Goal: Task Accomplishment & Management: Manage account settings

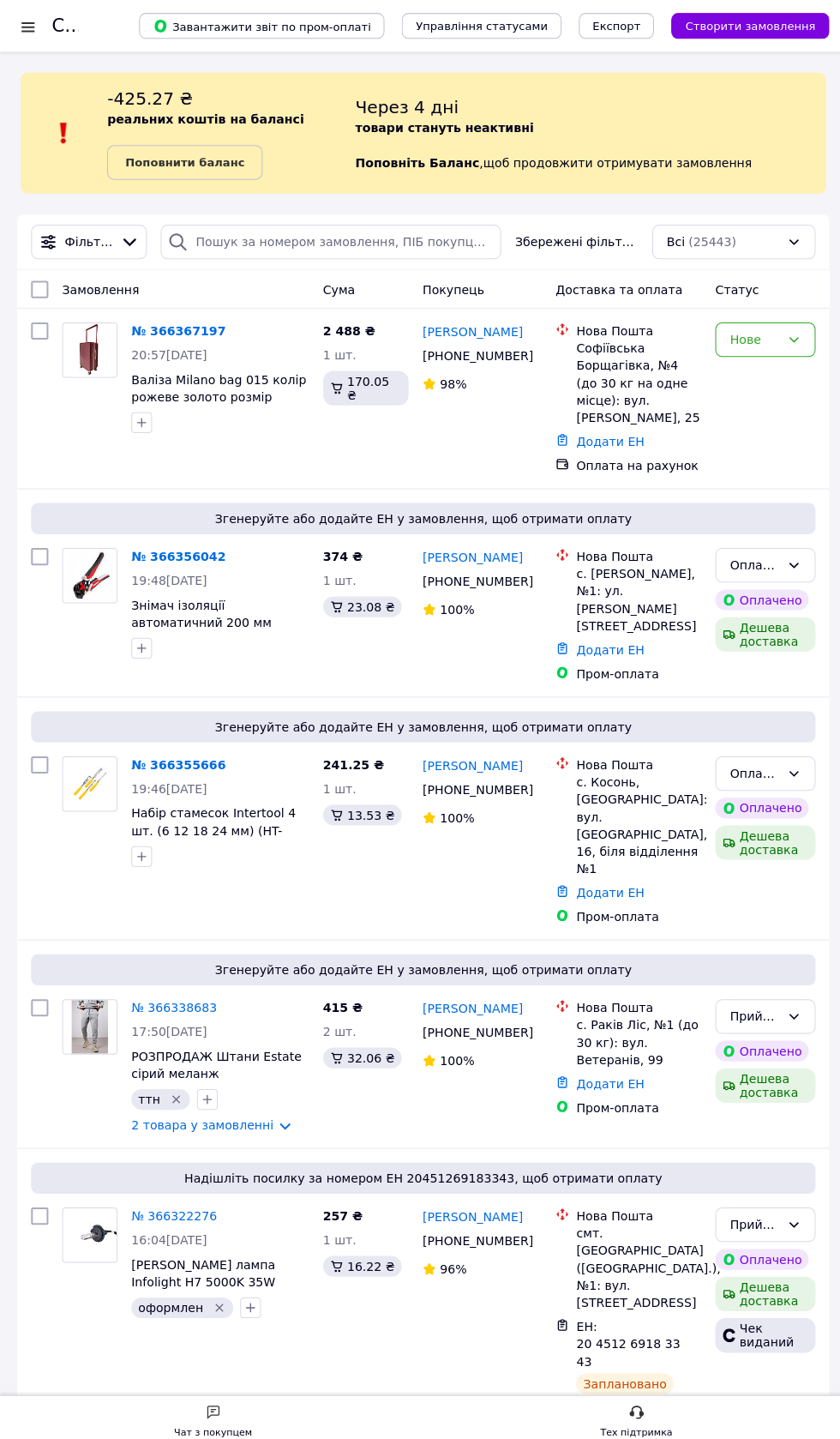
click at [763, 341] on div "Нове" at bounding box center [749, 337] width 50 height 19
click at [757, 374] on li "Прийнято" at bounding box center [759, 374] width 98 height 31
click at [769, 758] on div "Оплачено" at bounding box center [749, 767] width 50 height 19
click at [432, 834] on div "Давід Дешко +380 96 410 44 45 100%" at bounding box center [478, 834] width 132 height 182
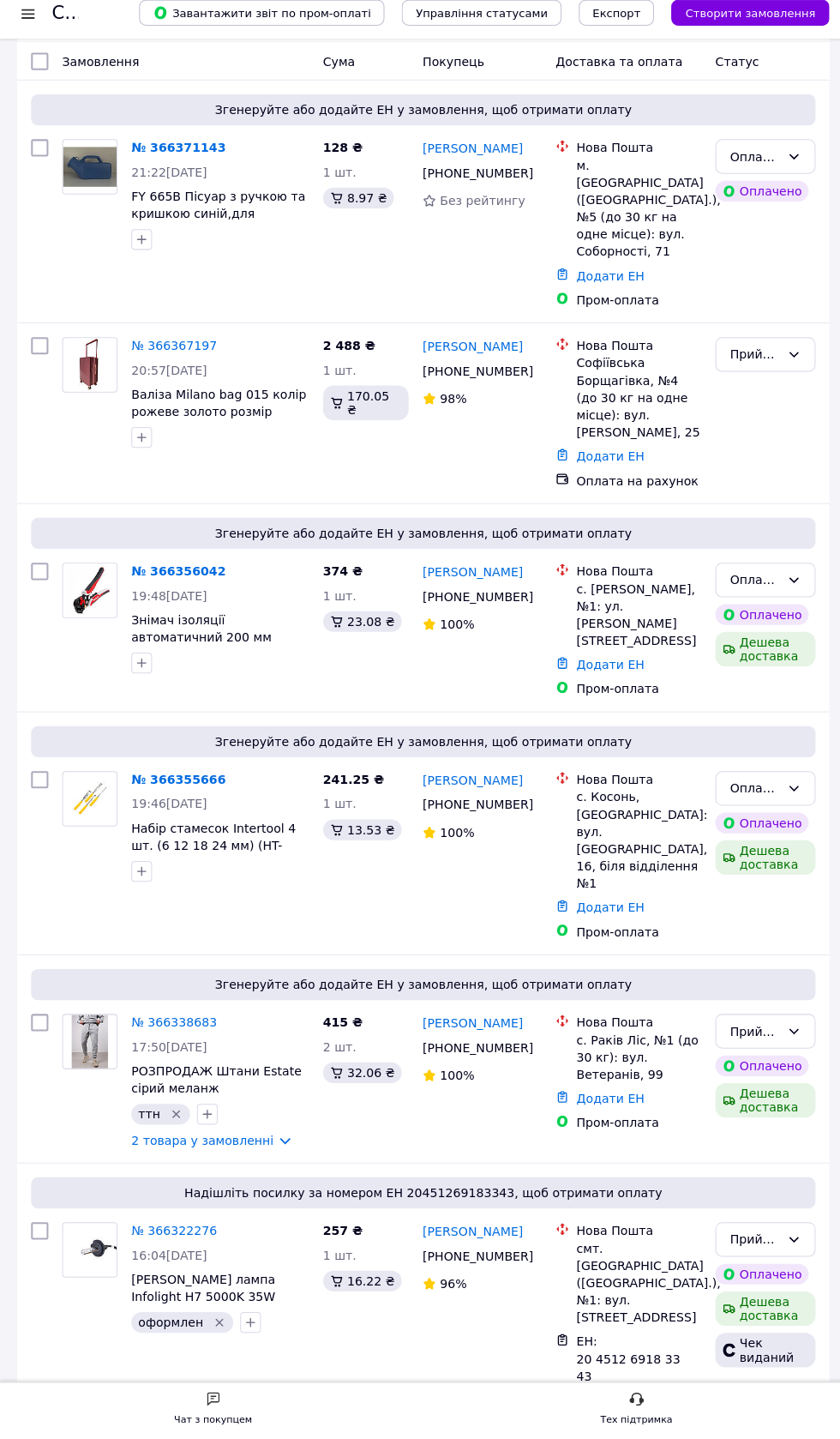
scroll to position [225, 0]
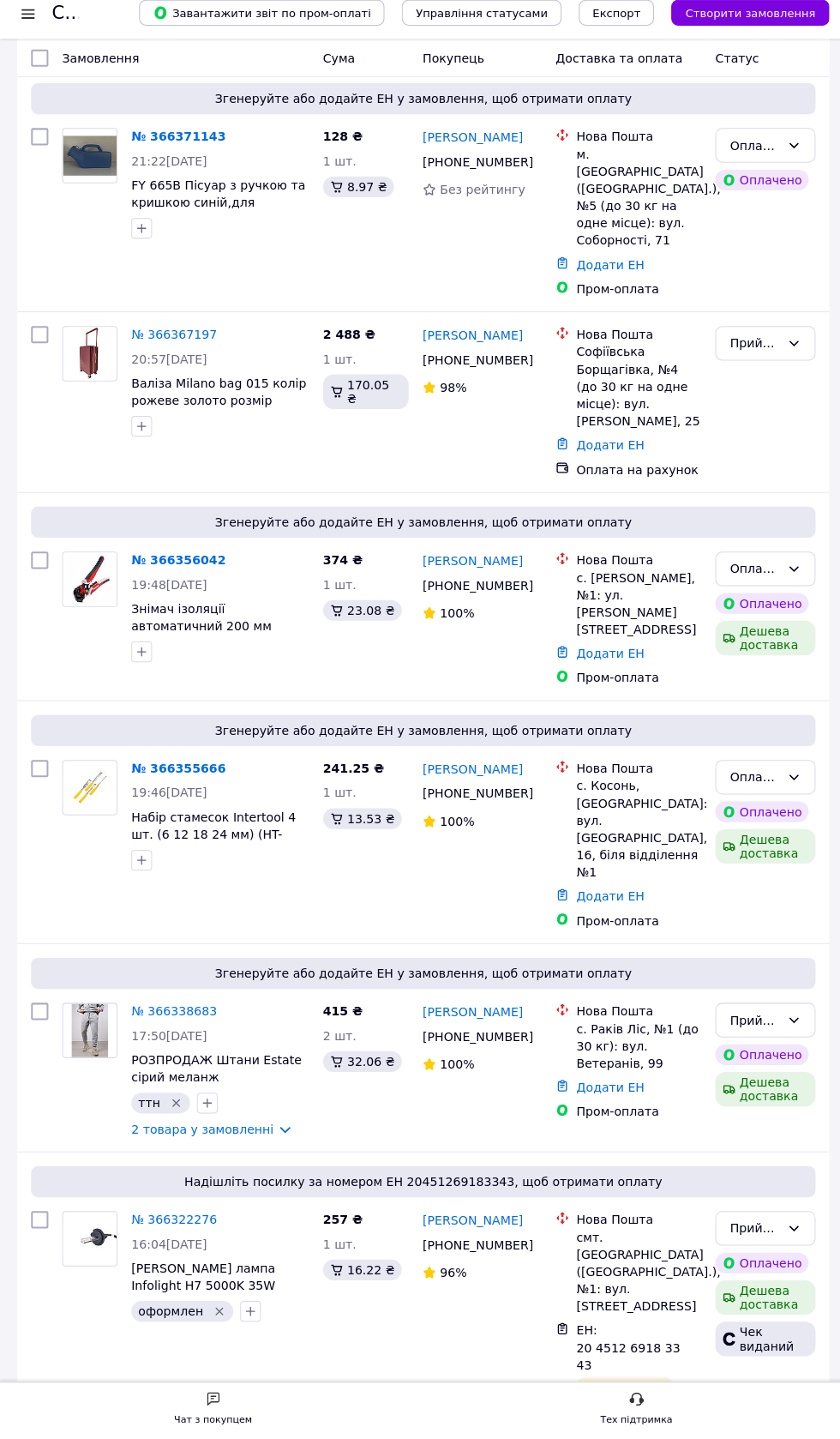
click at [170, 768] on link "№ 366355666" at bounding box center [176, 775] width 94 height 14
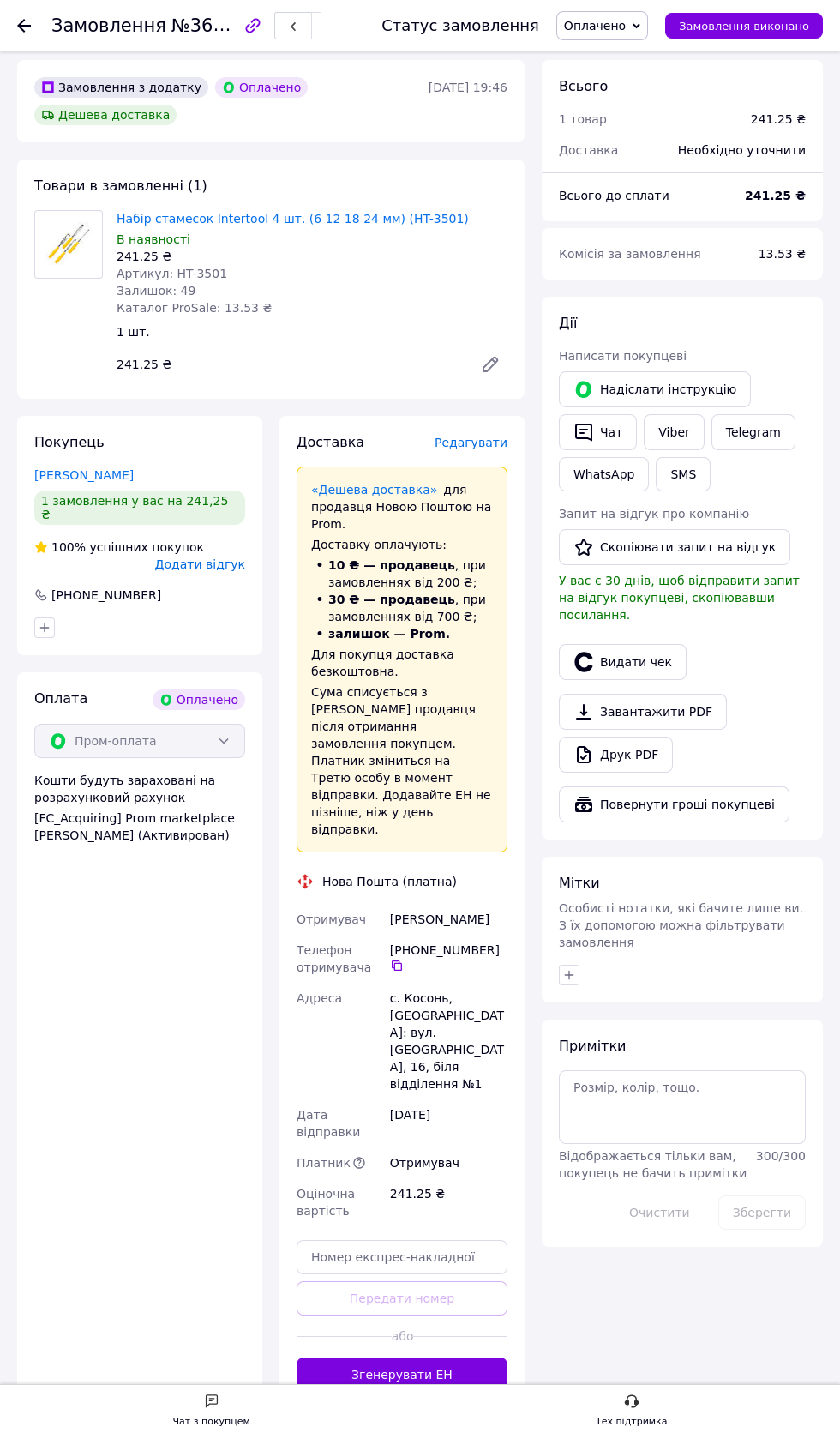
scroll to position [71, 0]
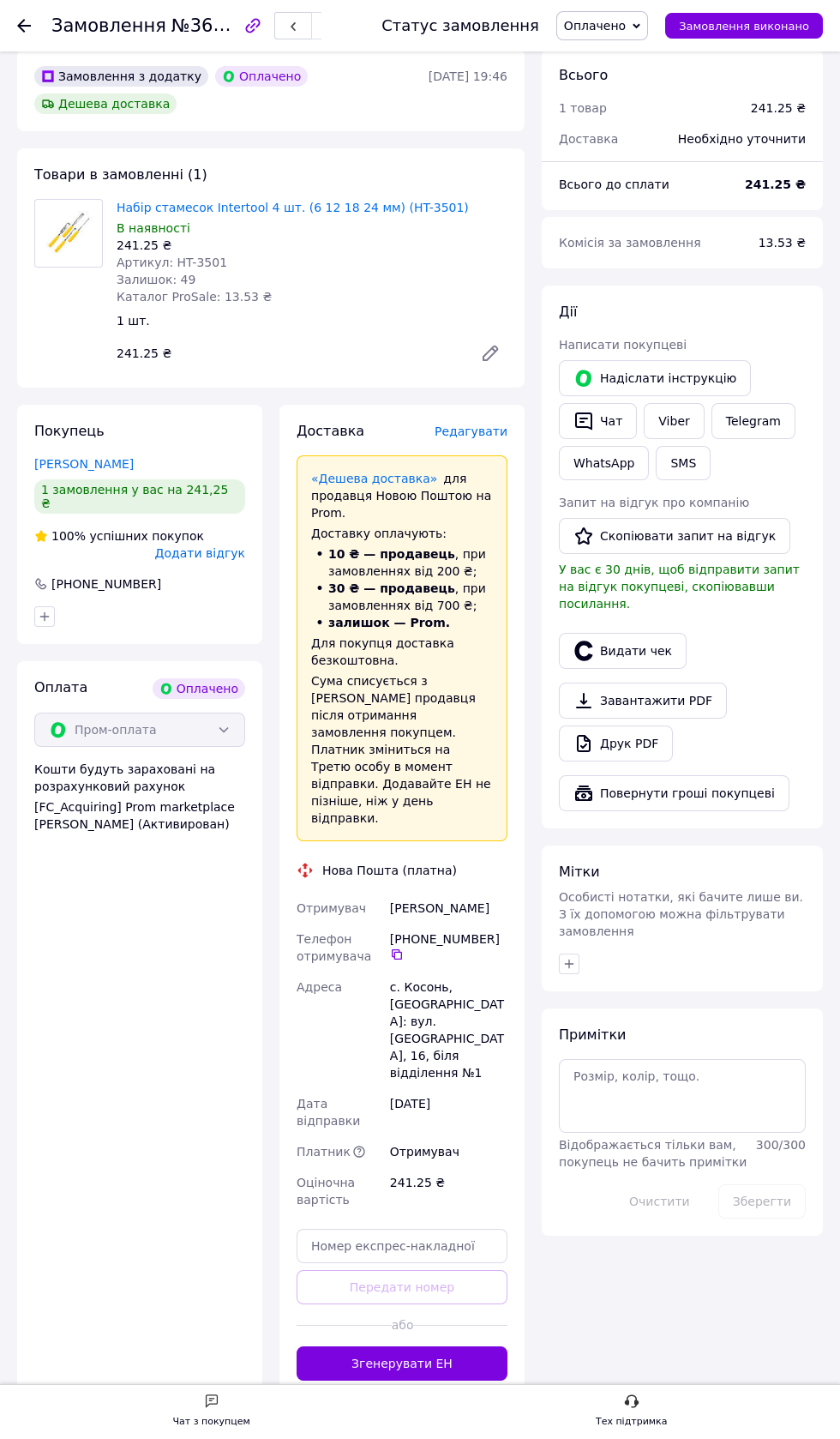
click at [626, 32] on span "Оплачено" at bounding box center [595, 26] width 62 height 14
click at [609, 59] on li "Прийнято" at bounding box center [602, 60] width 92 height 26
copy div "[PERSON_NAME]"
click at [396, 947] on icon at bounding box center [397, 954] width 14 height 14
copy div "Косонь"
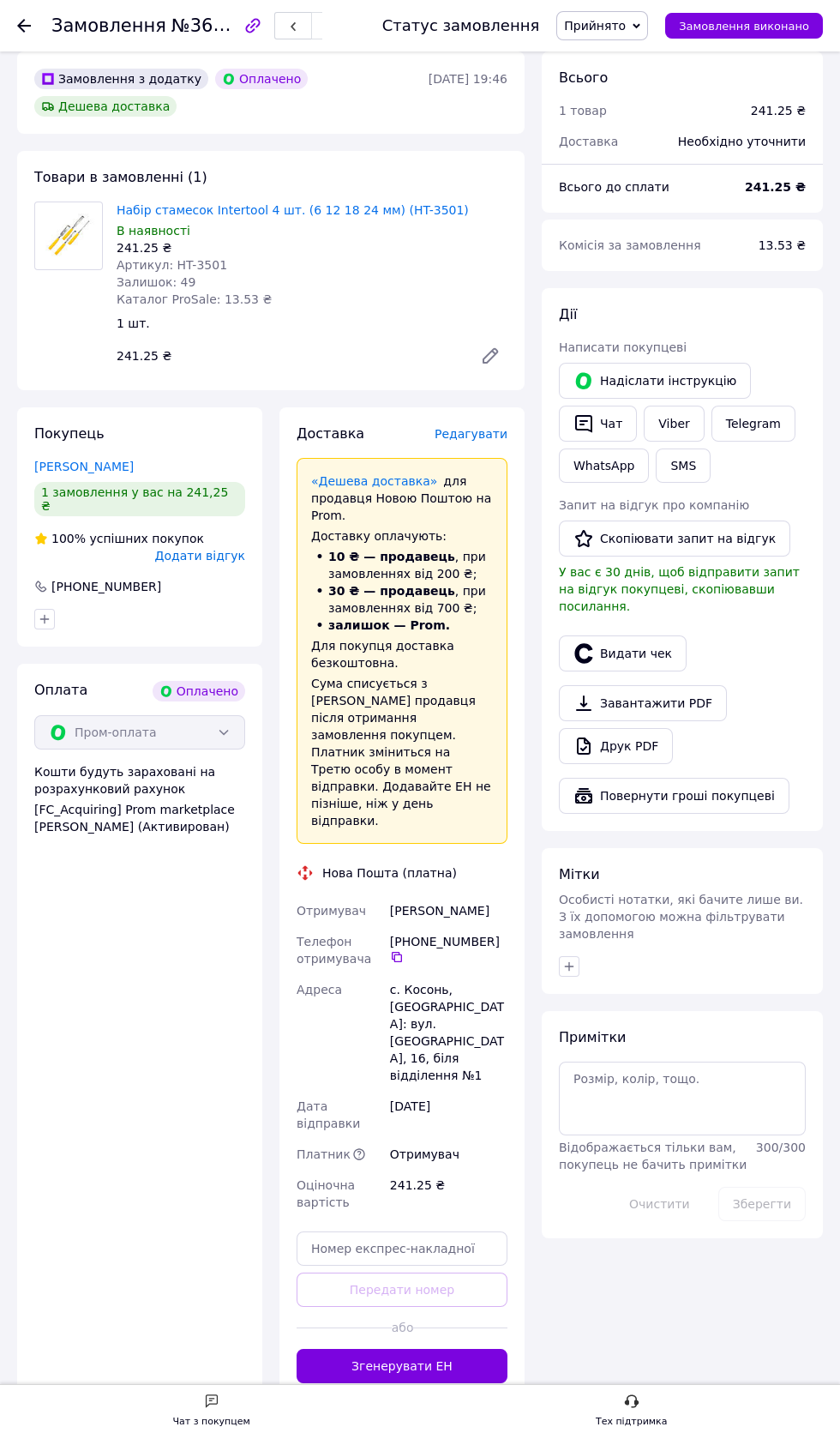
scroll to position [99, 0]
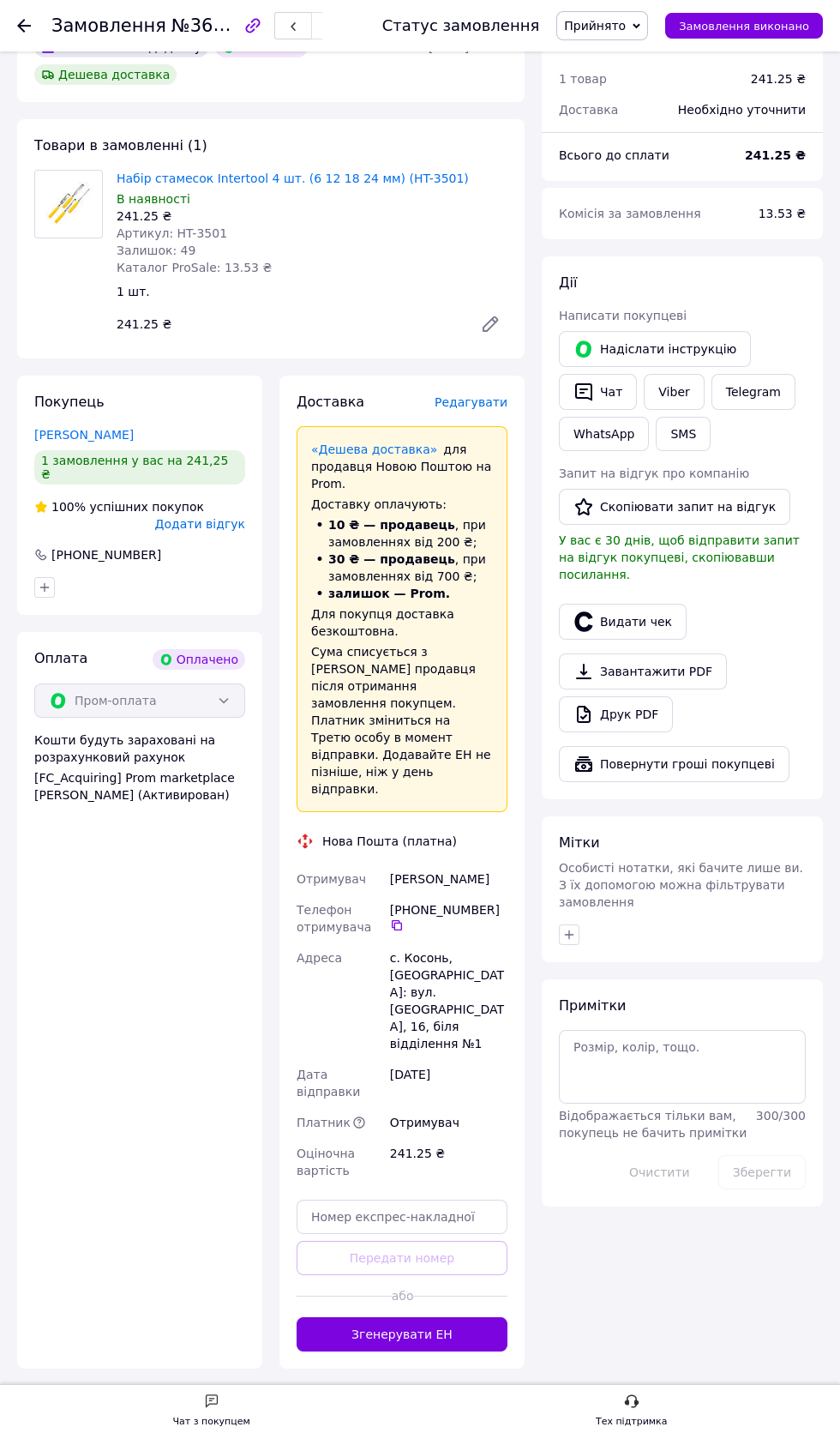
click at [499, 400] on span "Редагувати" at bounding box center [471, 402] width 73 height 14
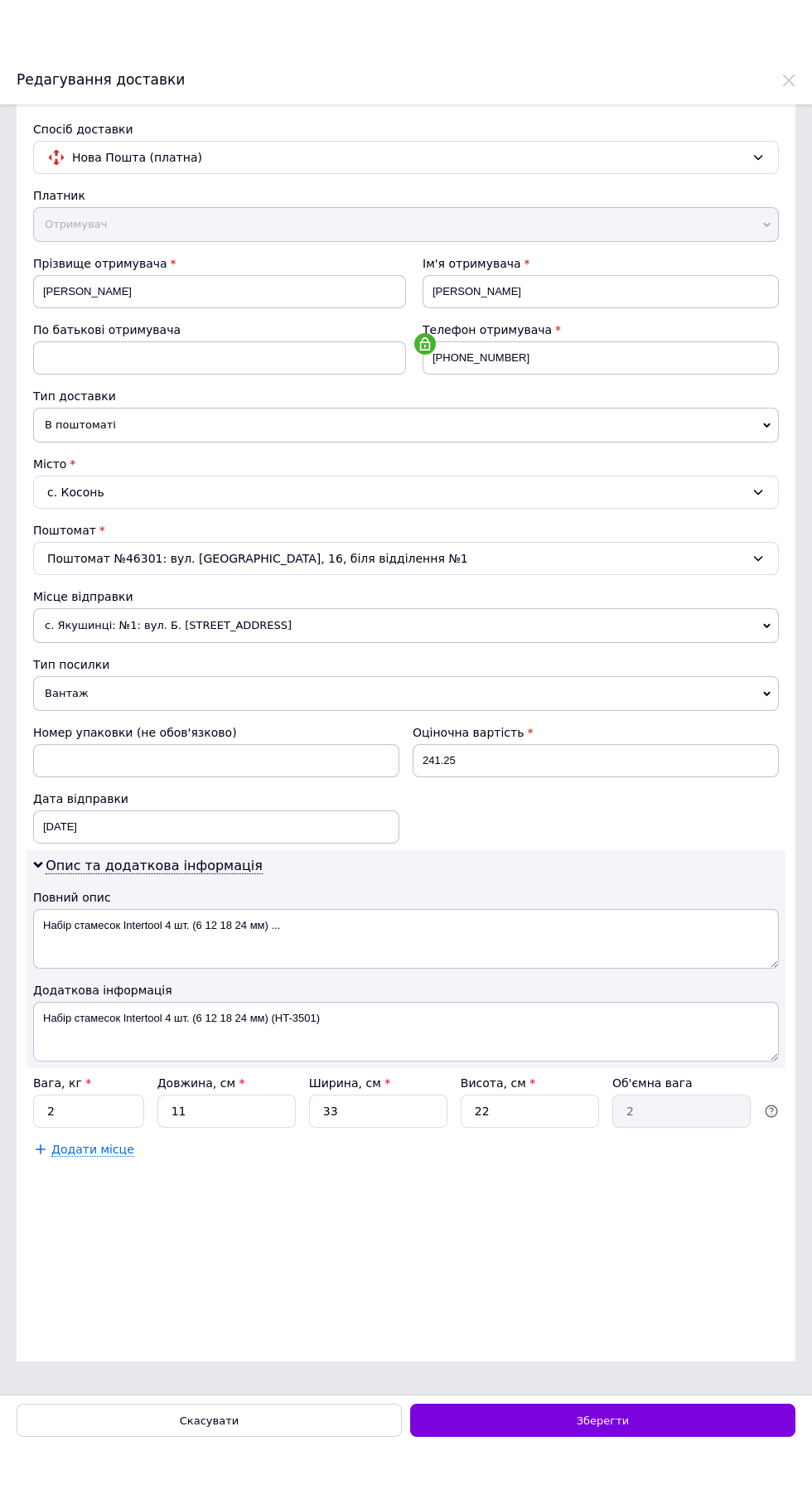
scroll to position [258, 0]
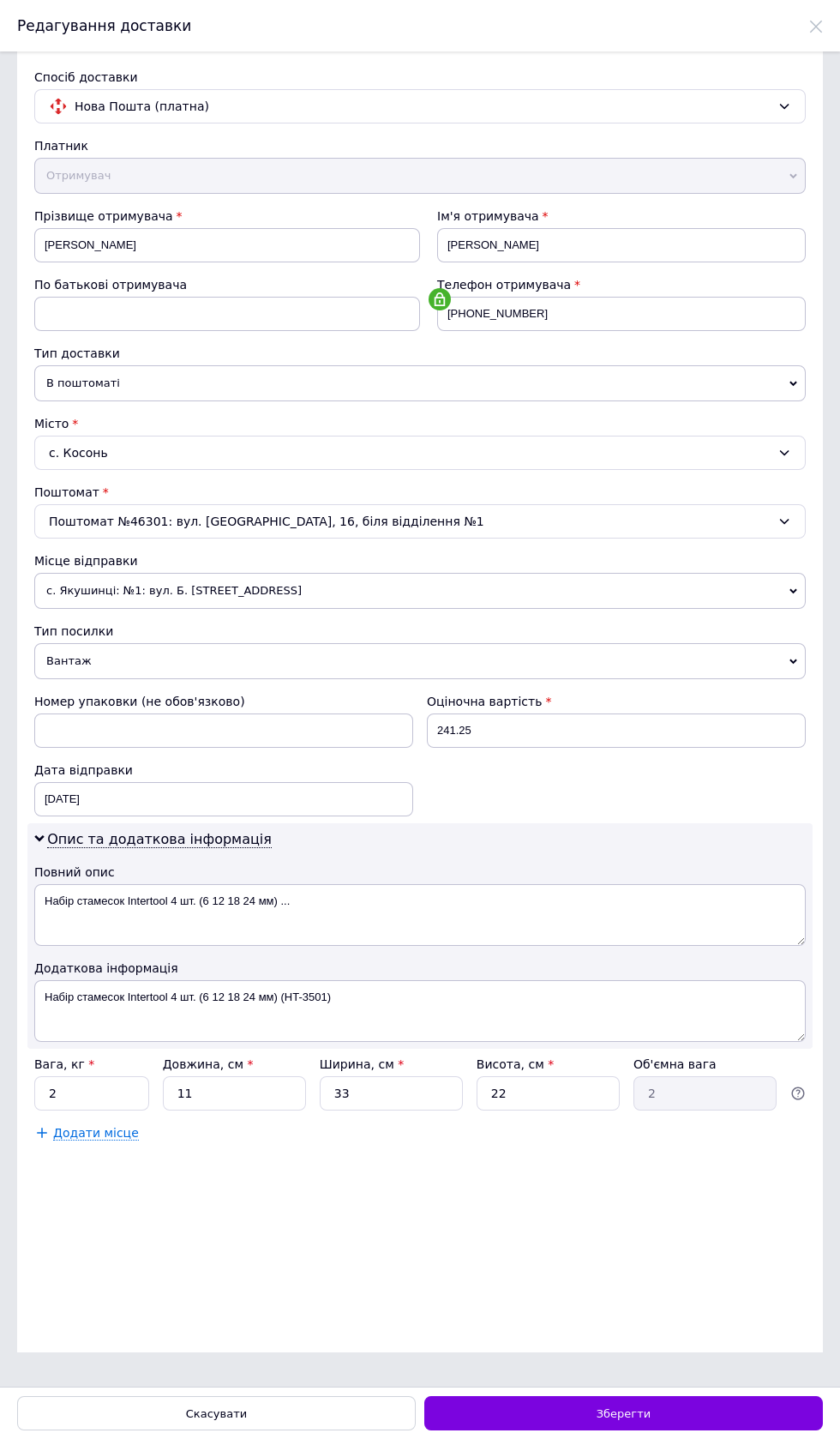
click at [122, 1073] on div "Вага, кг *" at bounding box center [91, 1064] width 114 height 17
click at [117, 1110] on input "2" at bounding box center [91, 1094] width 114 height 34
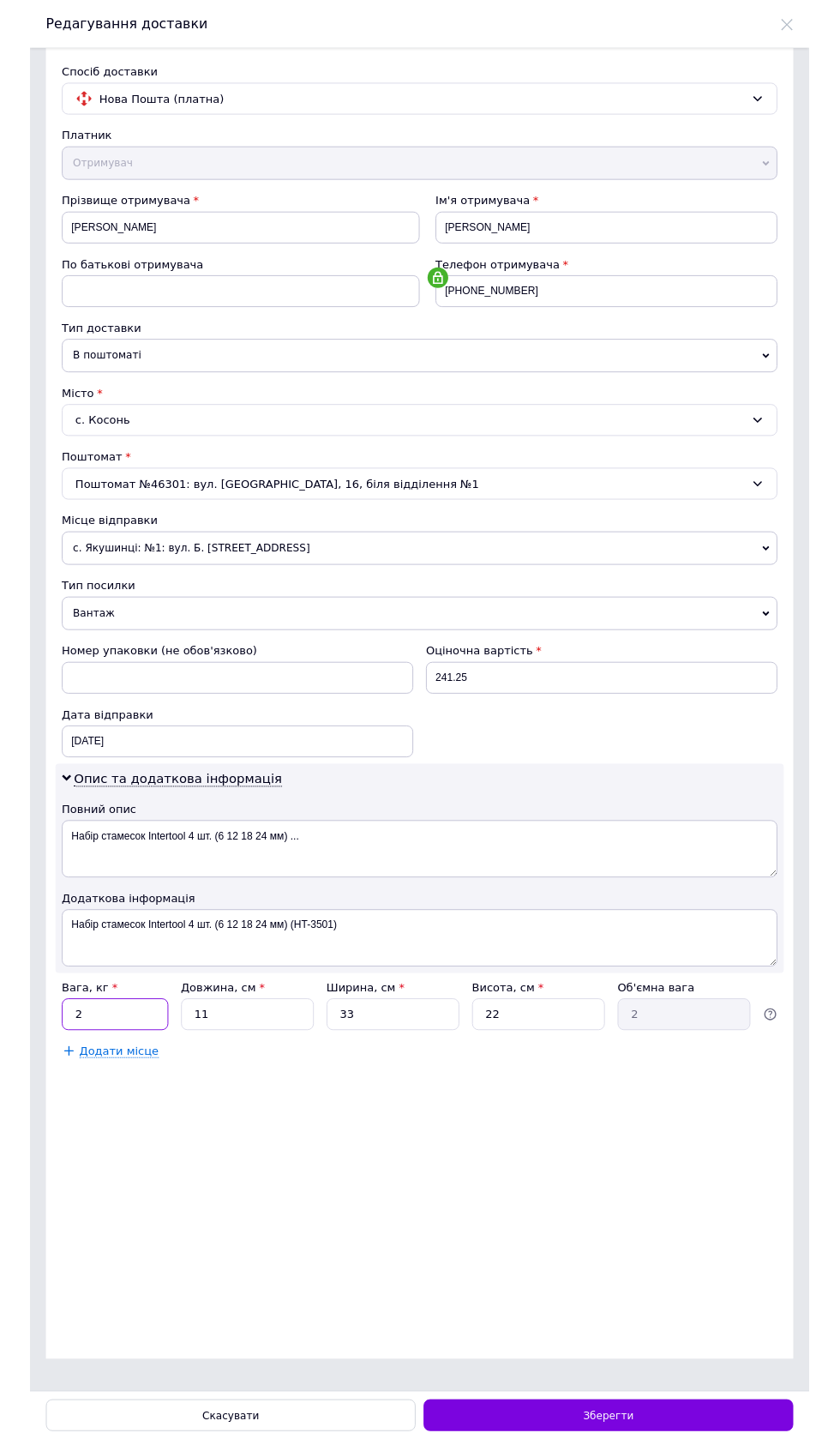
scroll to position [154, 0]
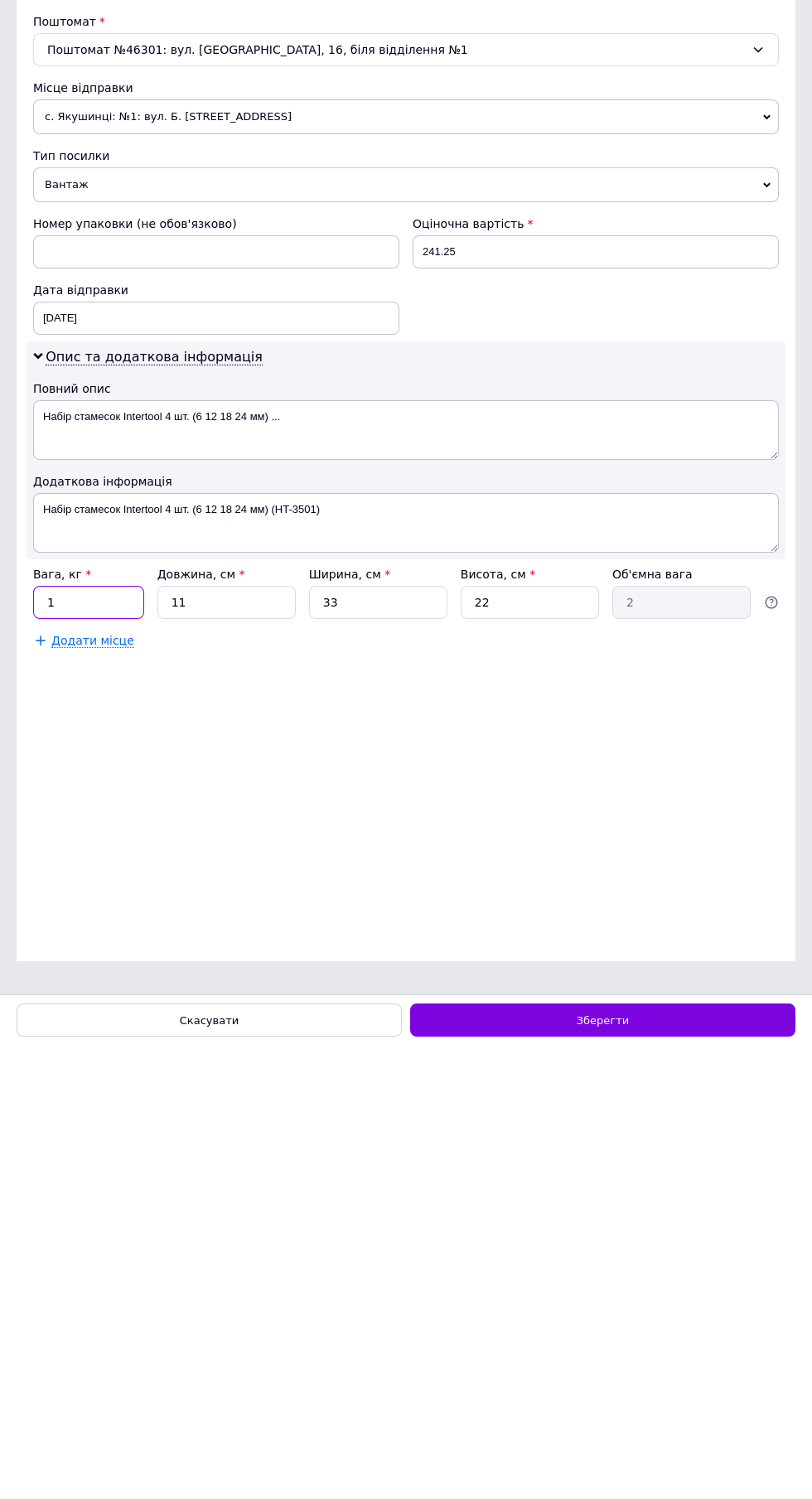
type input "1"
click at [258, 1073] on input "11" at bounding box center [226, 1057] width 138 height 33
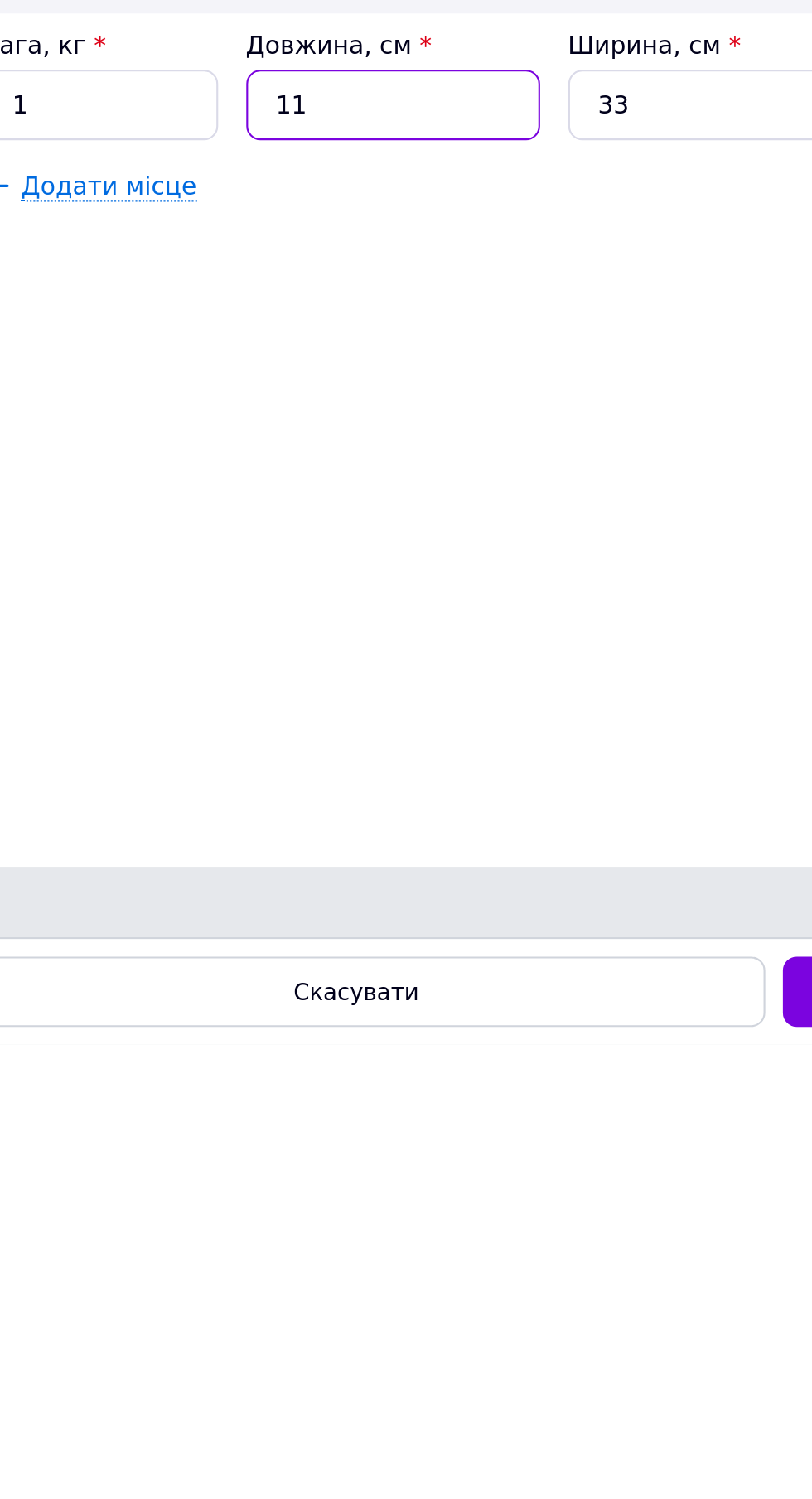
type input "1"
type input "0.18"
type input "2"
type input "0.36"
type input "20"
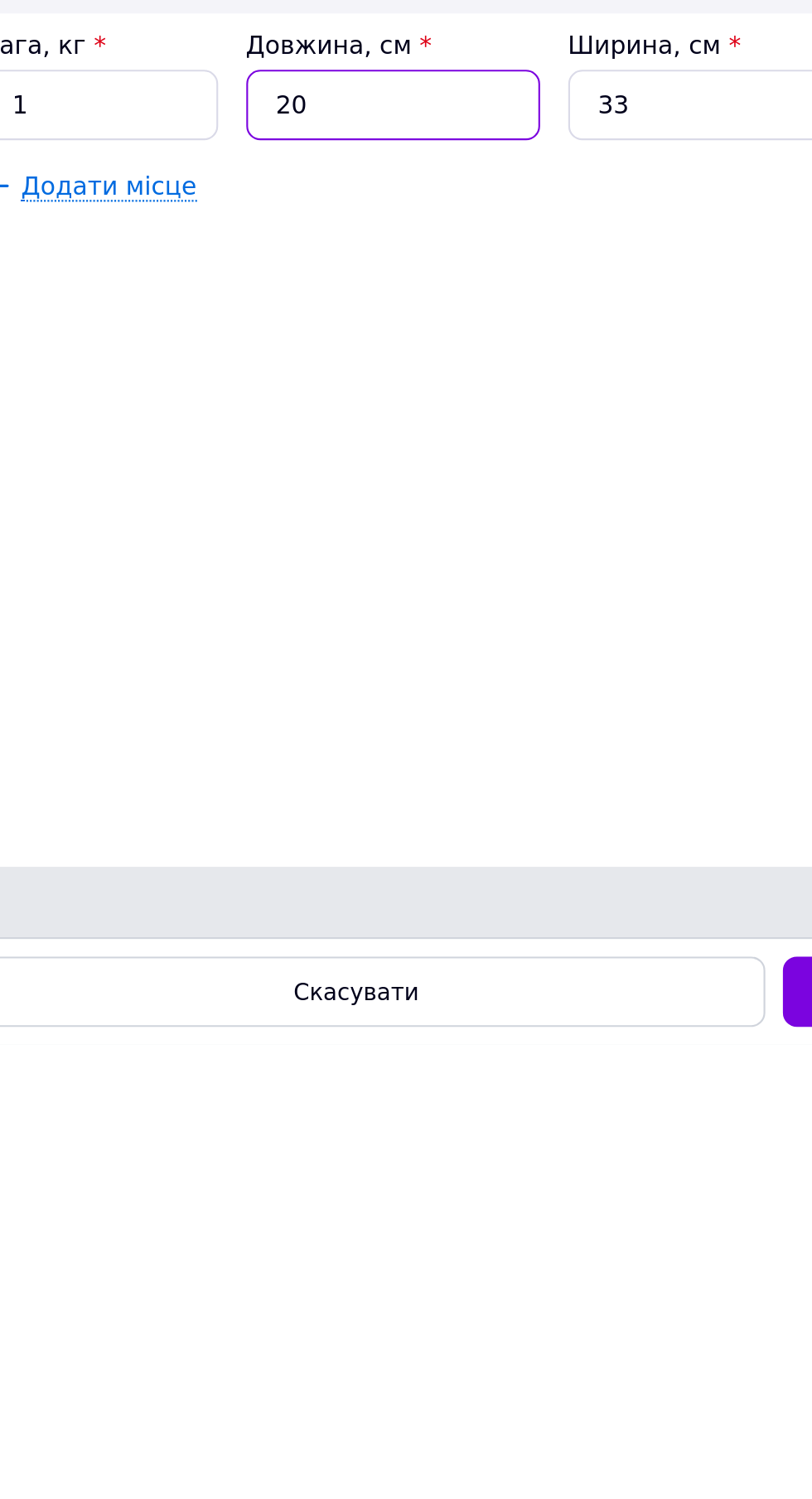
type input "3.63"
type input "20"
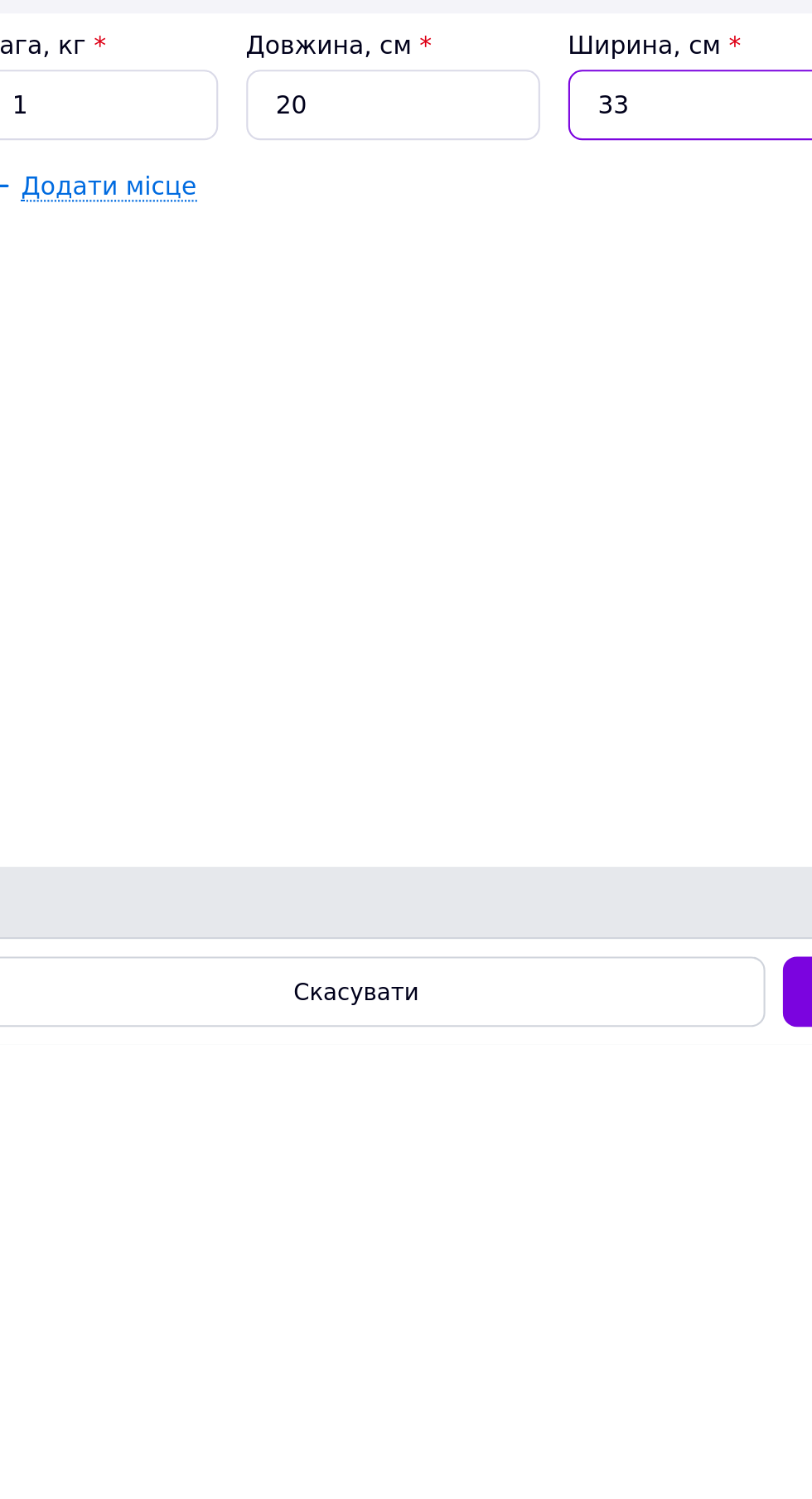
click at [354, 1073] on input "33" at bounding box center [378, 1057] width 138 height 33
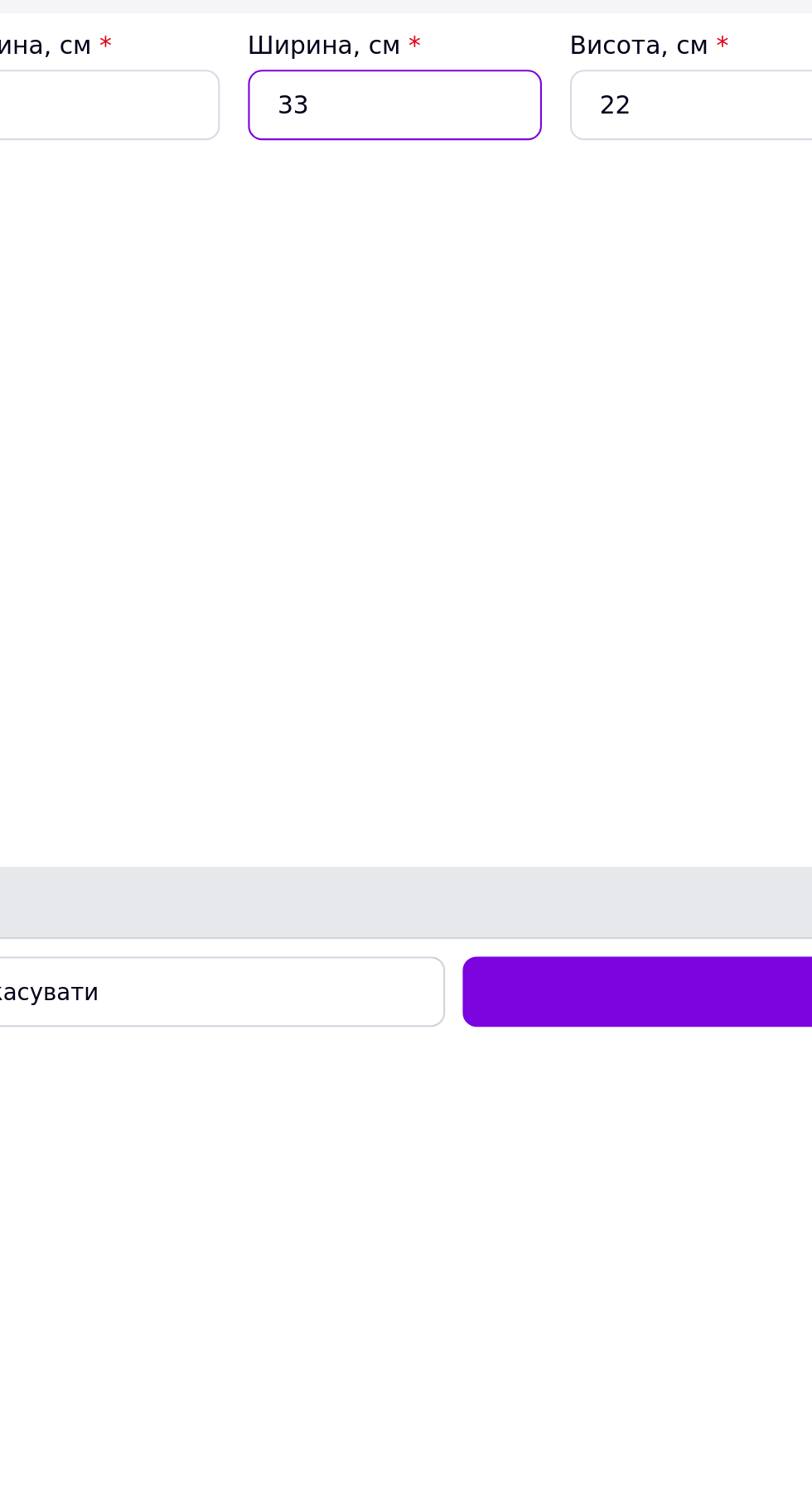
type input "3"
type input "0.33"
type input "2"
type input "0.22"
type input "20"
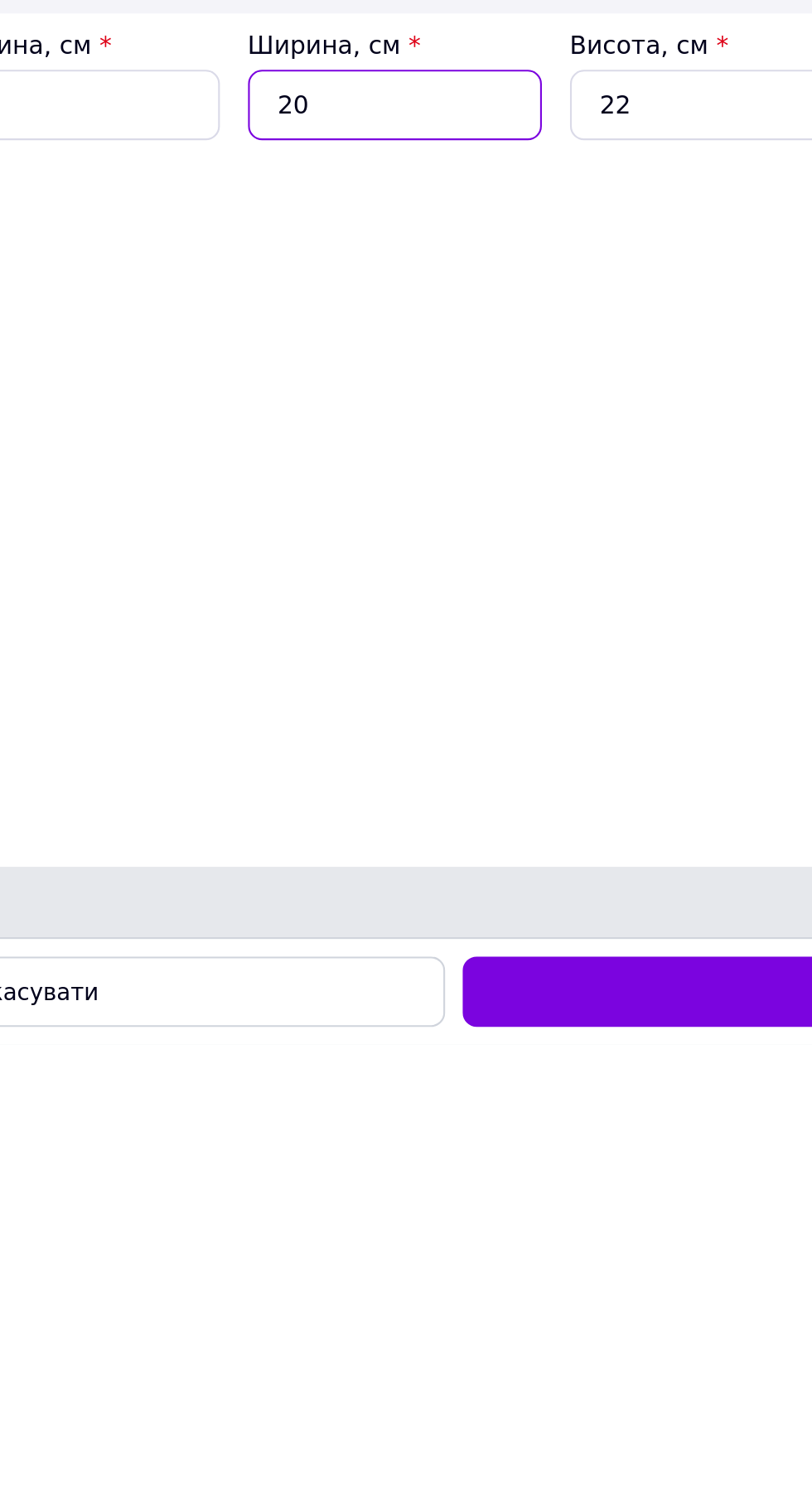
type input "2.2"
type input "20"
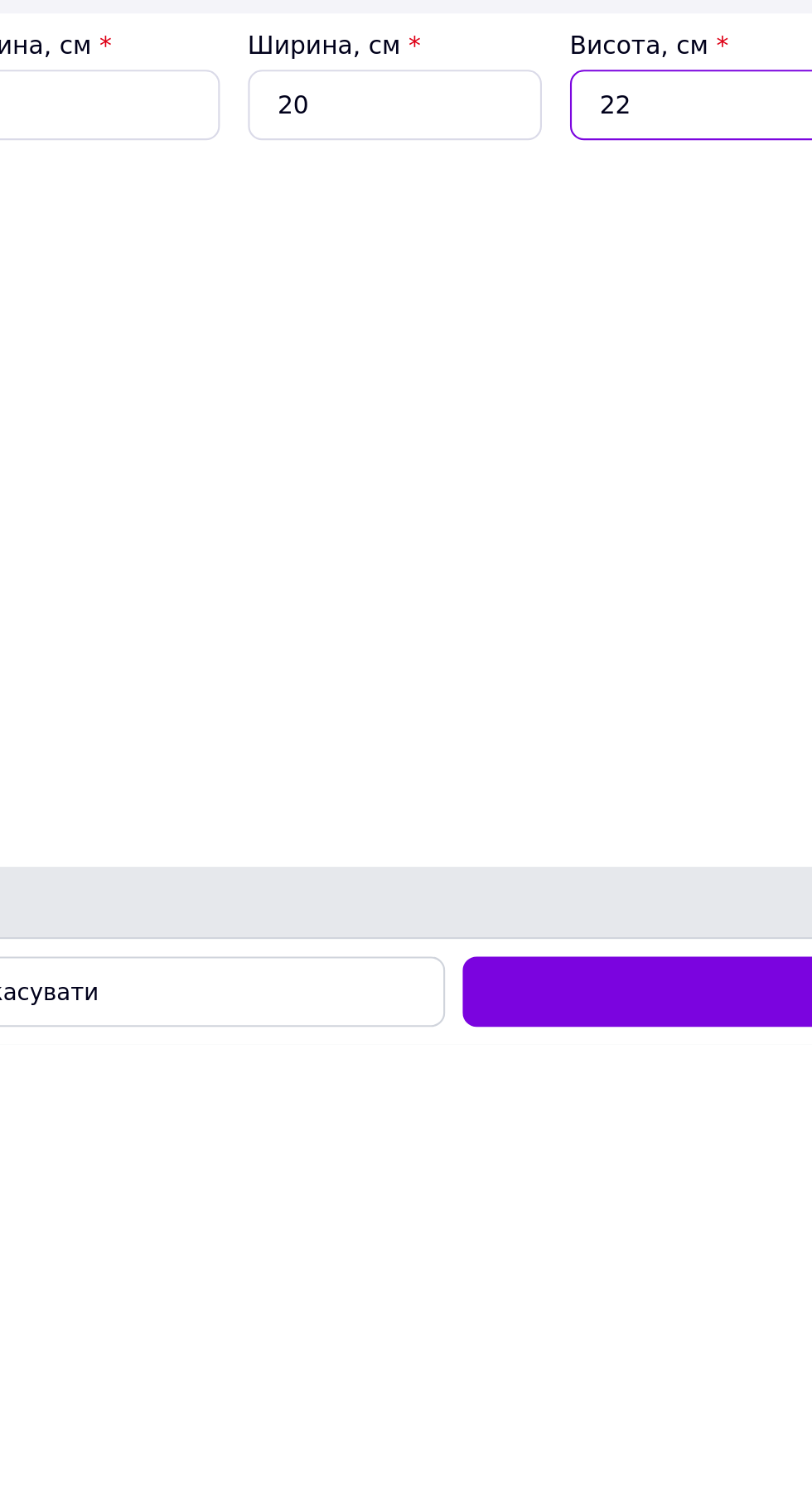
click at [503, 1073] on input "22" at bounding box center [530, 1057] width 138 height 33
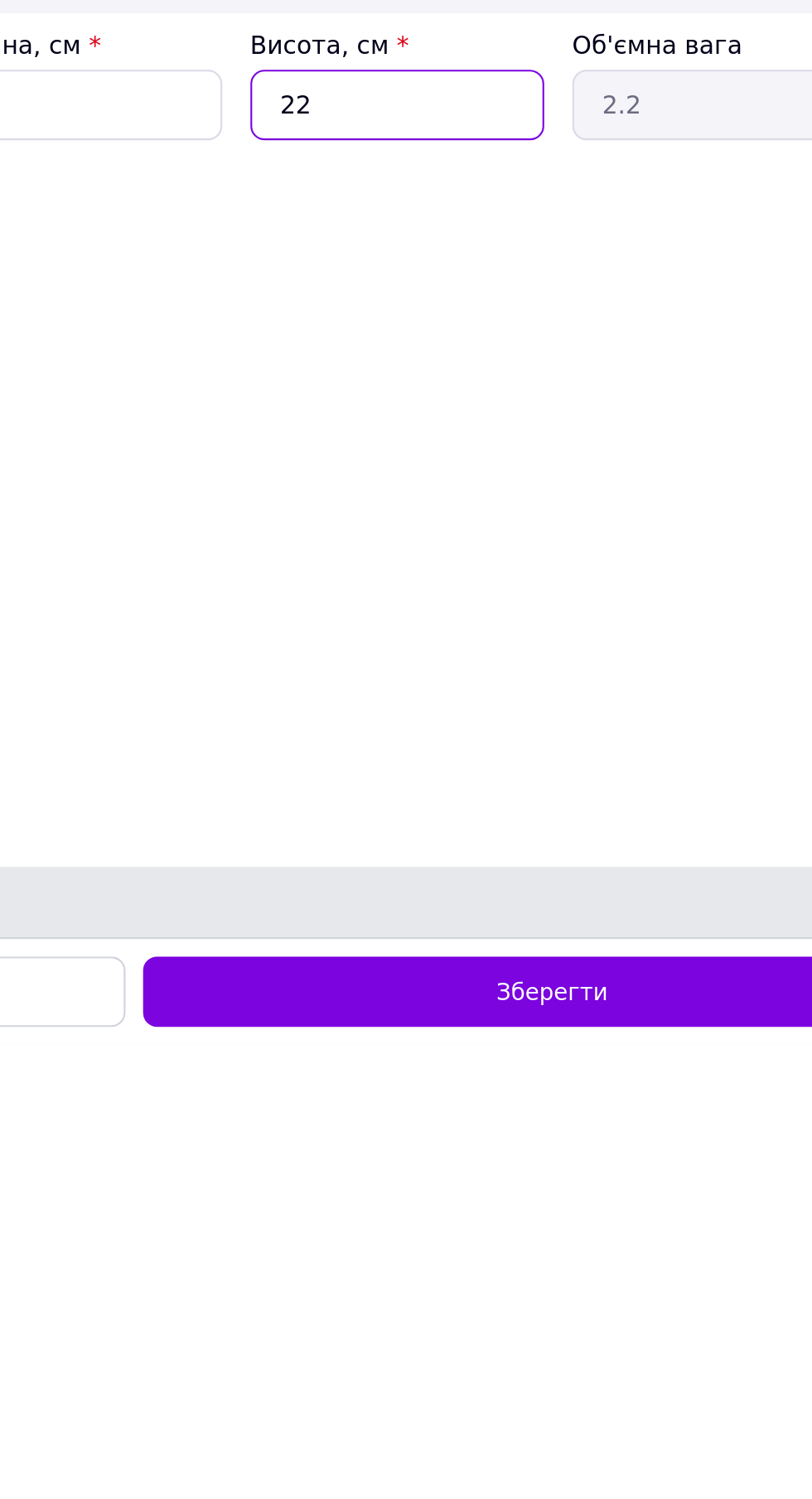
type input "2"
type input "0.2"
type input "5"
type input "0.5"
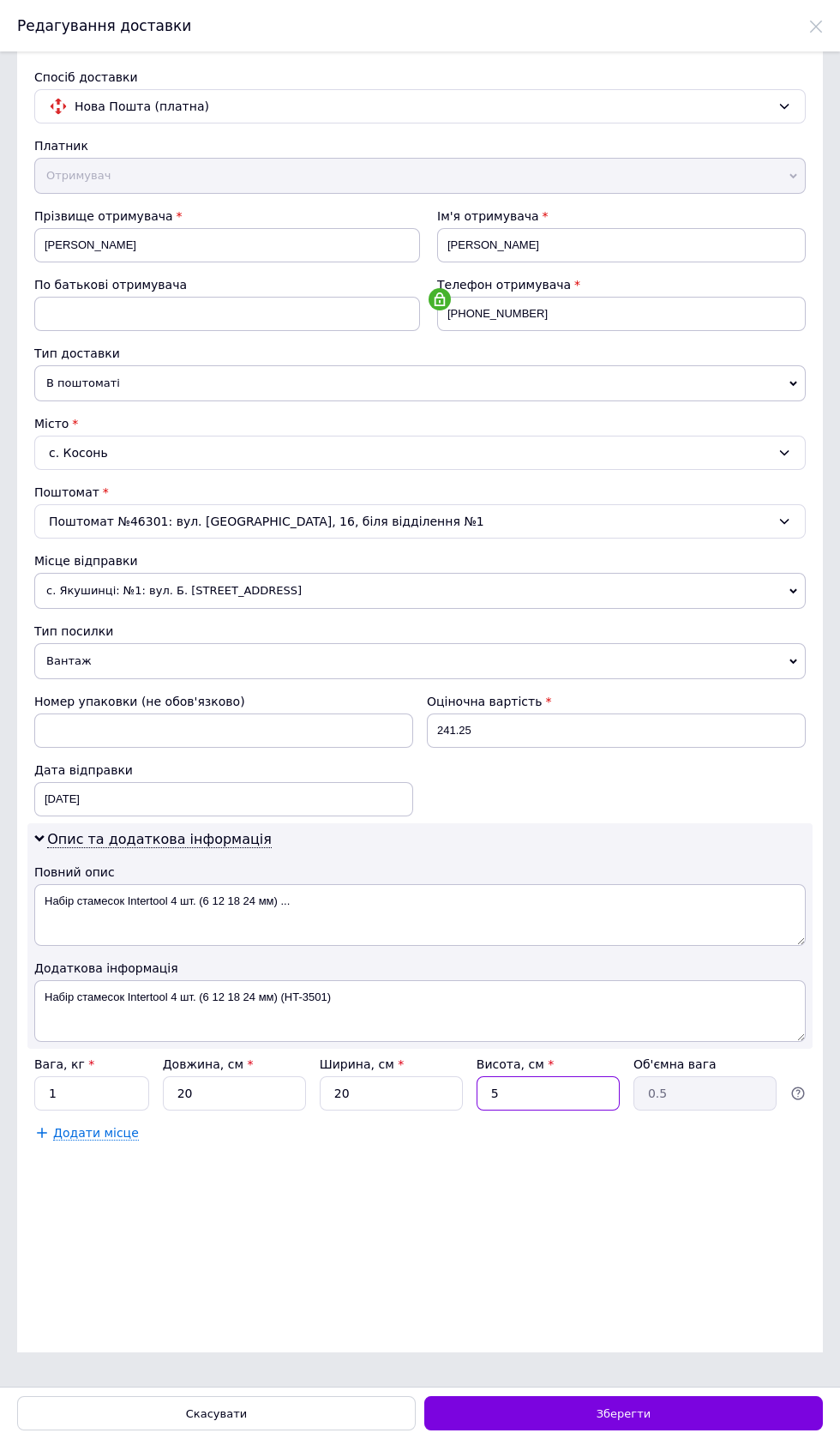
scroll to position [261, 0]
type input "5"
click at [639, 1414] on span "Зберегти" at bounding box center [623, 1413] width 54 height 13
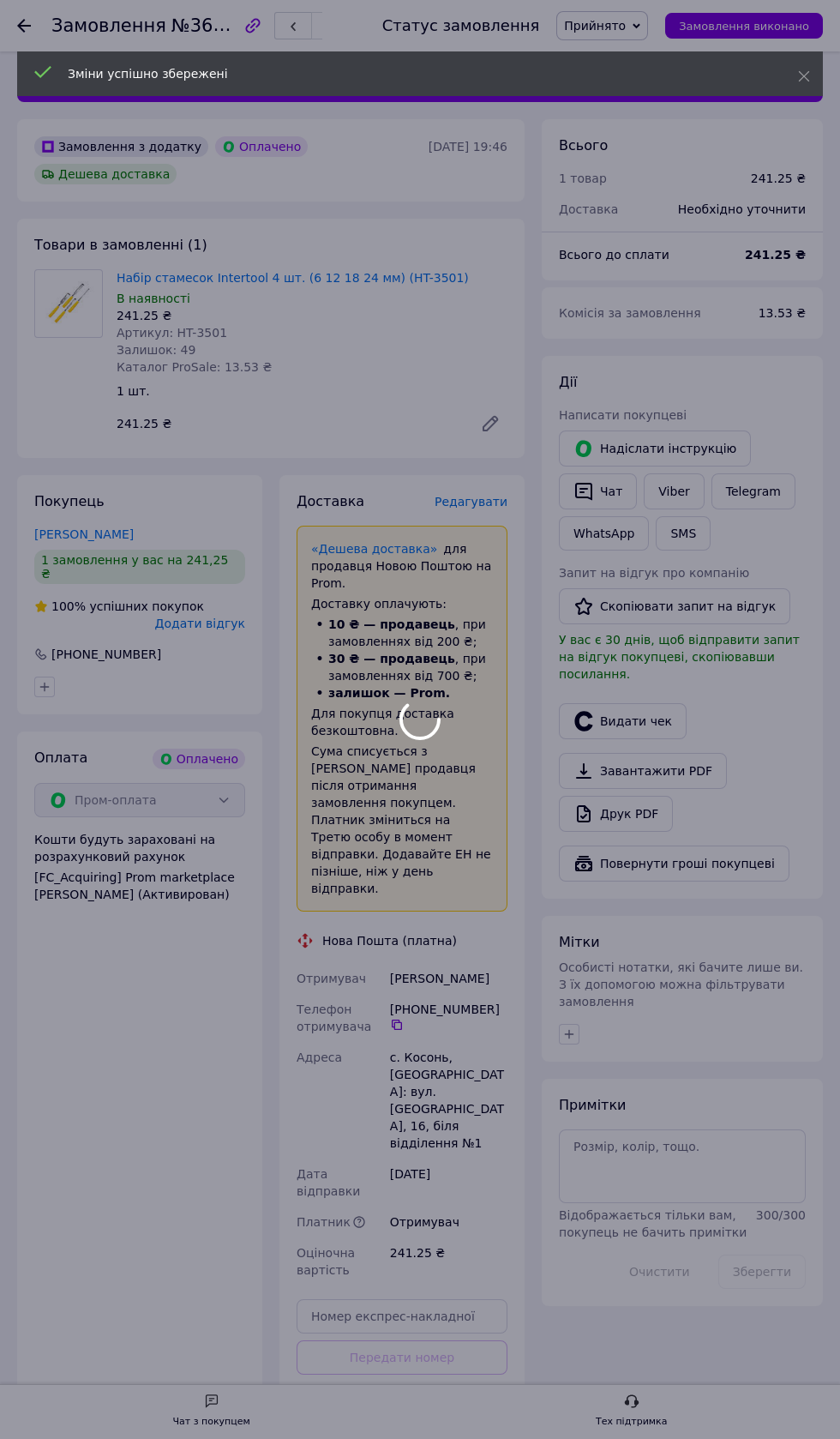
scroll to position [99, 0]
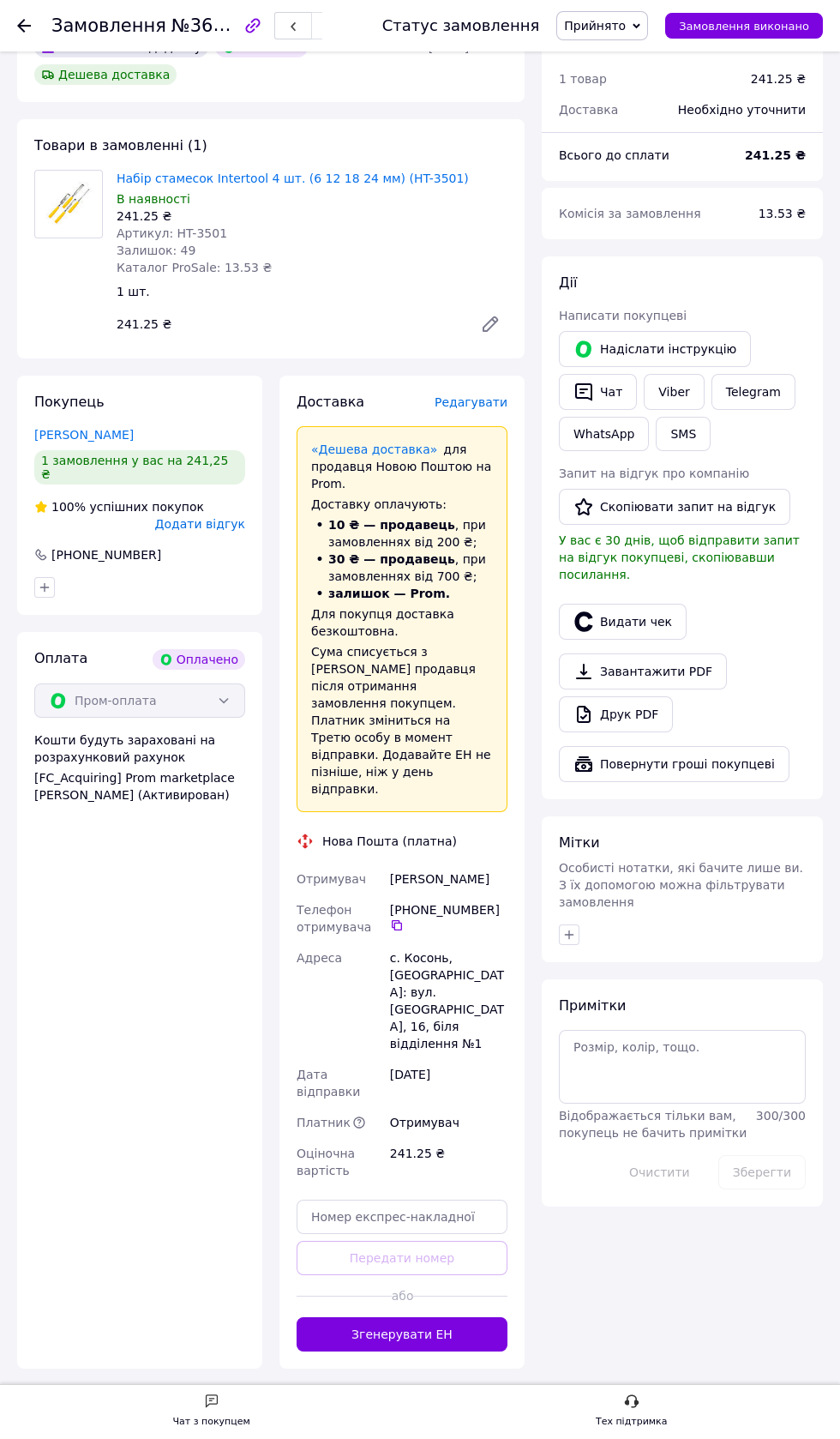
click at [442, 1317] on button "Згенерувати ЕН" at bounding box center [401, 1334] width 211 height 34
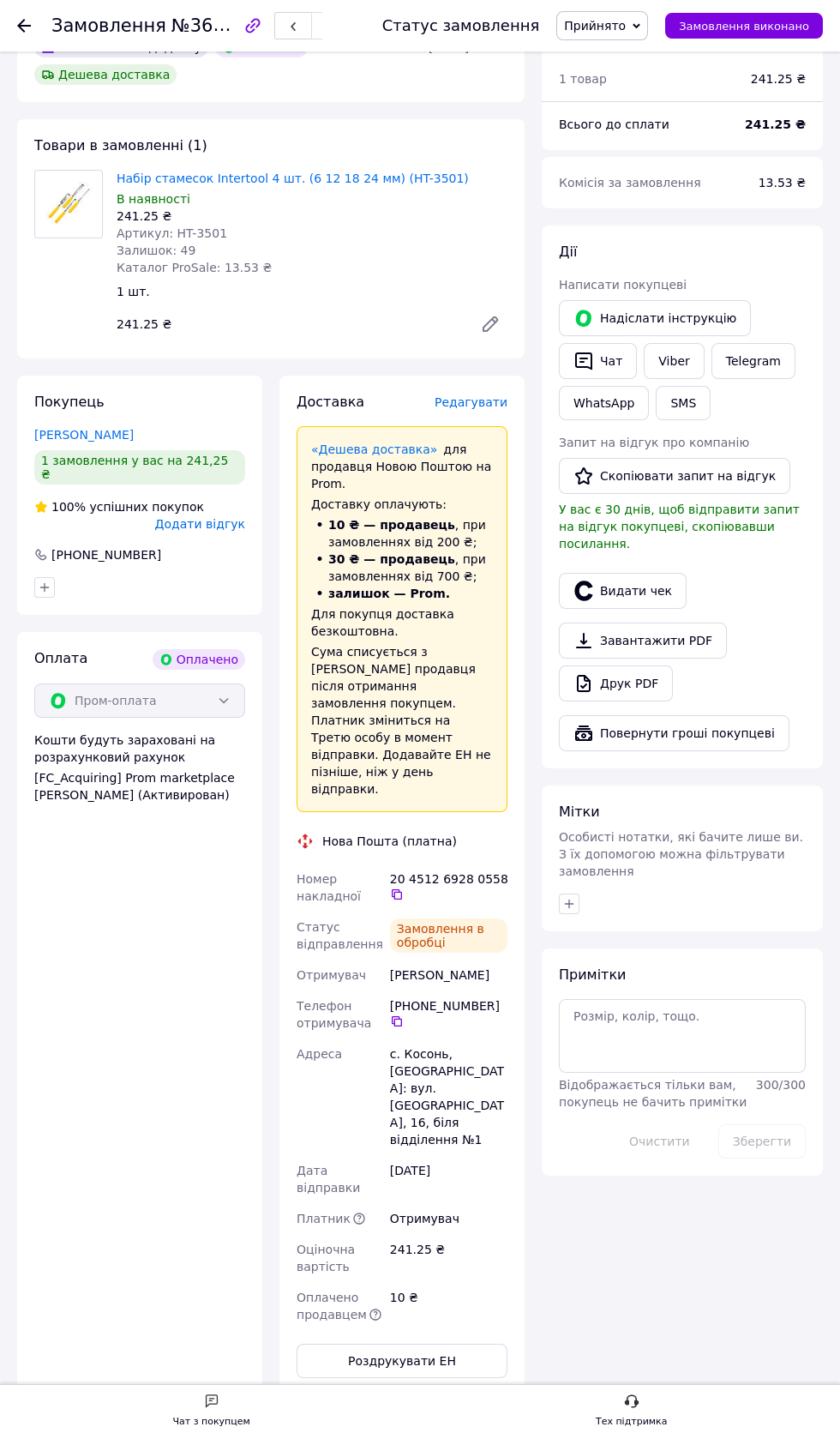
scroll to position [16, 0]
click at [569, 899] on icon "button" at bounding box center [569, 903] width 9 height 9
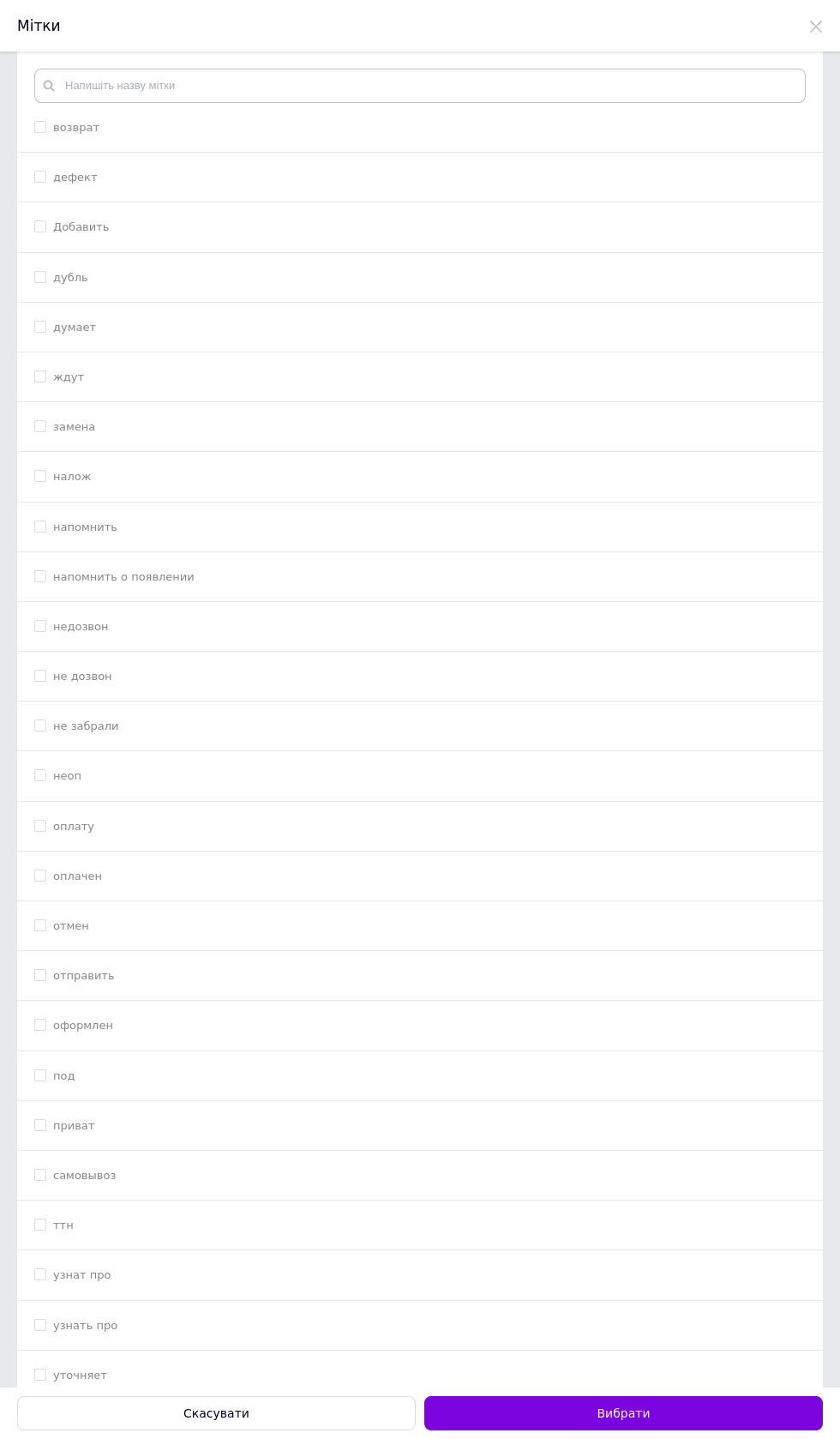
scroll to position [0, 0]
click at [41, 1225] on input "ттн" at bounding box center [40, 1224] width 11 height 11
checkbox input "true"
click at [651, 1409] on button "Вибрати" at bounding box center [623, 1413] width 398 height 34
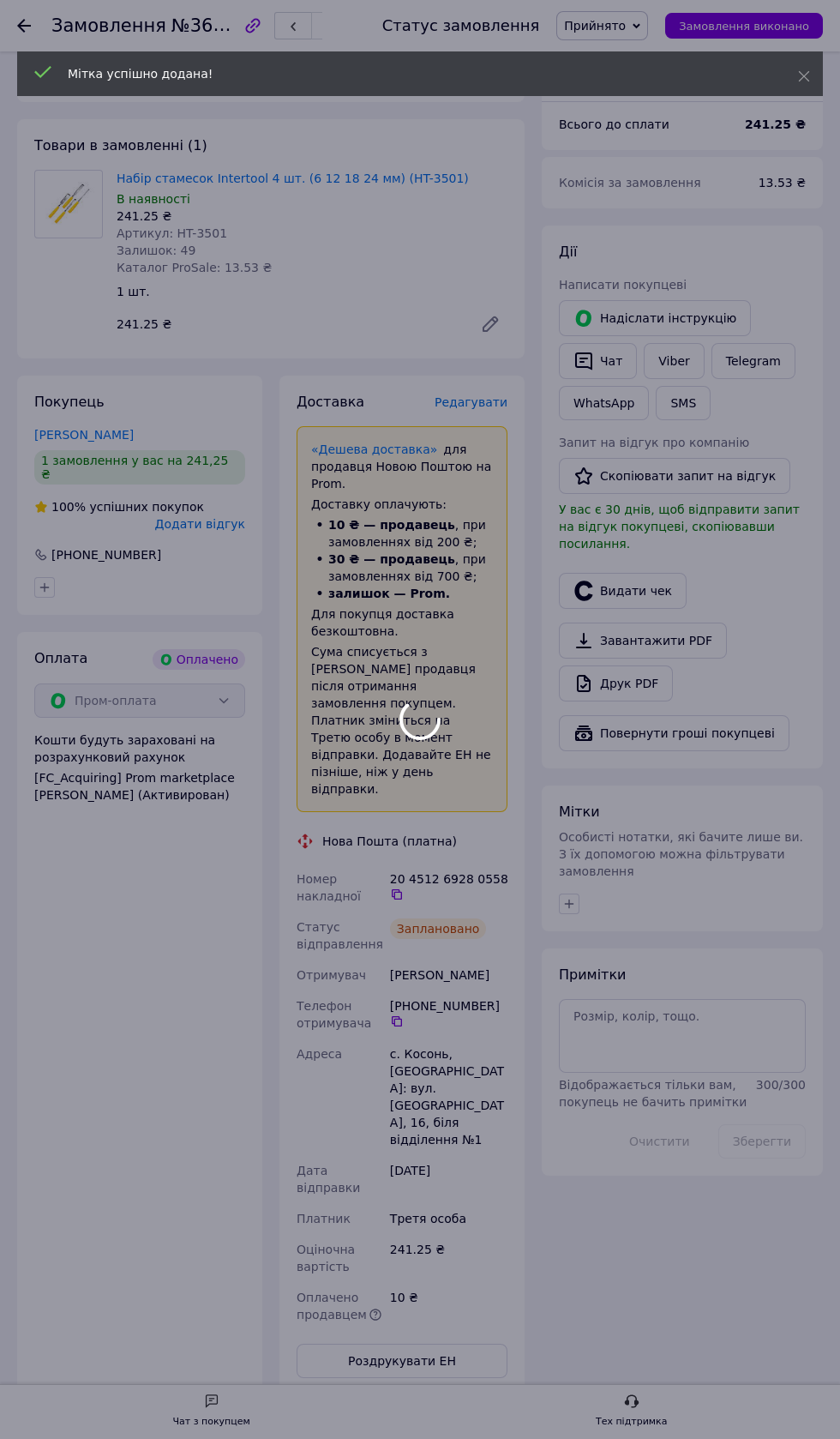
scroll to position [57, 0]
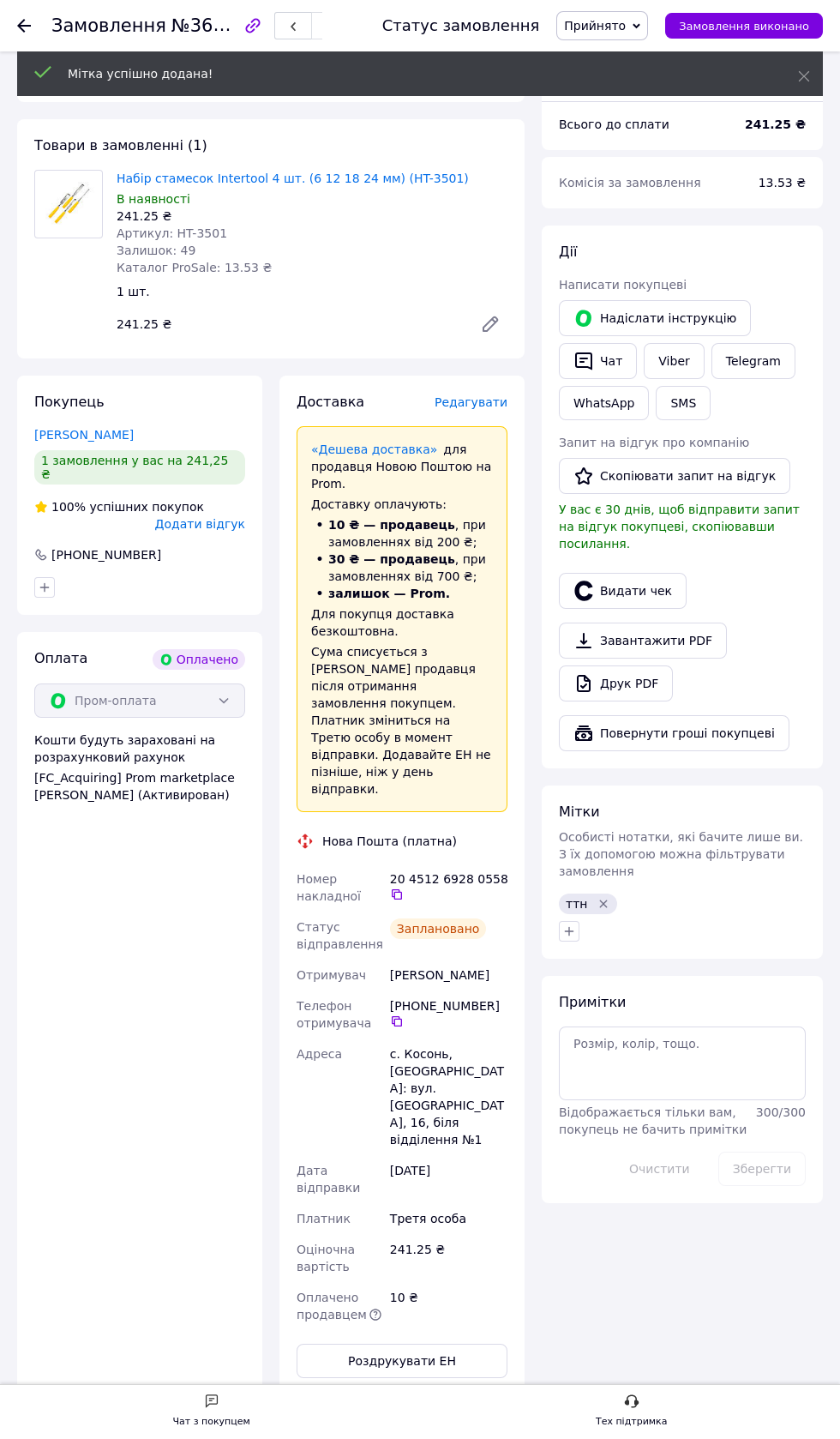
click at [584, 360] on icon "button" at bounding box center [584, 361] width 21 height 21
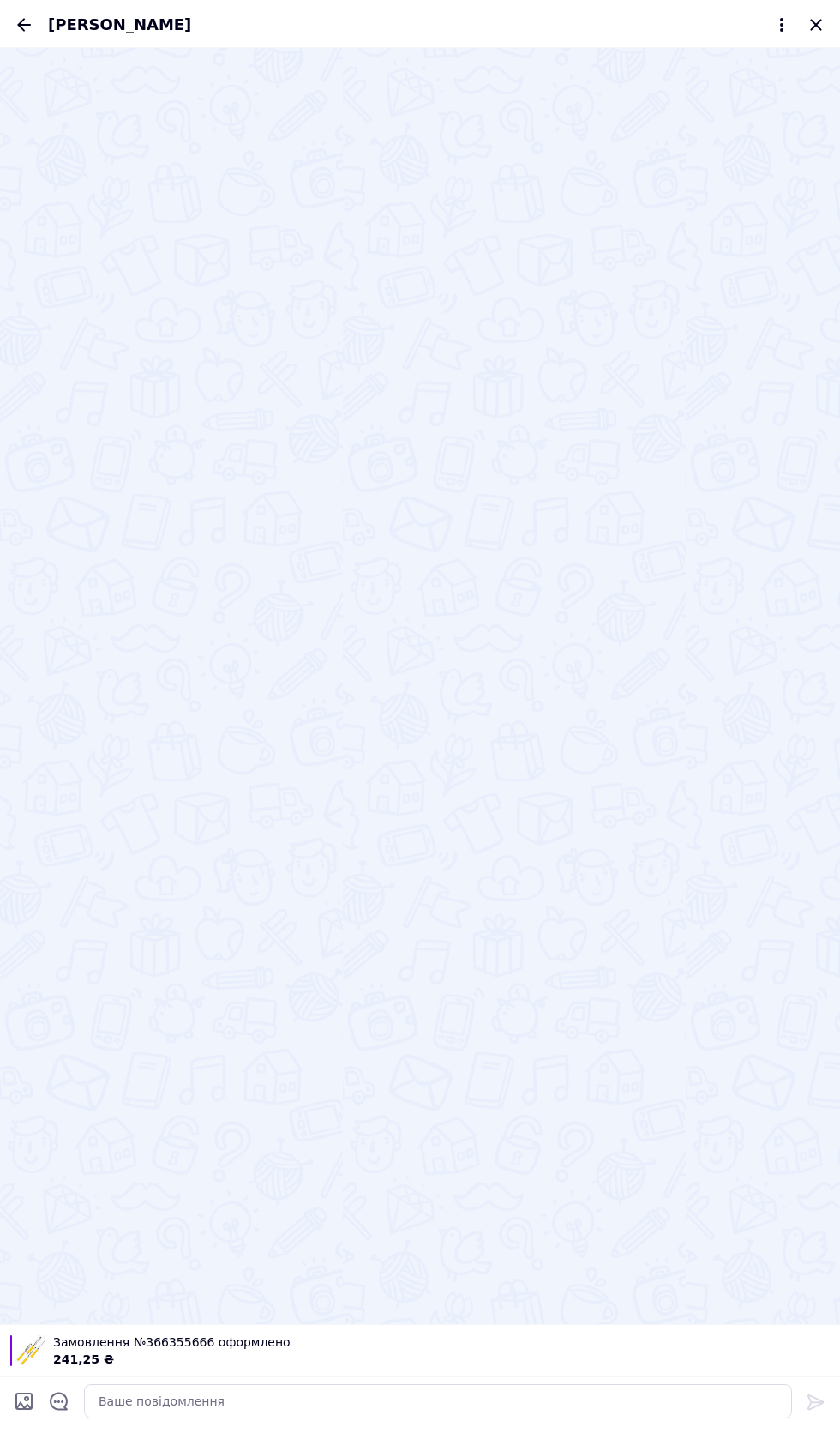
click at [59, 1402] on icon "Відкрити шаблони відповідей" at bounding box center [59, 1401] width 18 height 18
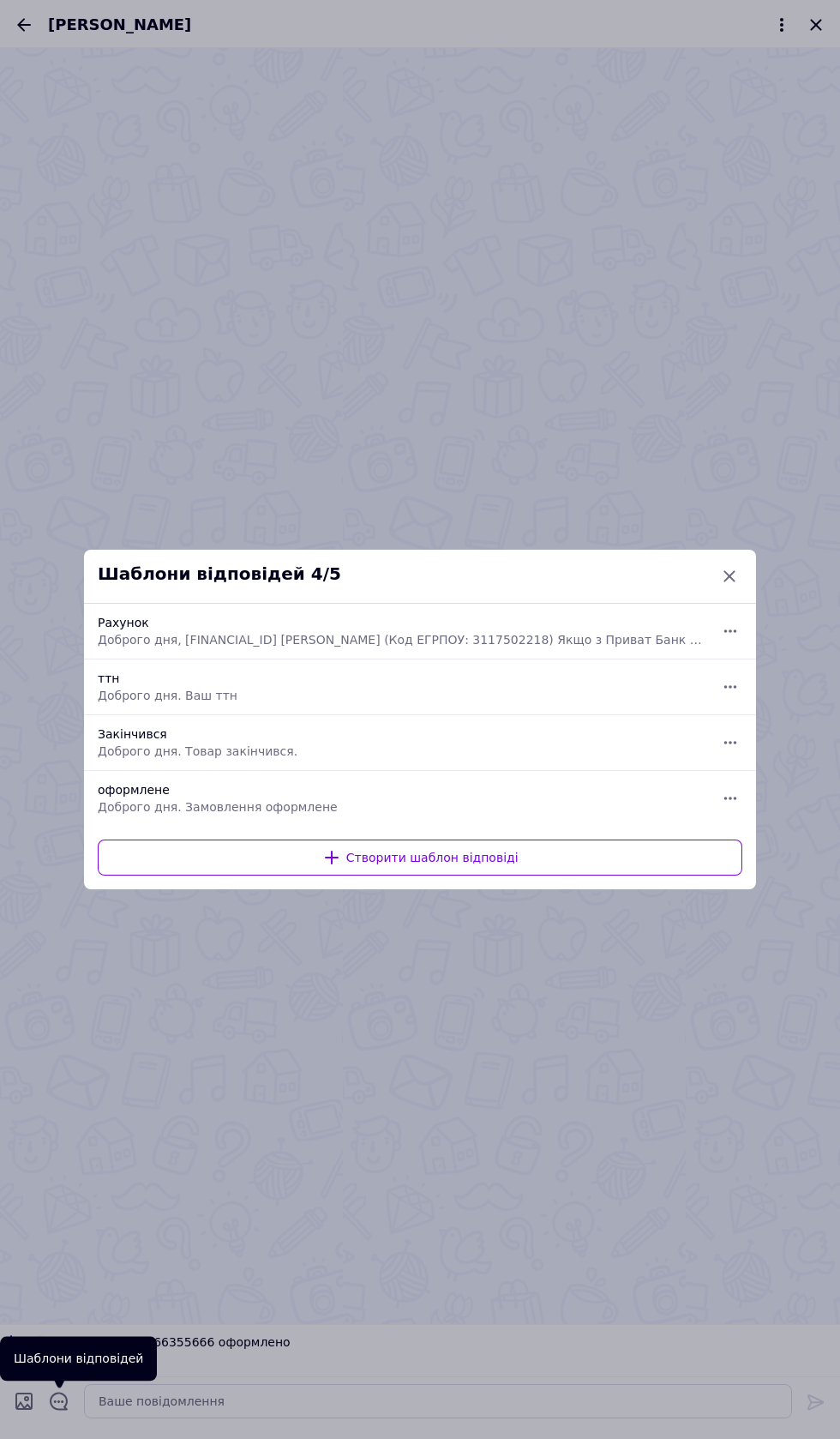
click at [417, 803] on span "Доброго дня. Замовлення оформлене" at bounding box center [401, 807] width 607 height 17
type textarea "Доброго дня. Замовлення оформлене"
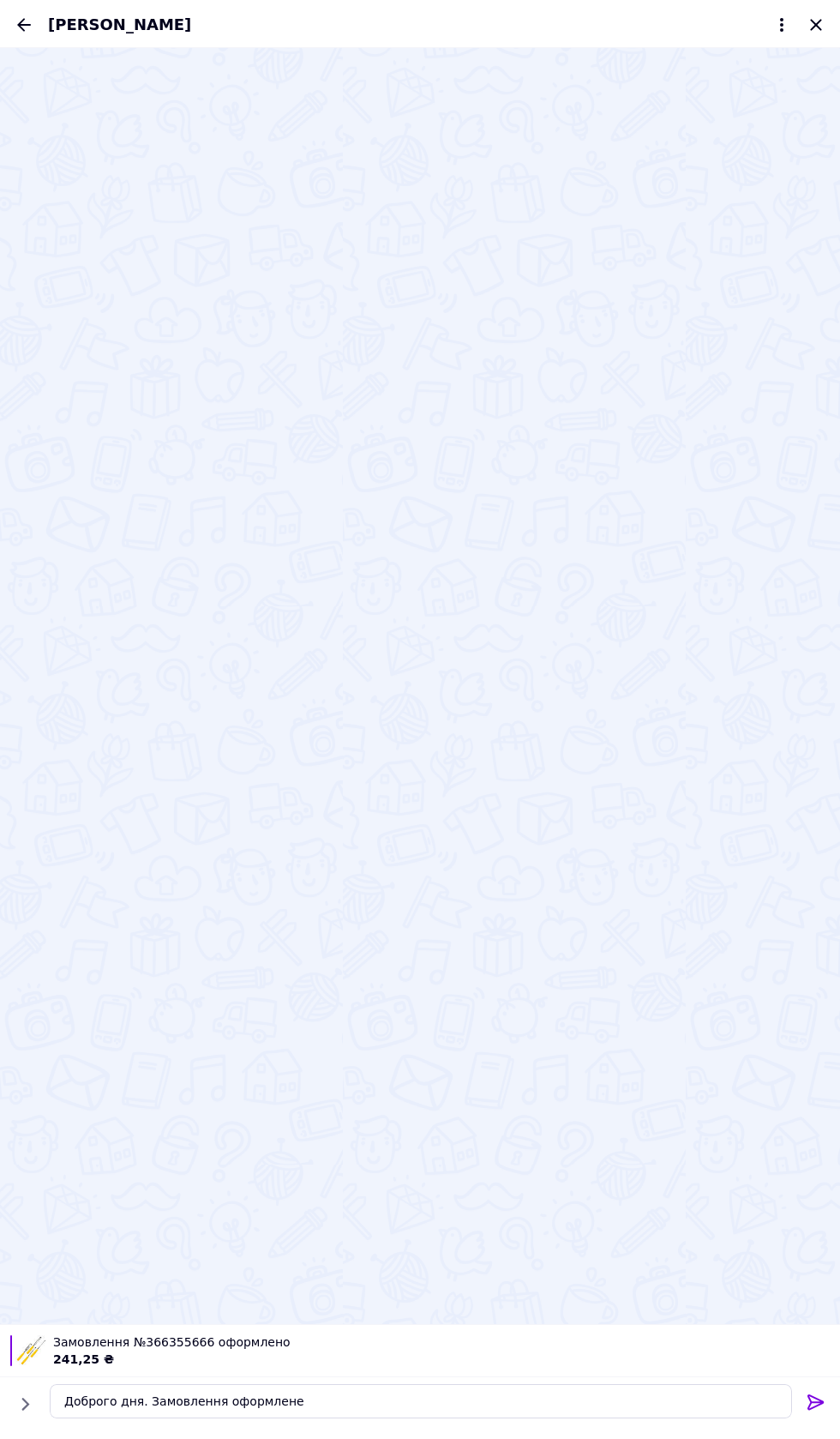
click at [812, 1395] on icon at bounding box center [816, 1402] width 21 height 21
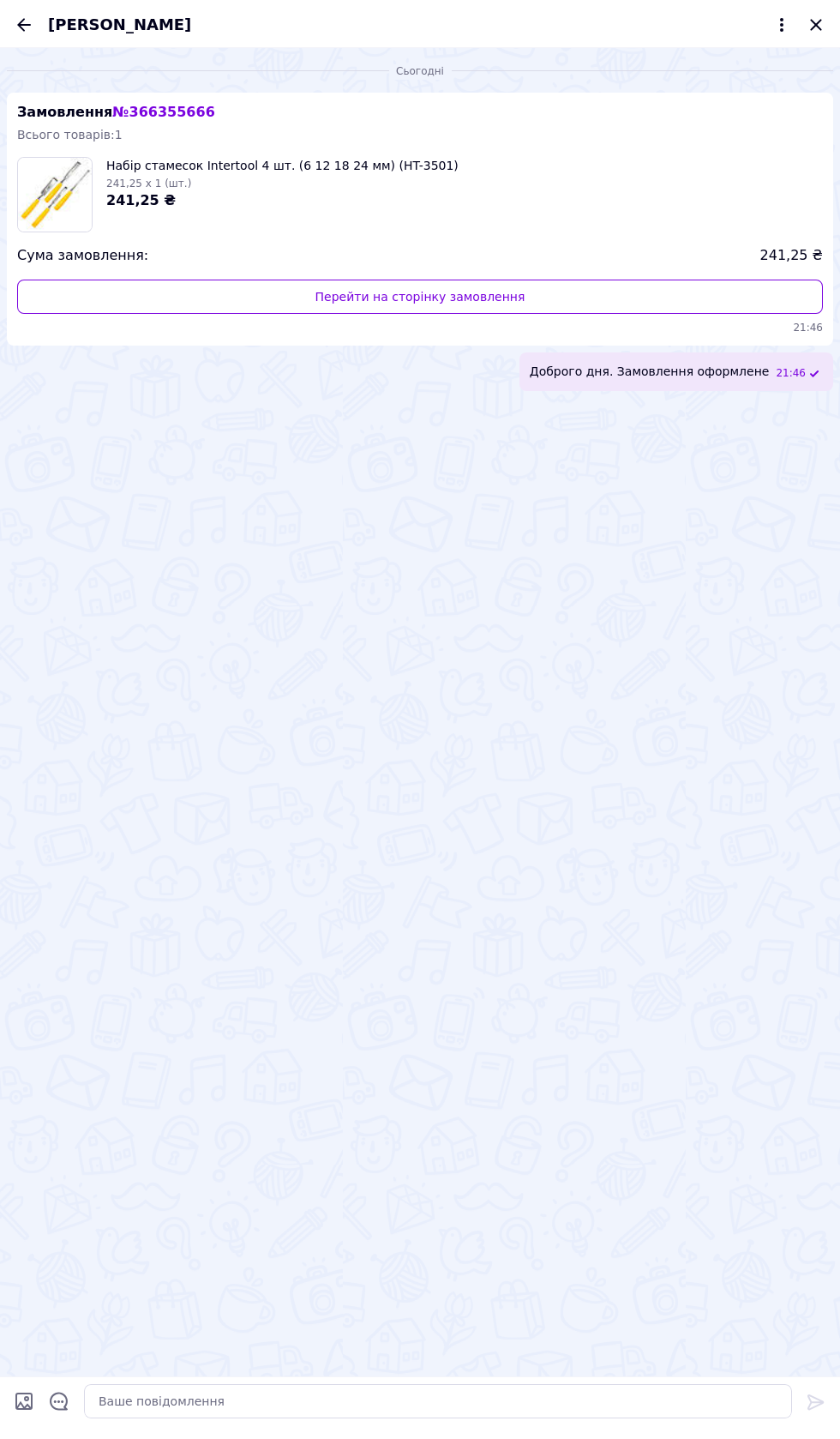
click at [817, 34] on icon "Закрити" at bounding box center [816, 25] width 21 height 21
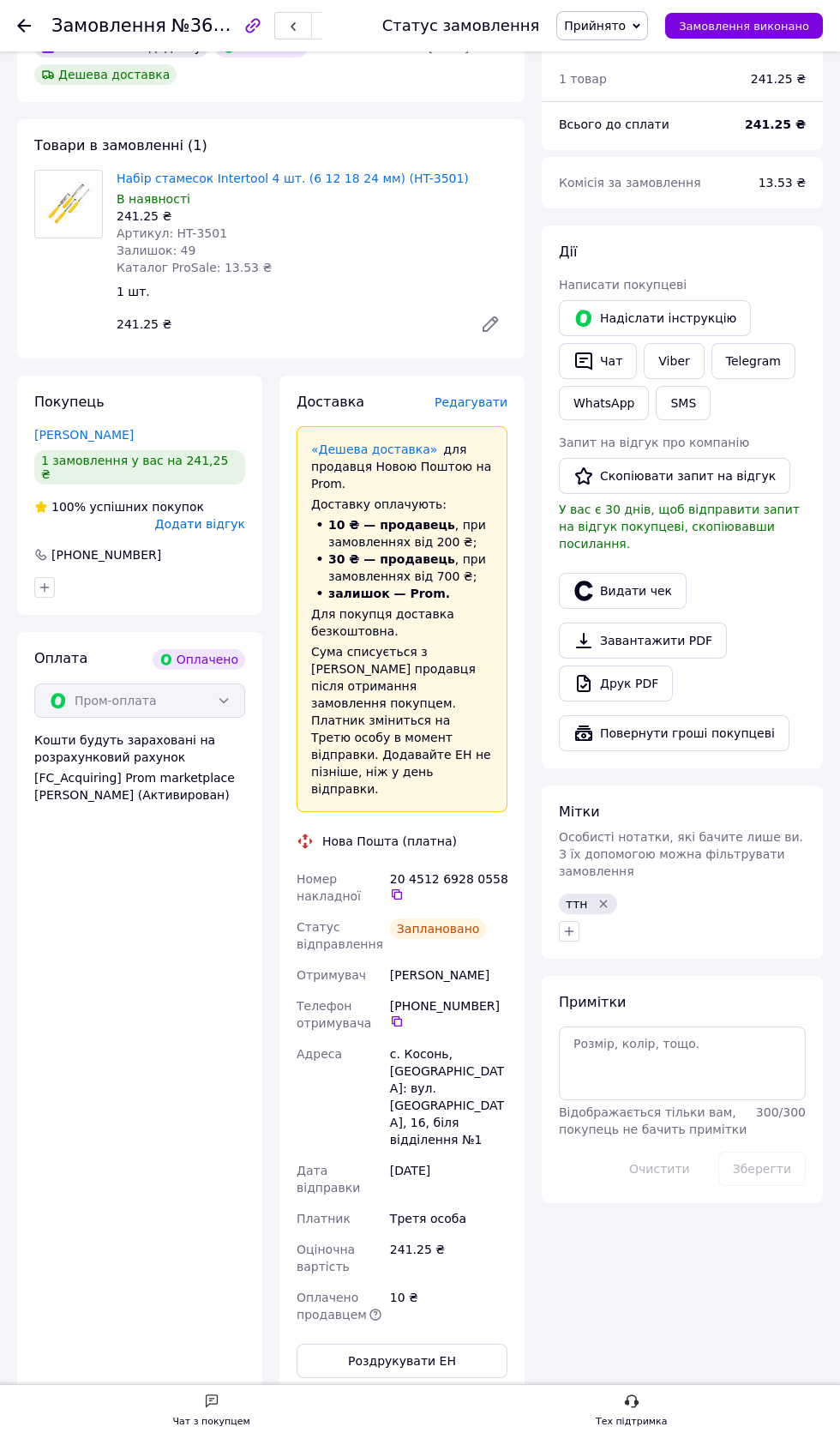
click at [657, 574] on button "Видати чек" at bounding box center [622, 591] width 127 height 36
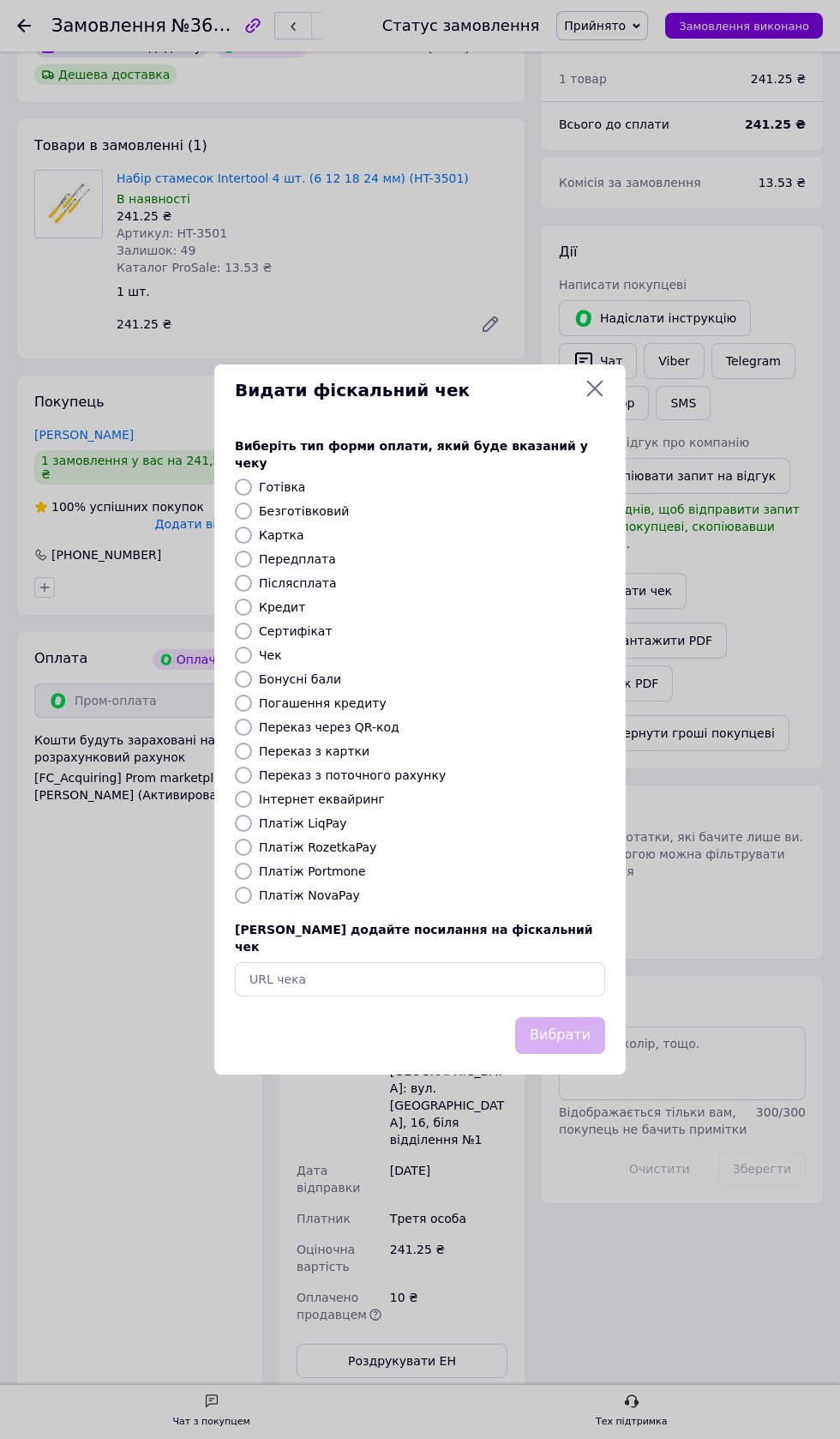
click at [346, 850] on label "Платіж RozetkaPay" at bounding box center [318, 847] width 117 height 14
click at [252, 850] on input "Платіж RozetkaPay" at bounding box center [244, 847] width 17 height 17
radio input "true"
click at [587, 1017] on button "Вибрати" at bounding box center [559, 1035] width 90 height 37
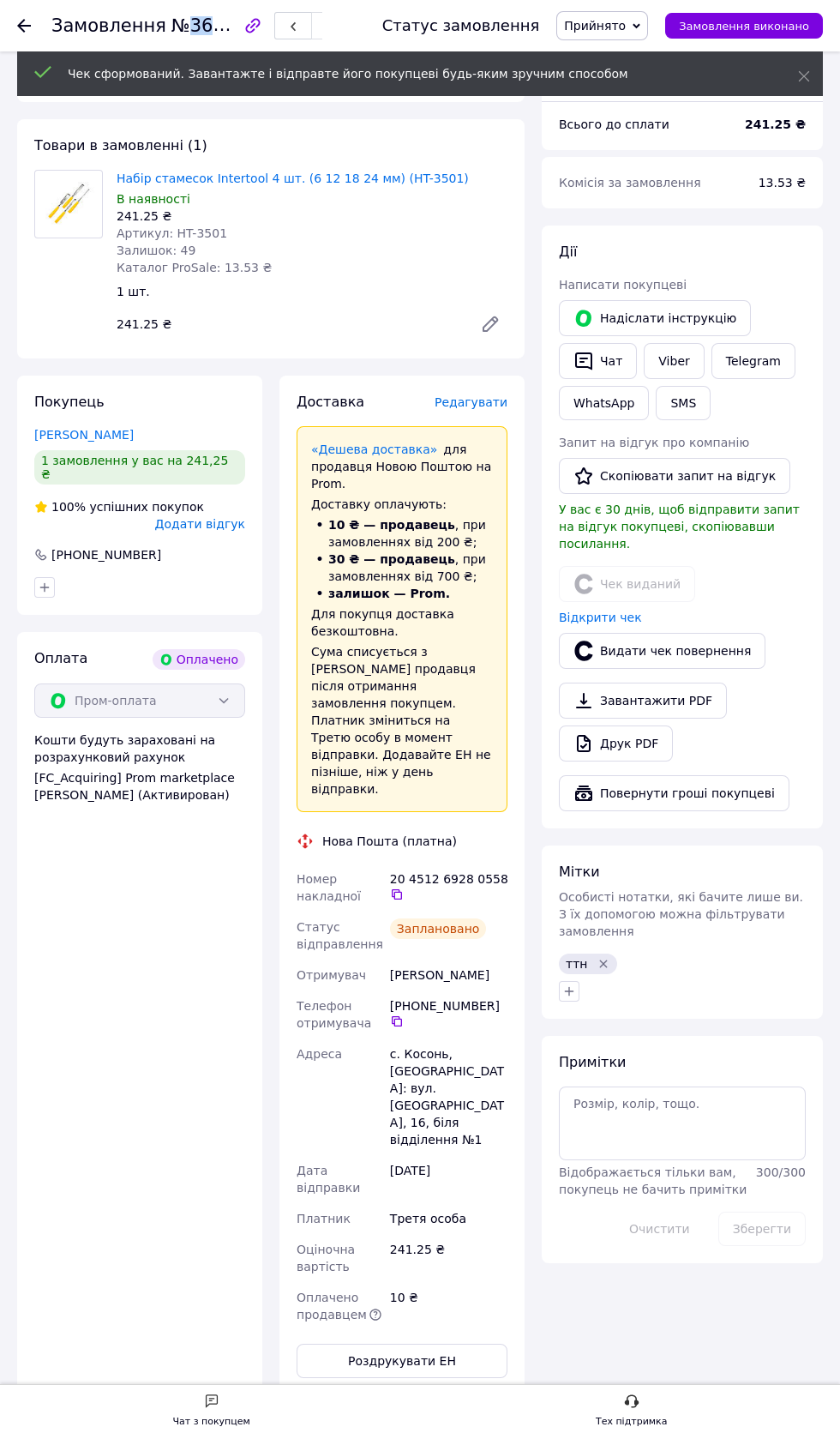
copy span "366355666"
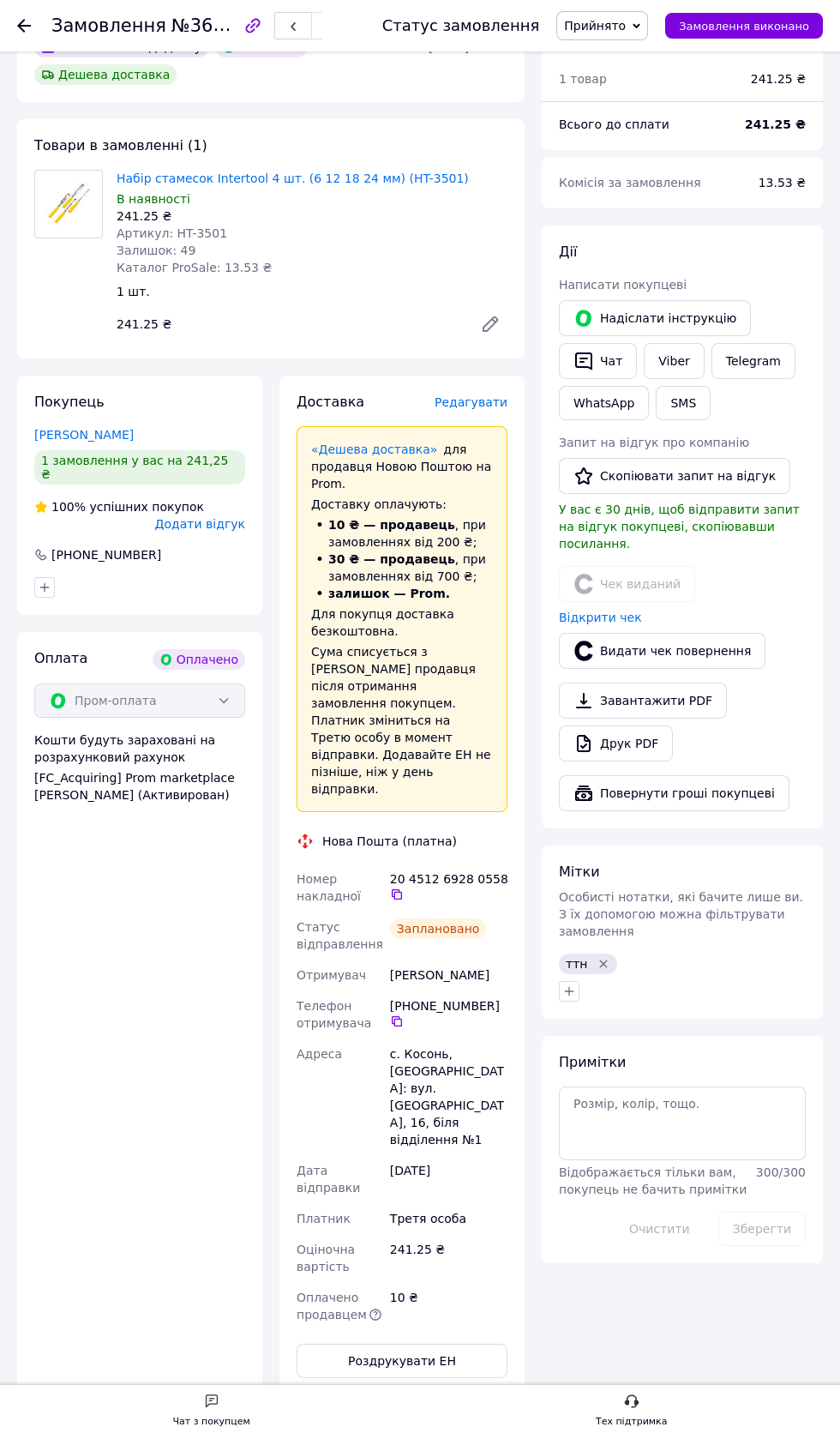
click at [48, 47] on div at bounding box center [34, 26] width 34 height 52
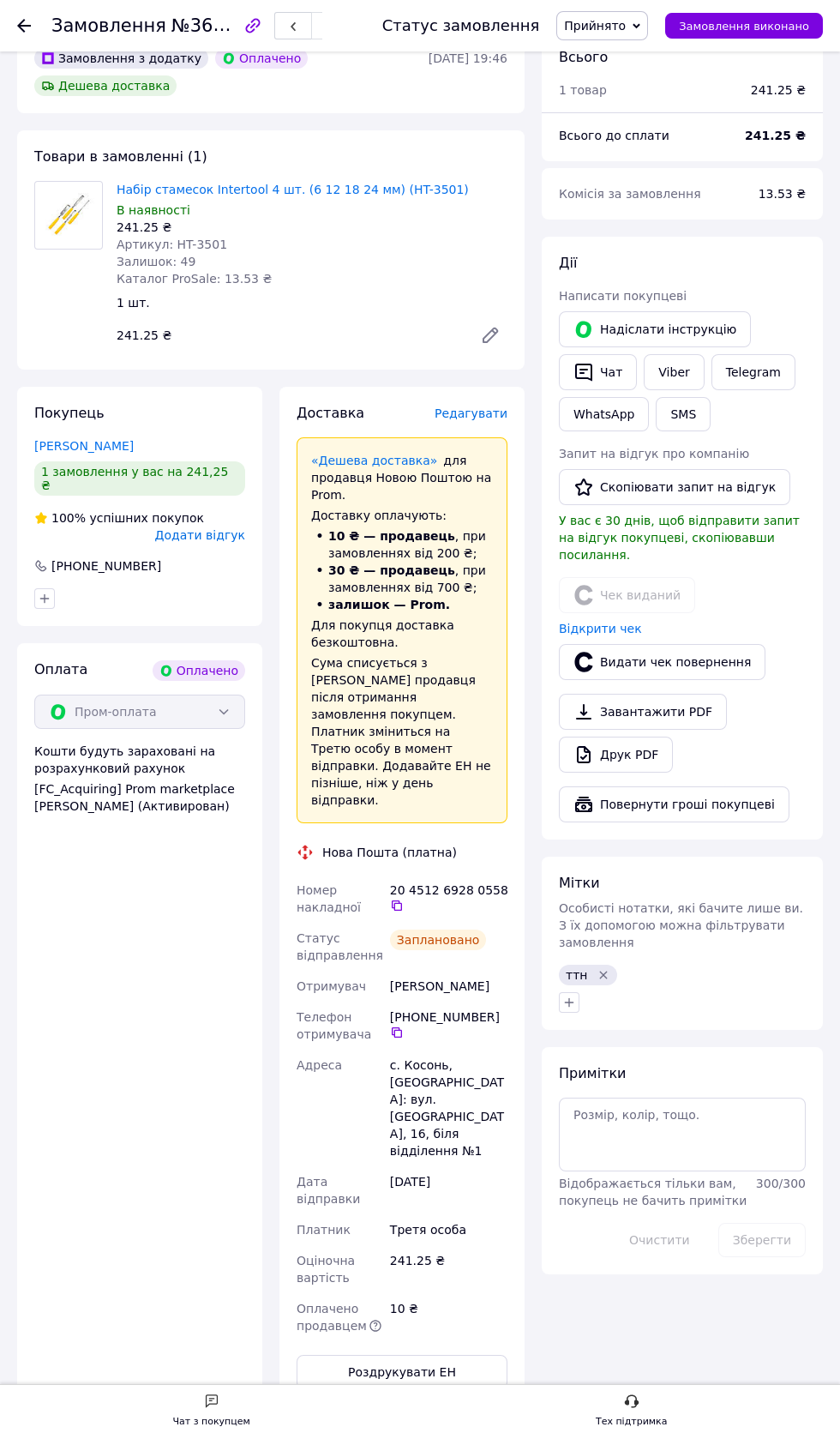
click at [24, 25] on use at bounding box center [24, 26] width 14 height 14
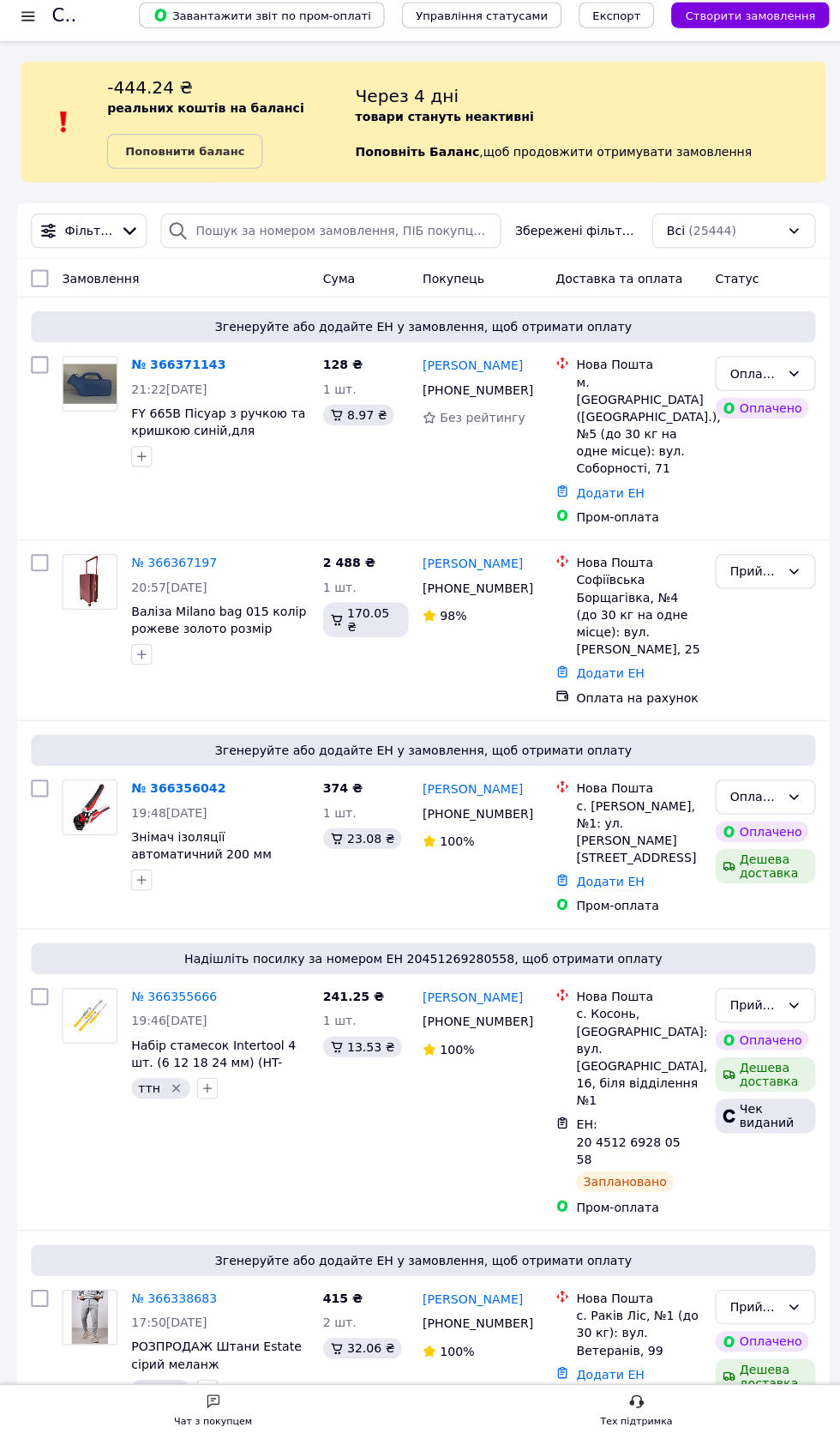
click at [173, 786] on link "№ 366356042" at bounding box center [176, 793] width 94 height 14
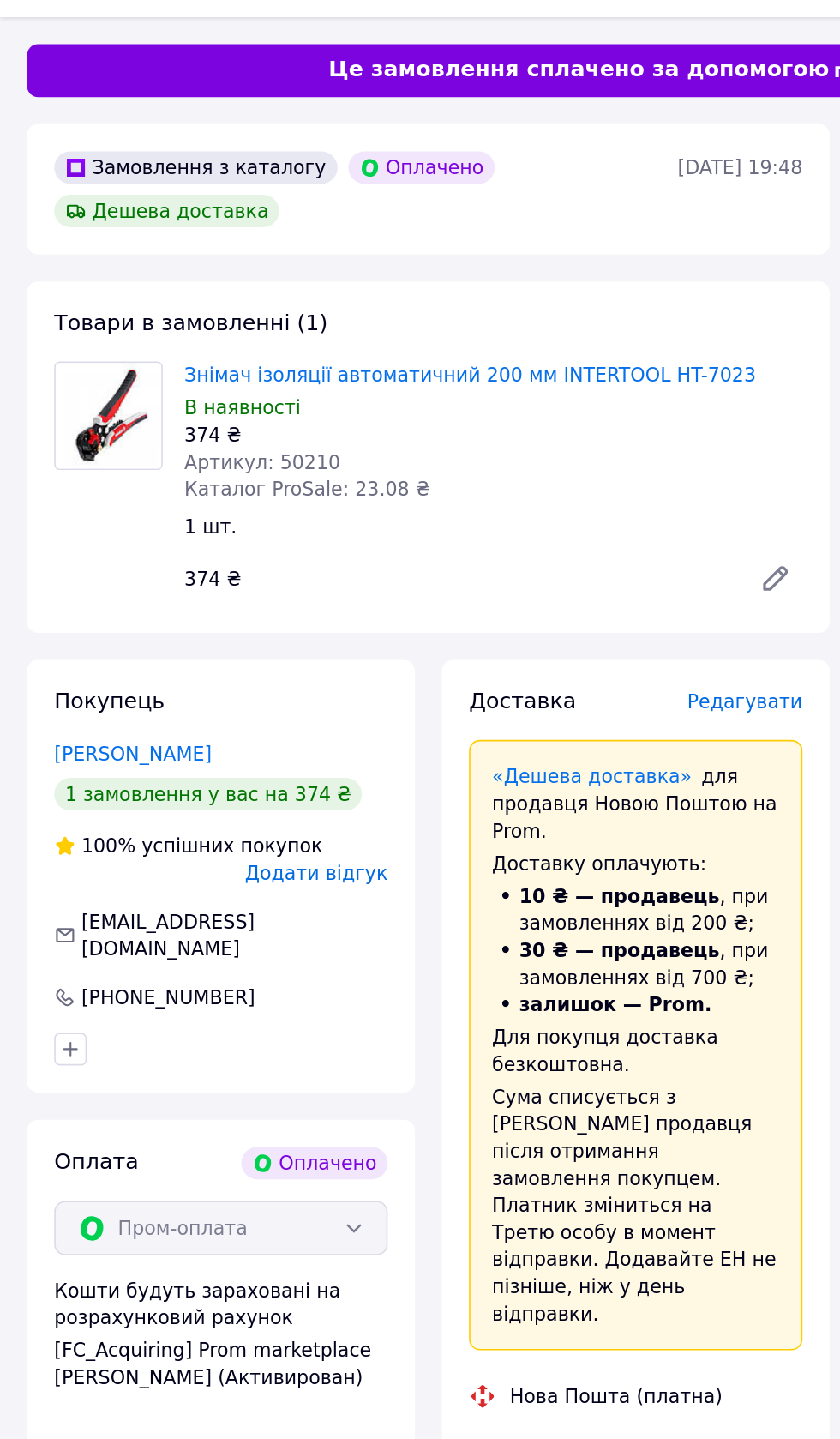
click at [379, 280] on link "Знімач ізоляції автоматичний 200 мм INTERTOOL HT-7023" at bounding box center [297, 278] width 361 height 14
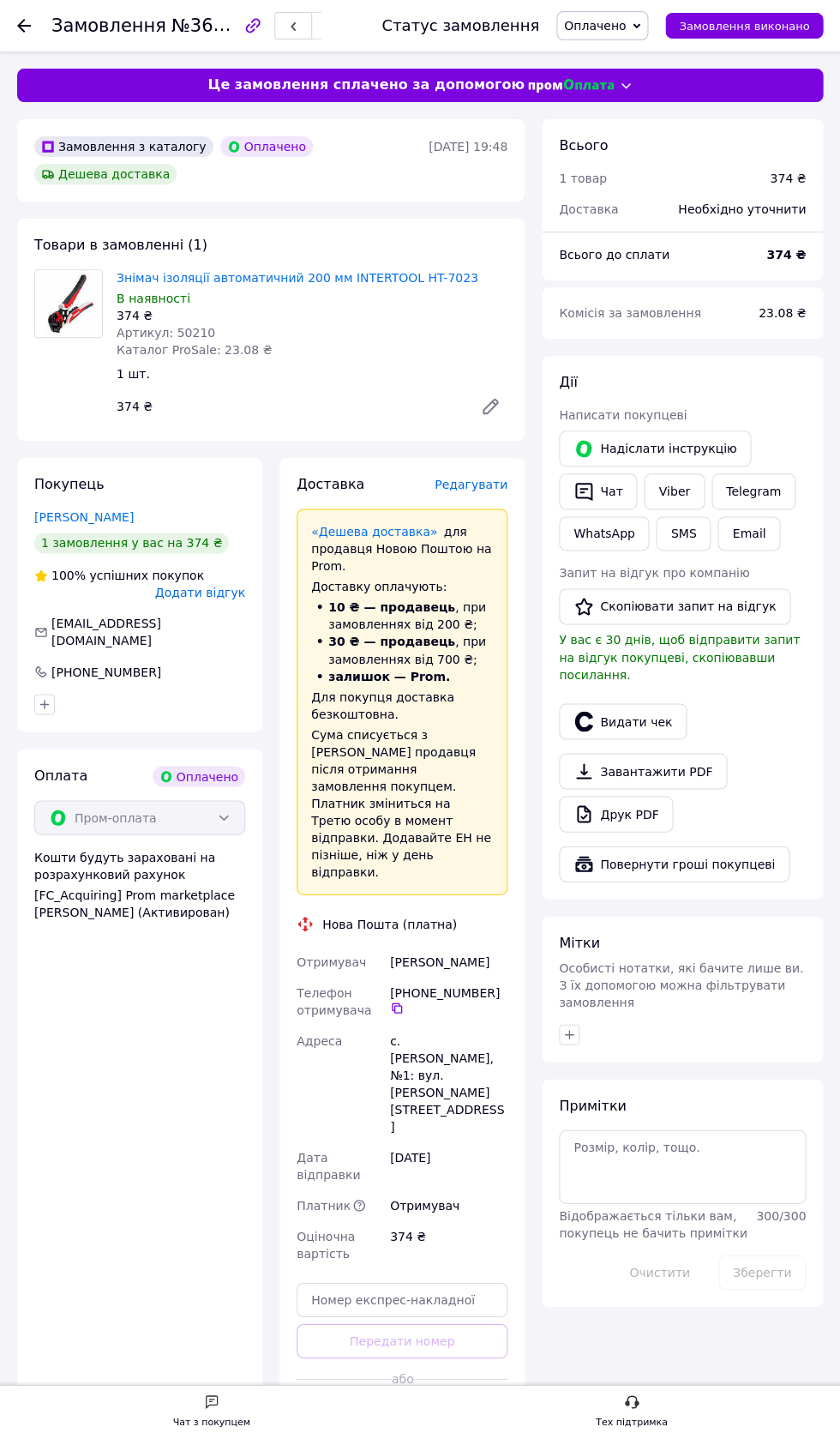
scroll to position [2, 0]
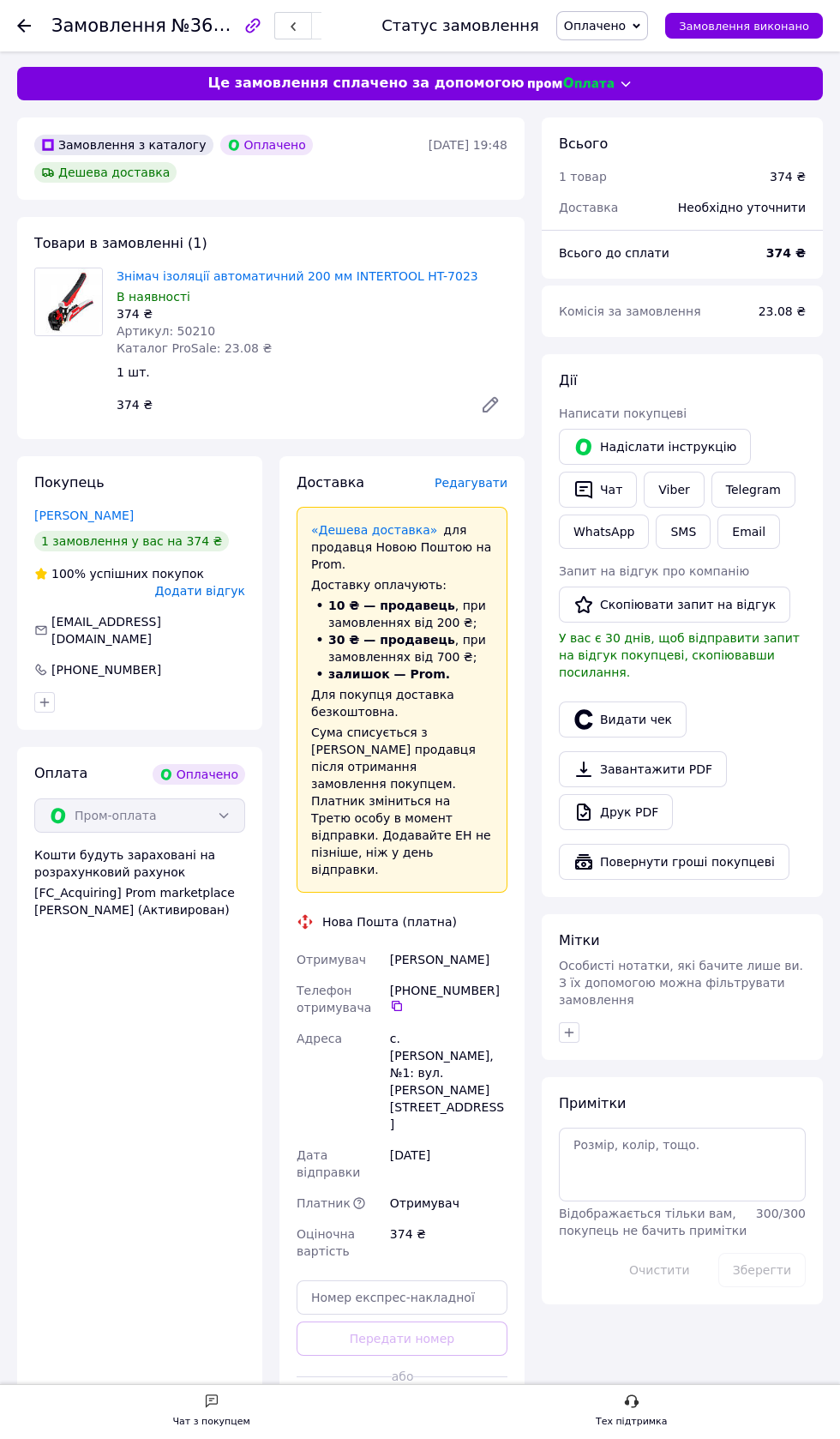
click at [640, 26] on icon at bounding box center [636, 26] width 8 height 5
click at [615, 56] on li "Прийнято" at bounding box center [602, 60] width 92 height 26
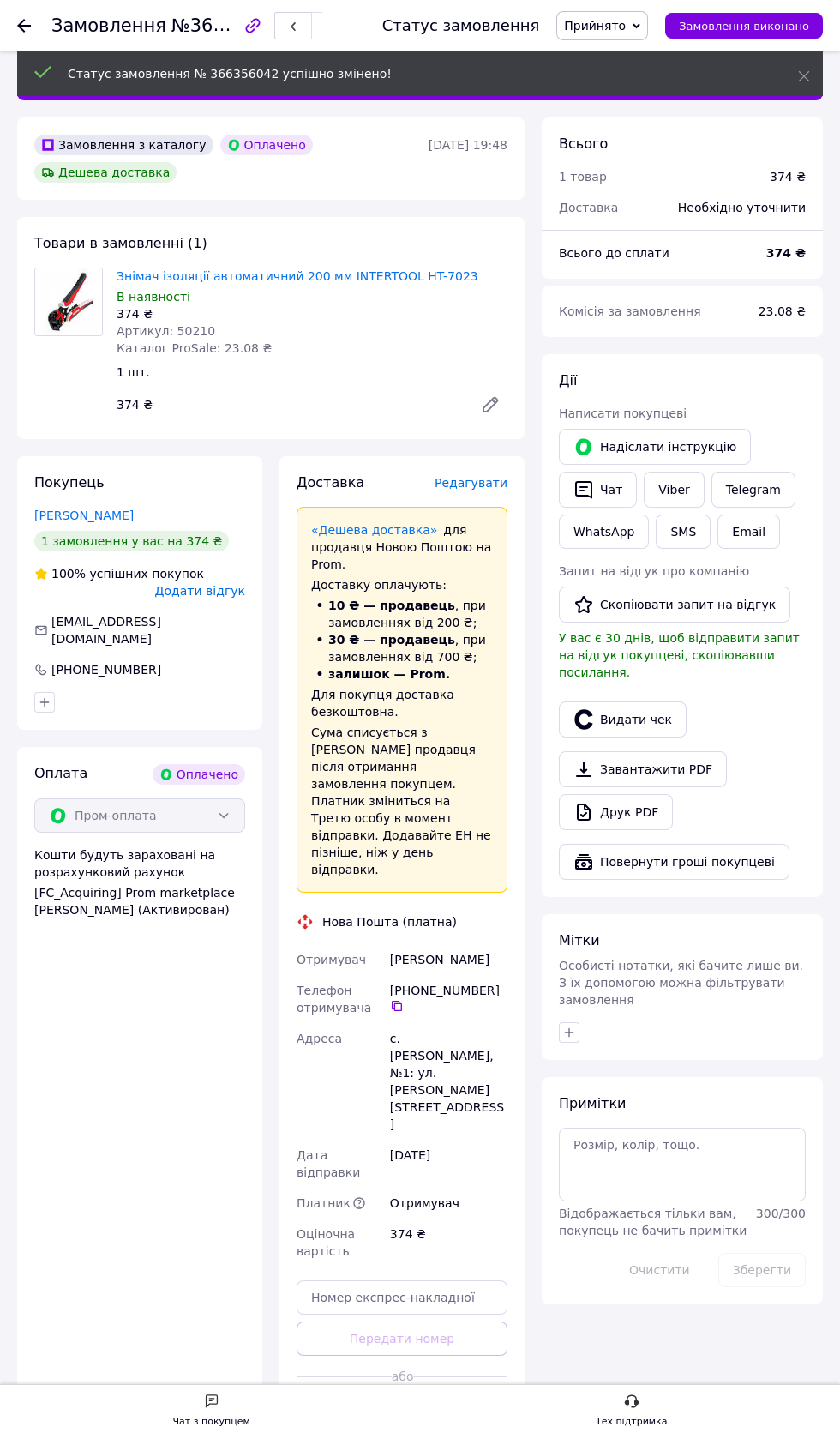
click at [493, 489] on span "Редагувати" at bounding box center [471, 483] width 73 height 14
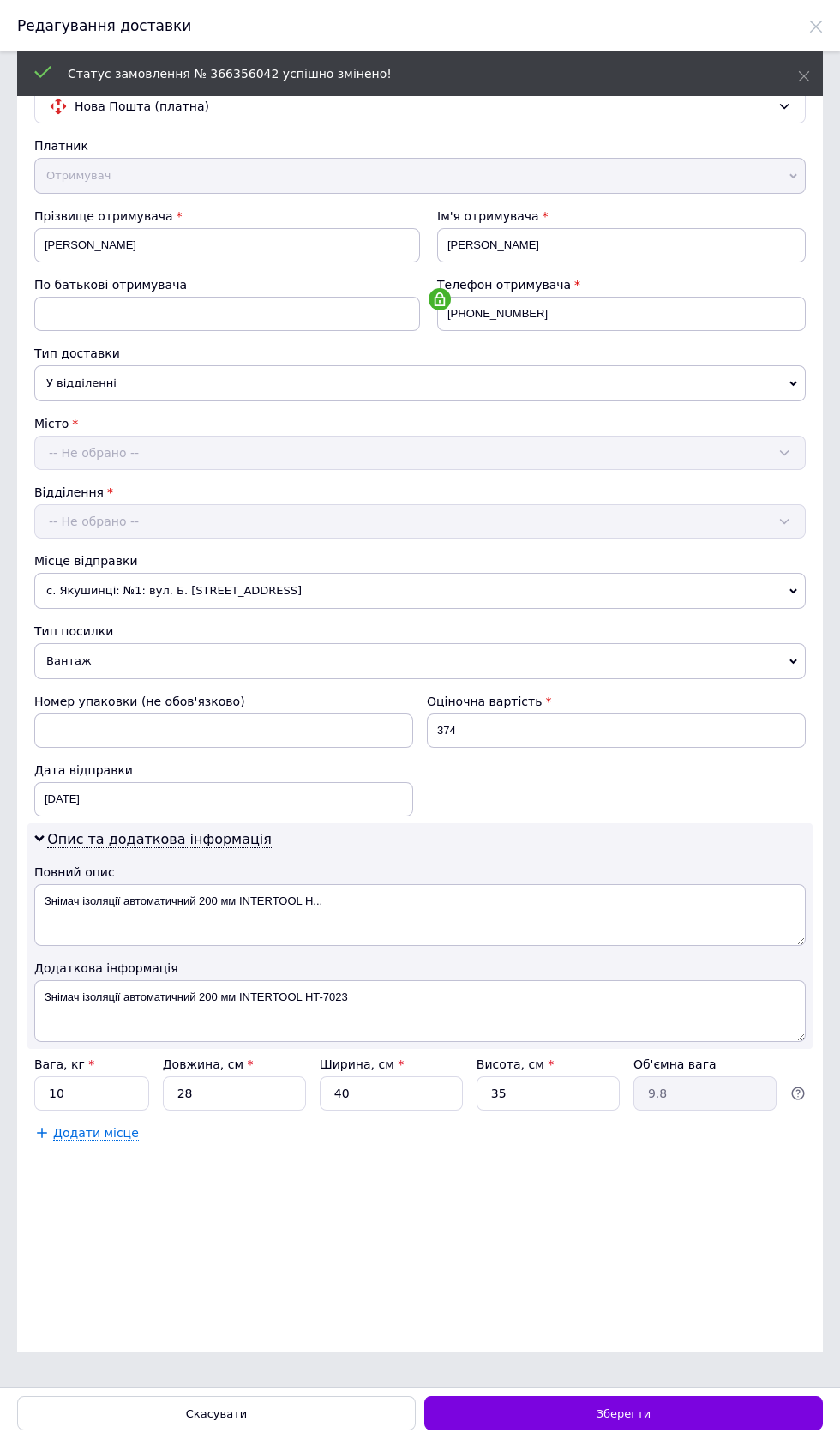
scroll to position [0, 0]
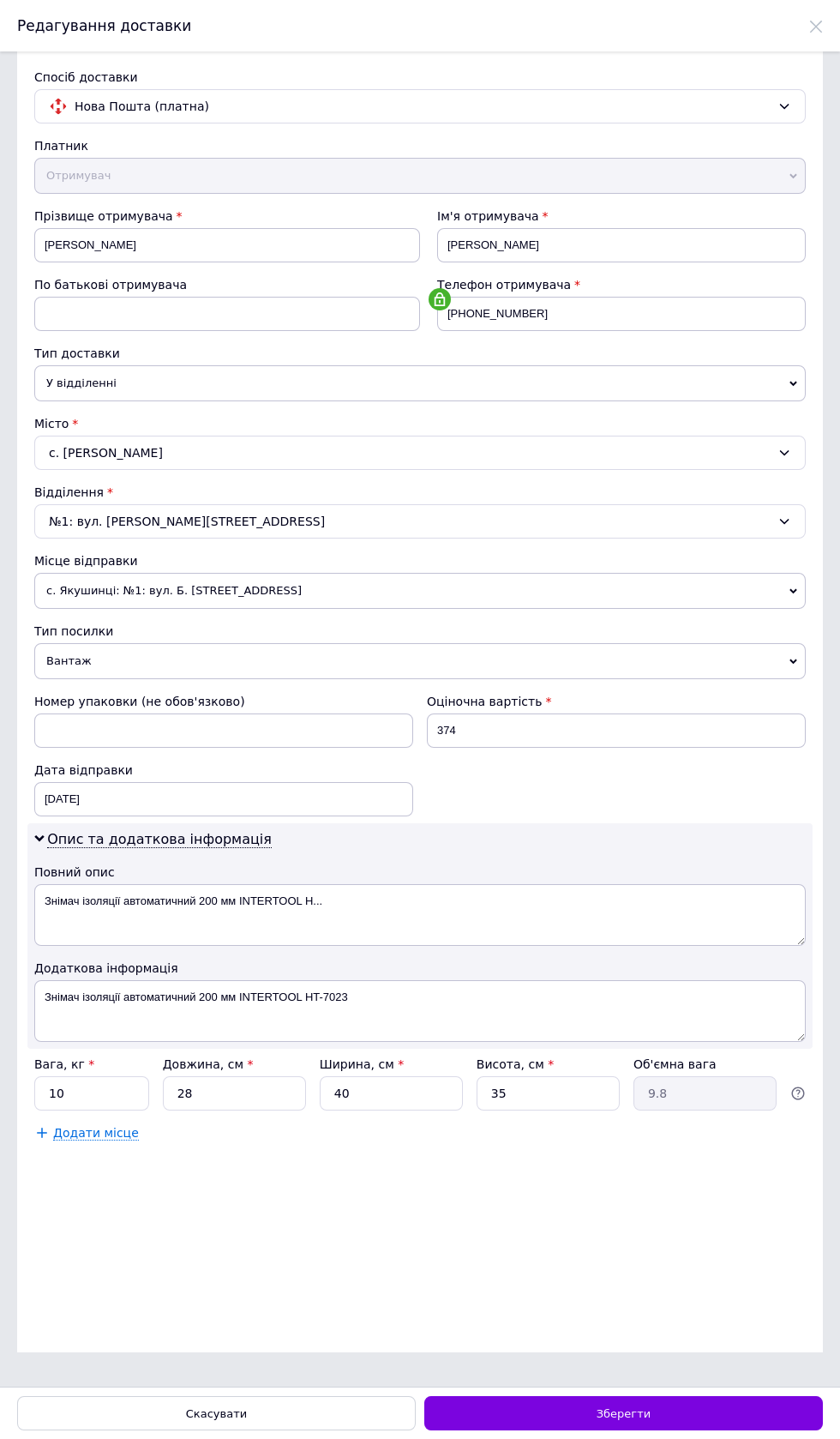
click at [128, 1073] on div "Вага, кг *" at bounding box center [91, 1064] width 114 height 17
click at [115, 1110] on input "10" at bounding box center [91, 1094] width 114 height 34
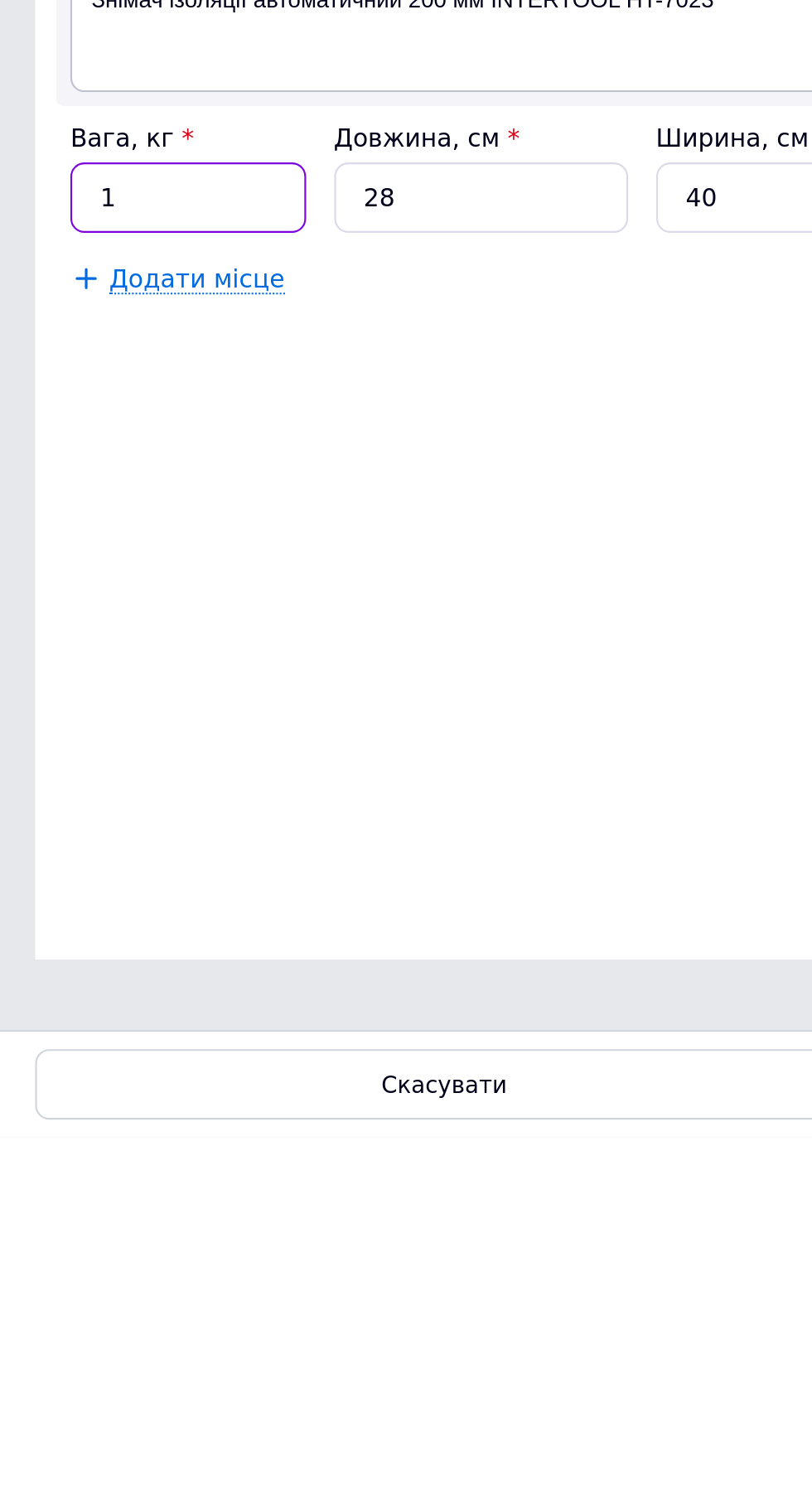
type input "1"
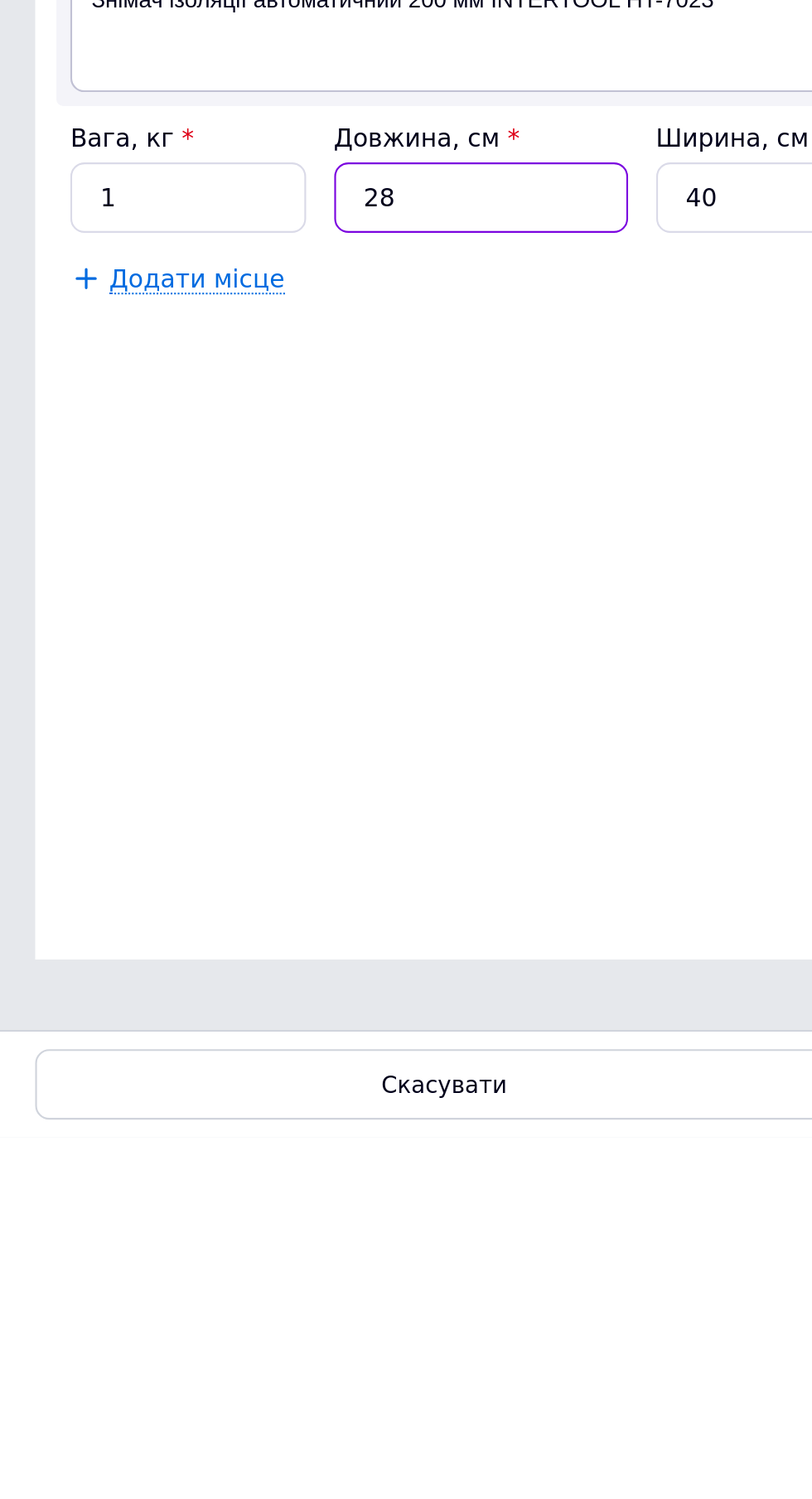
click at [228, 1073] on input "28" at bounding box center [226, 1057] width 138 height 33
type input "2"
type input "0.7"
type input "20"
type input "7"
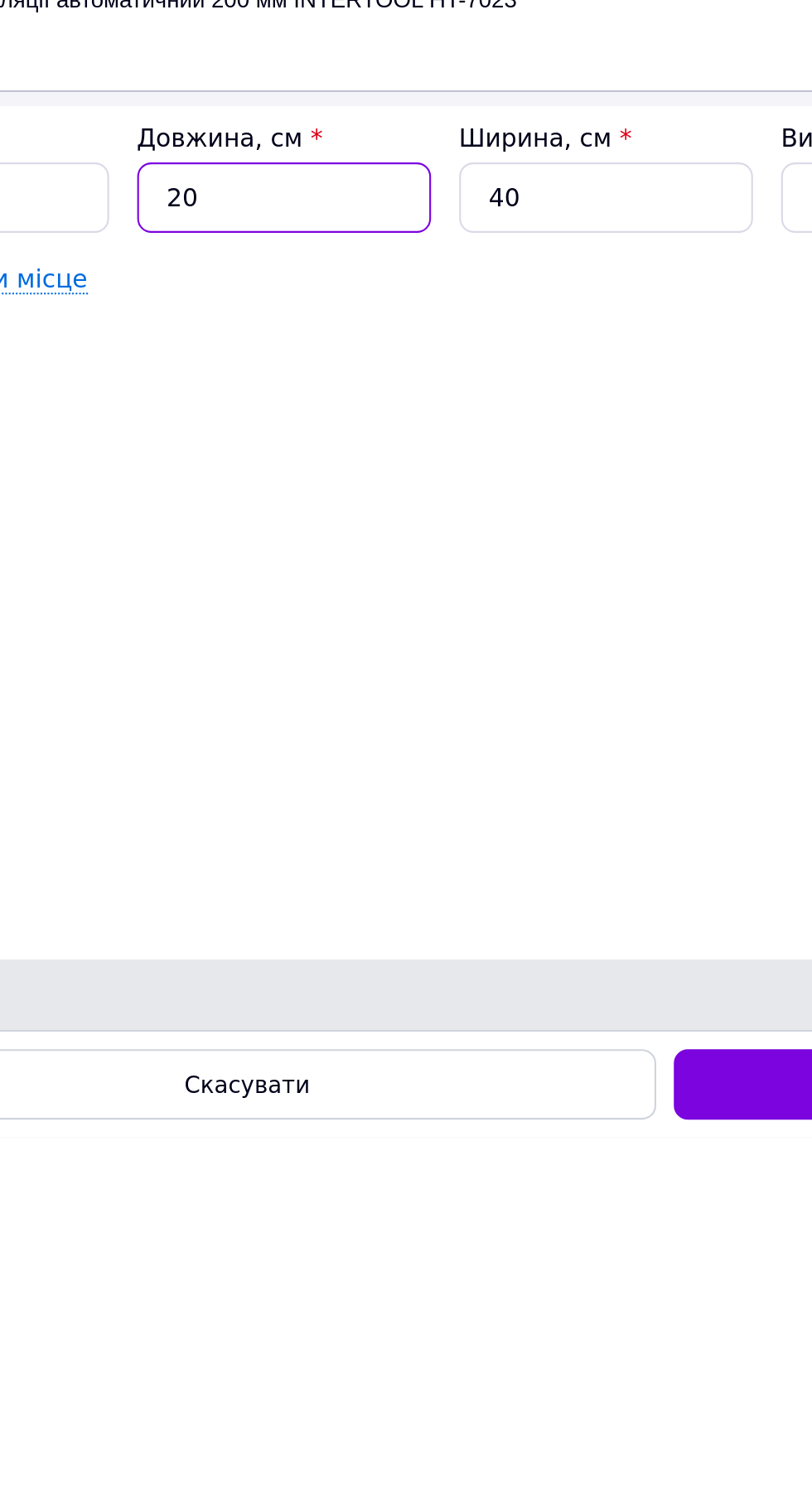
type input "20"
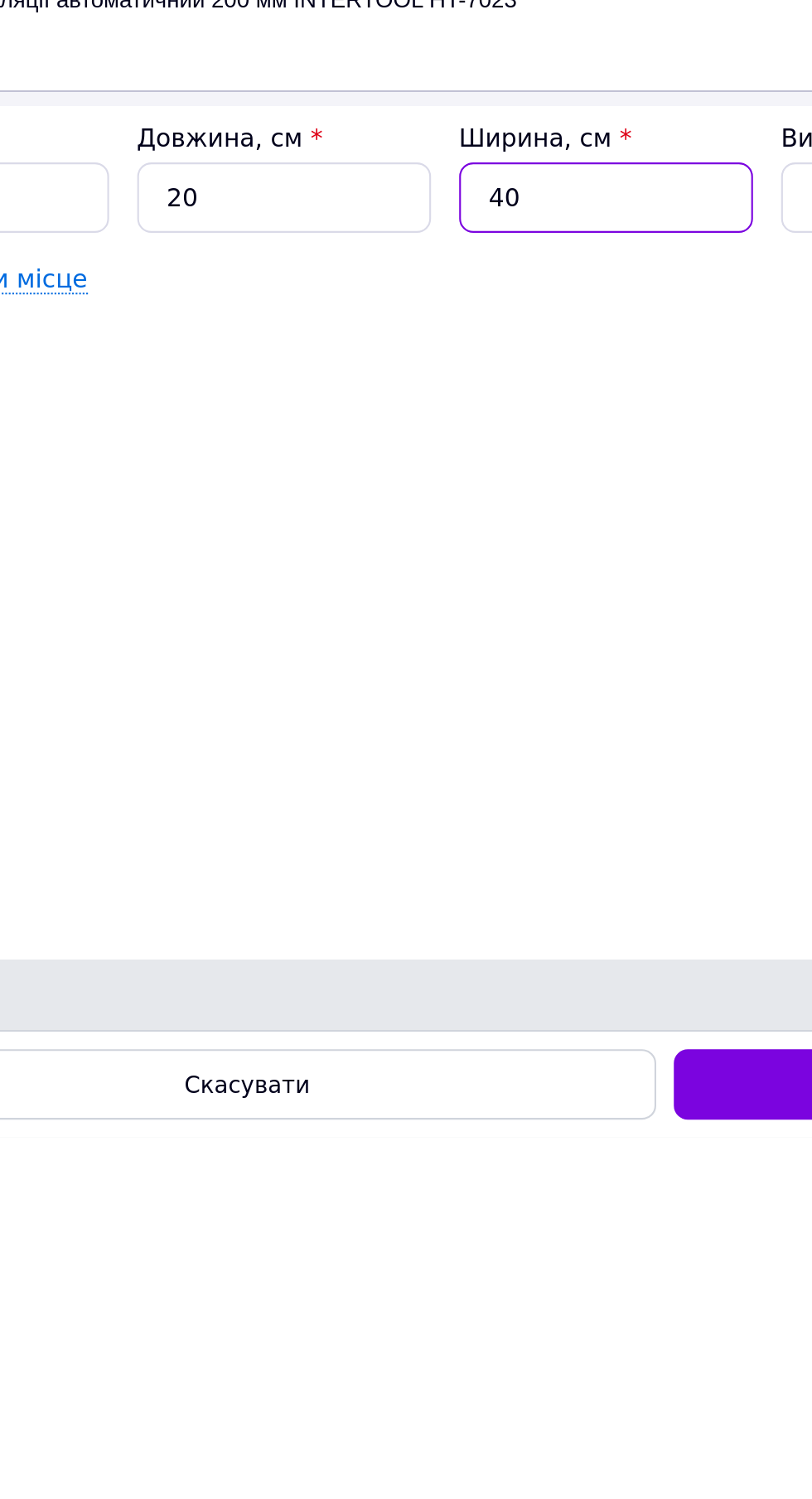
click at [387, 1073] on input "40" at bounding box center [378, 1057] width 138 height 33
type input "4"
type input "0.7"
type input "2"
type input "0.35"
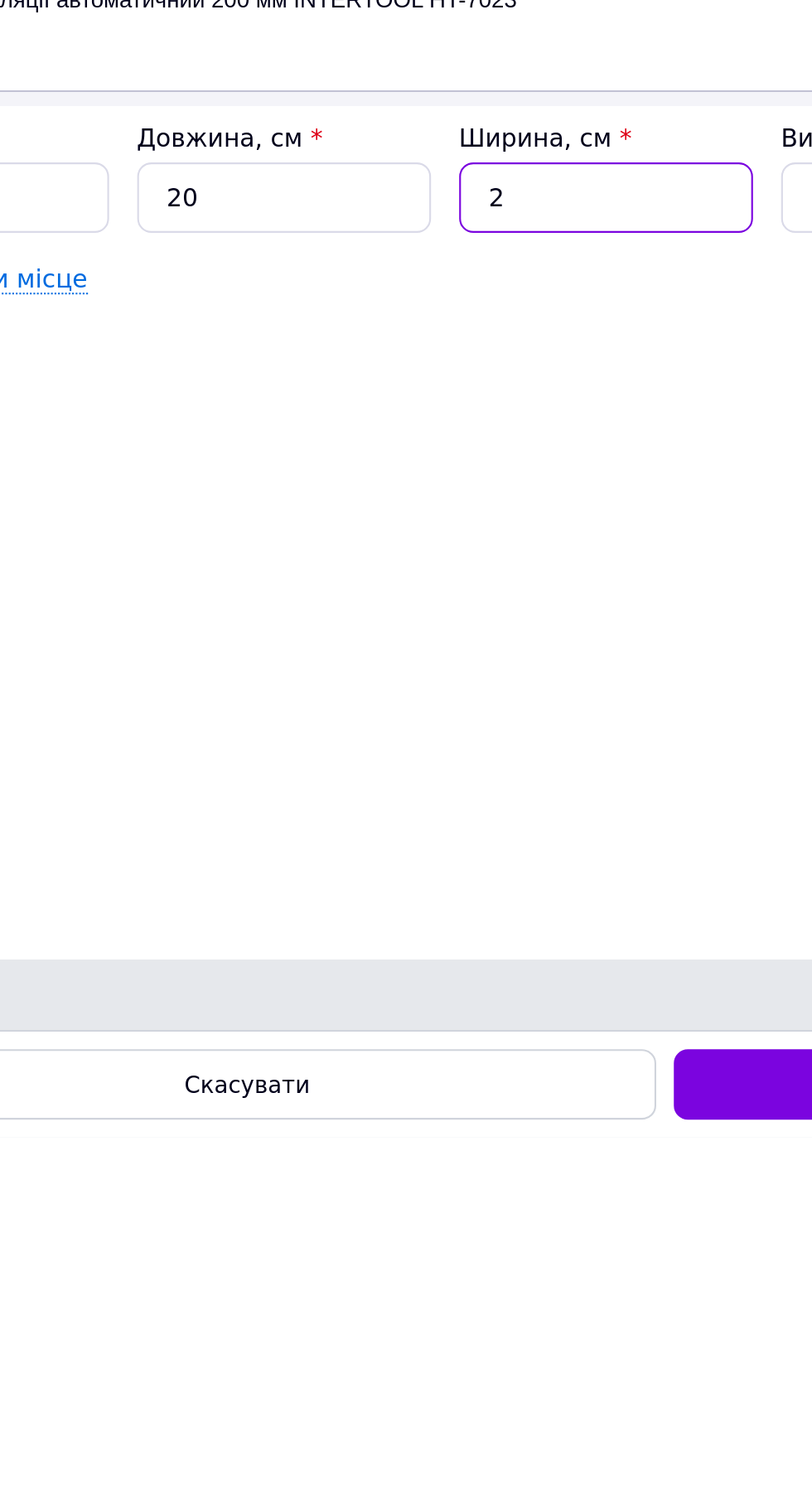
type input "20"
type input "3.5"
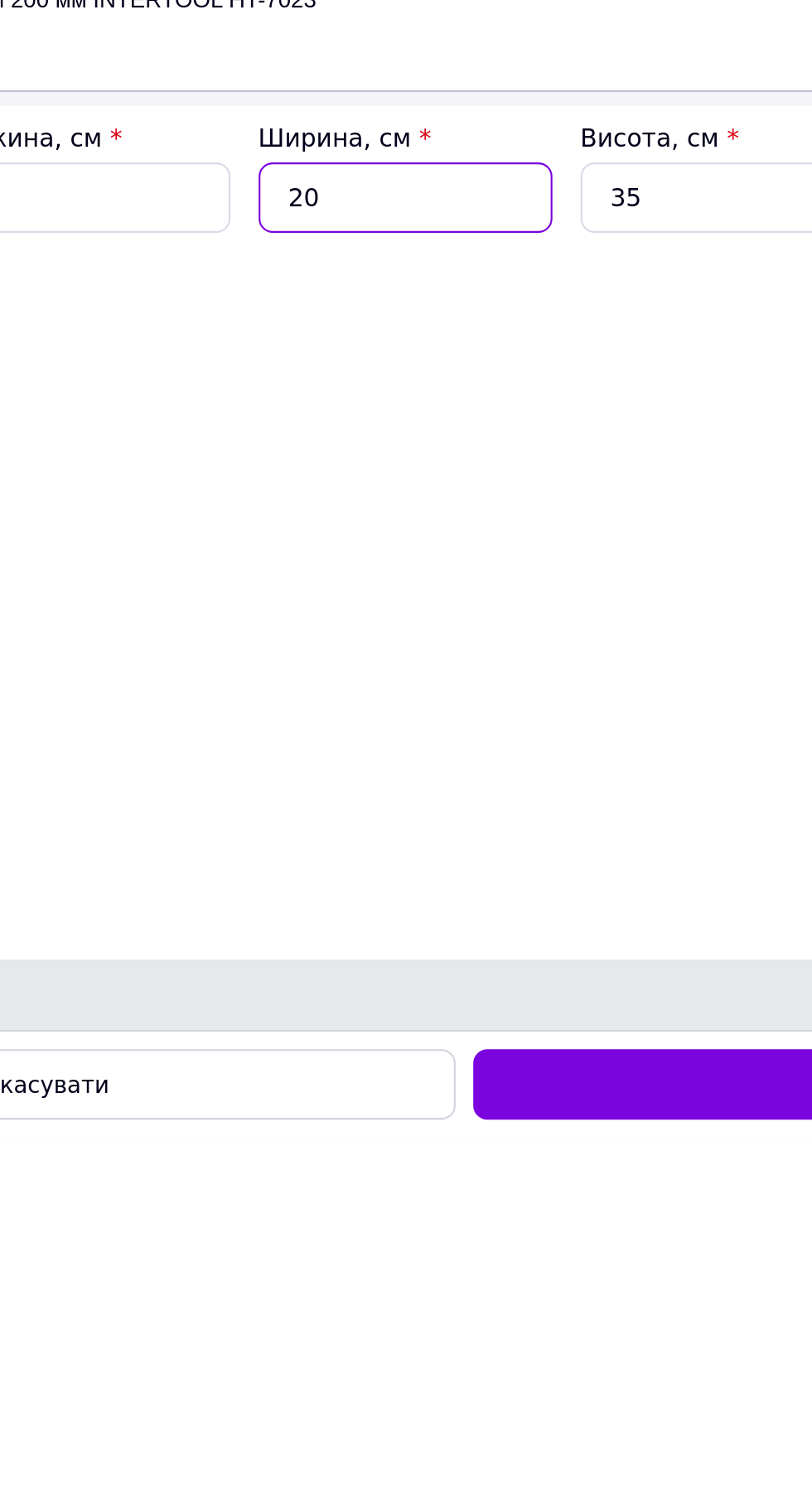
type input "20"
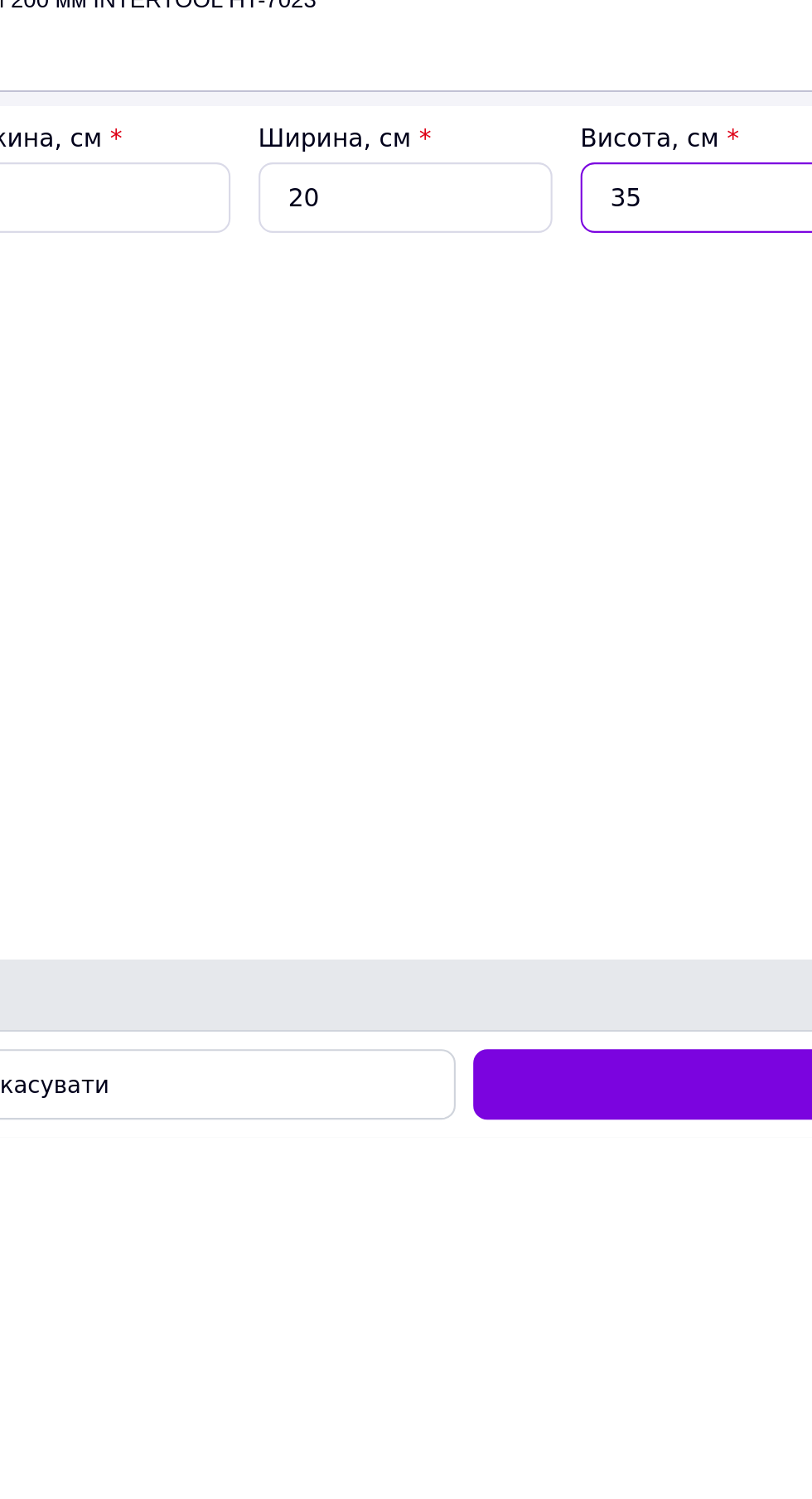
click at [522, 1073] on input "35" at bounding box center [530, 1057] width 138 height 33
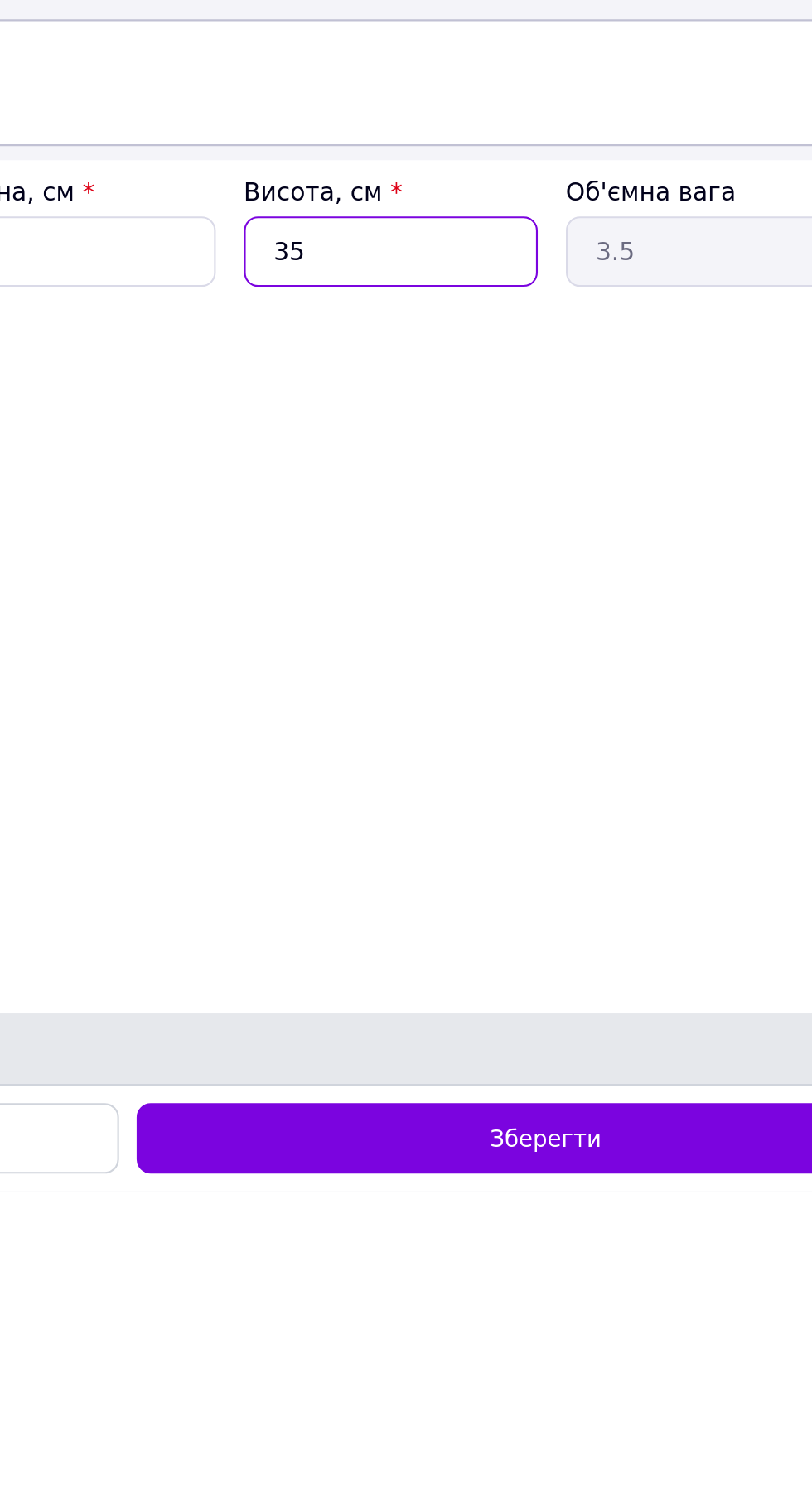
type input "3"
type input "0.3"
type input "1"
type input "0.1"
type input "10"
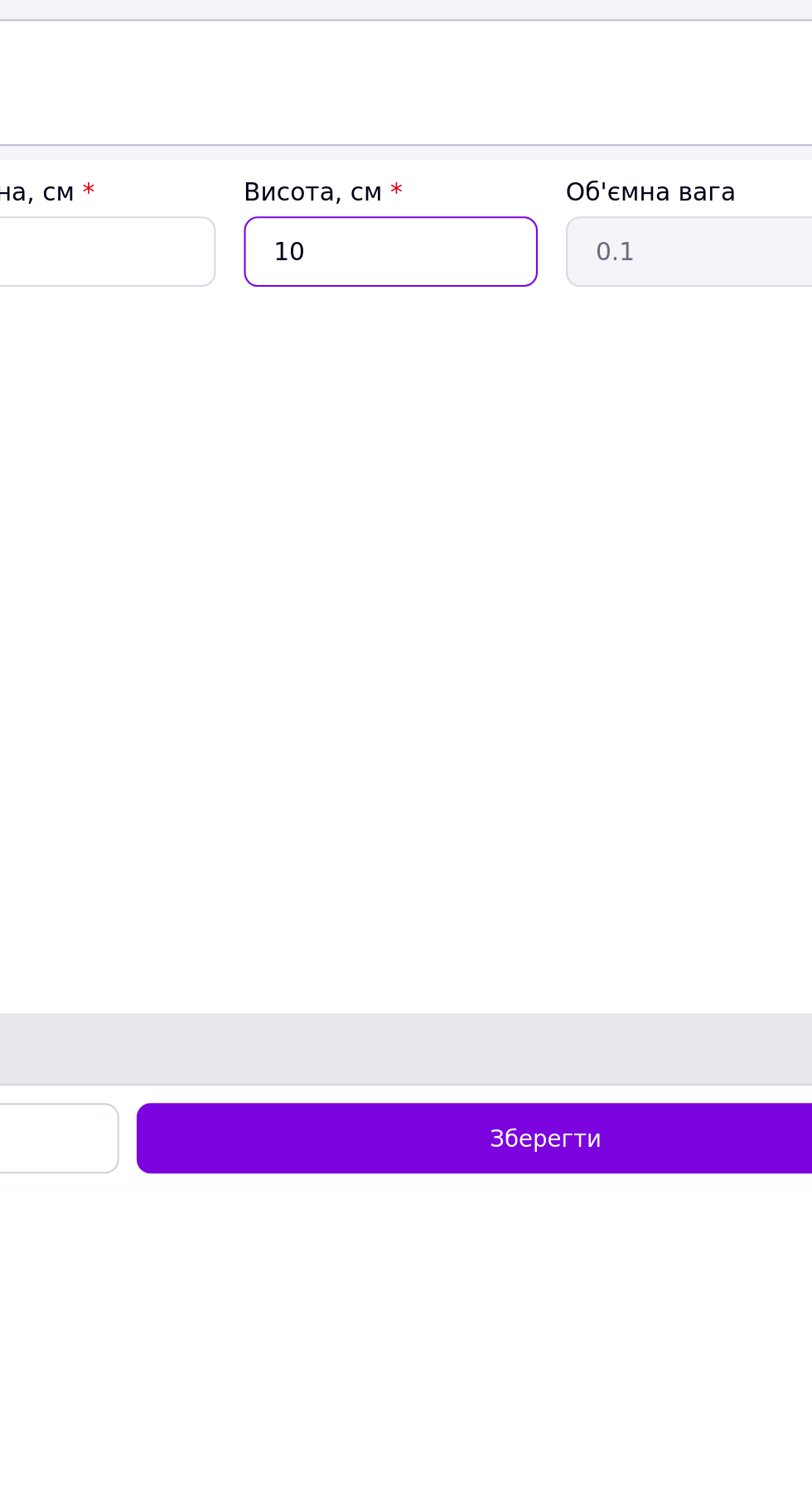
type input "1"
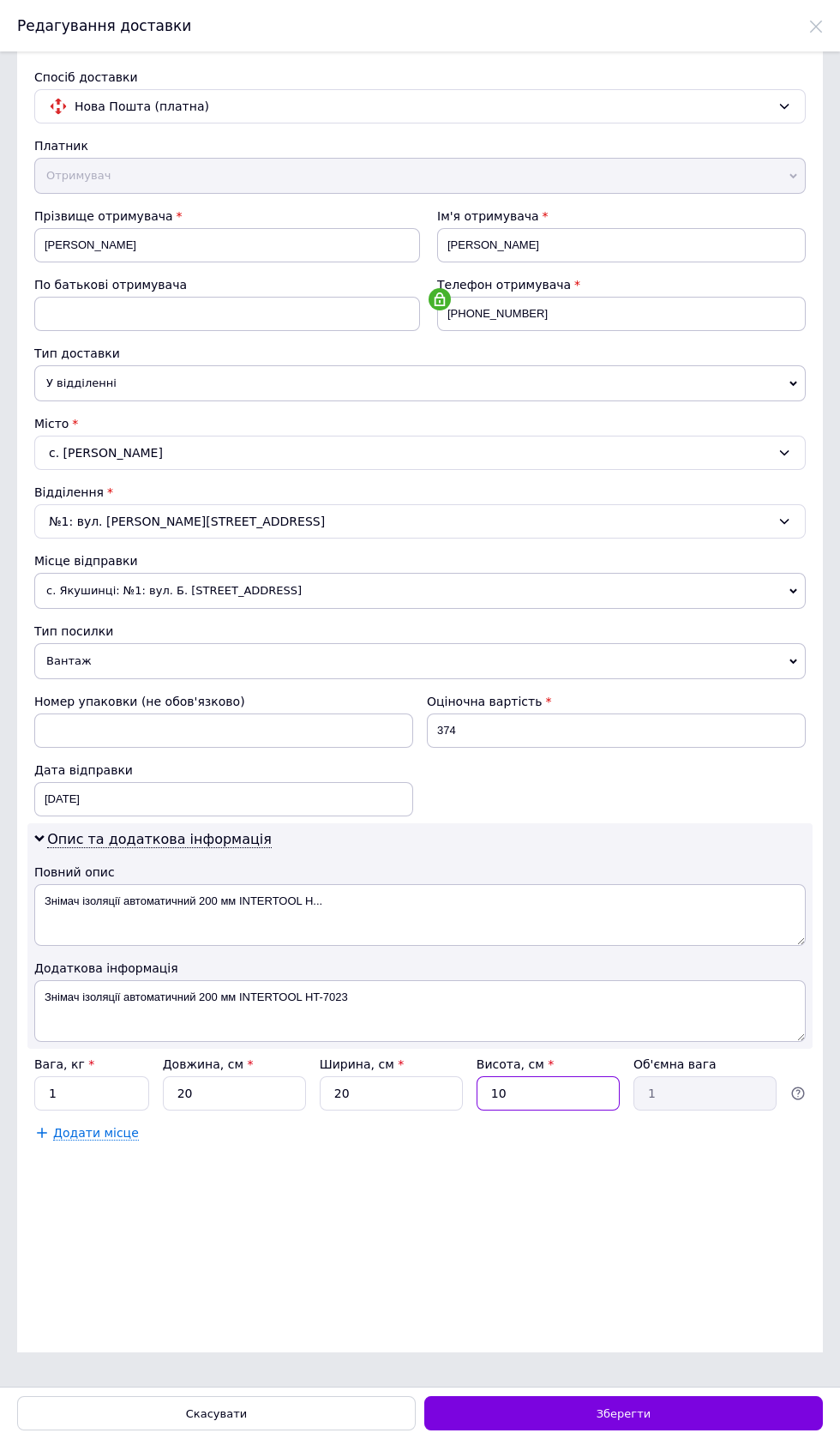
type input "10"
click at [650, 1421] on div "Зберегти" at bounding box center [623, 1413] width 398 height 34
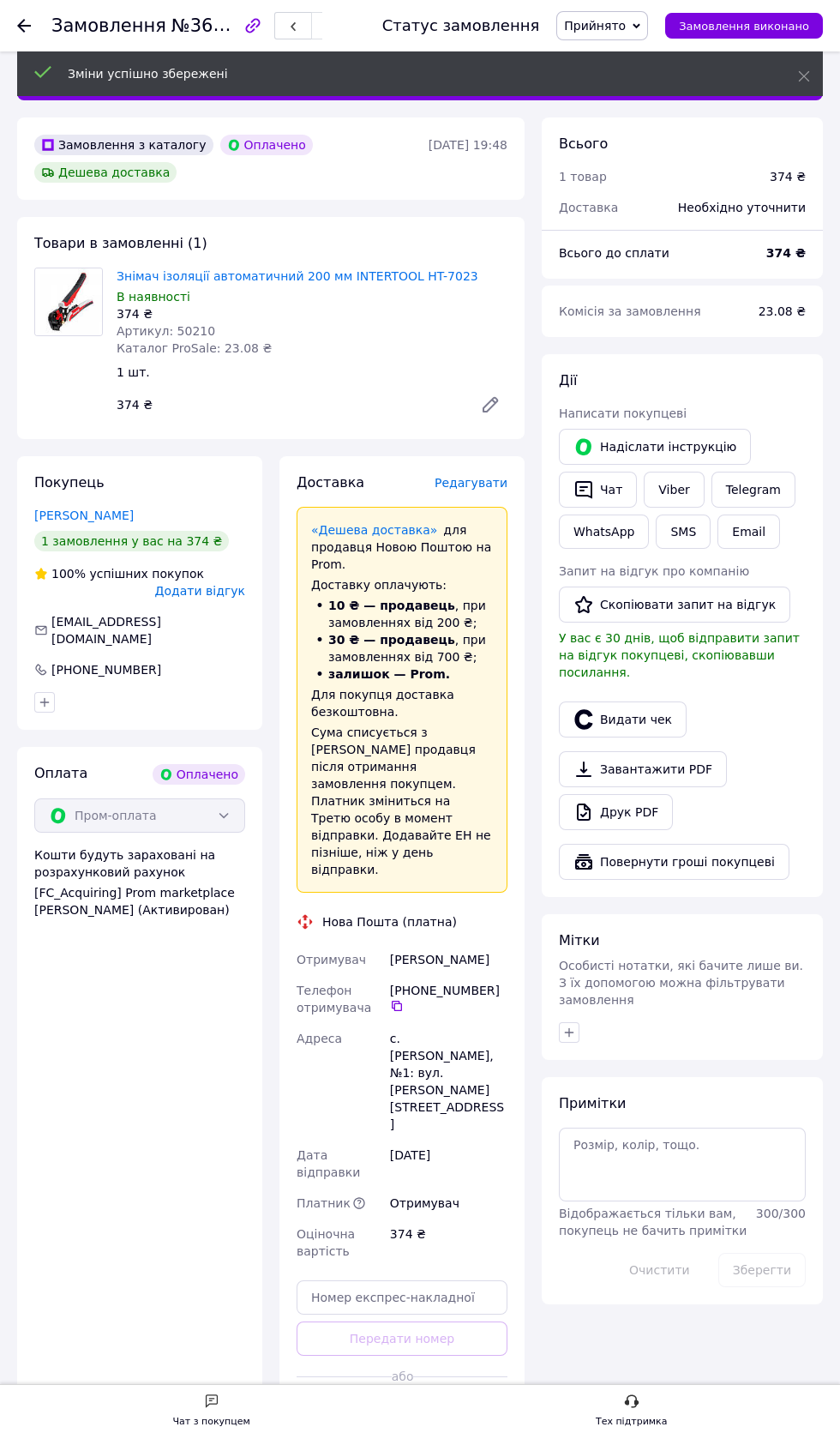
click at [435, 1398] on button "Згенерувати ЕН" at bounding box center [401, 1415] width 211 height 34
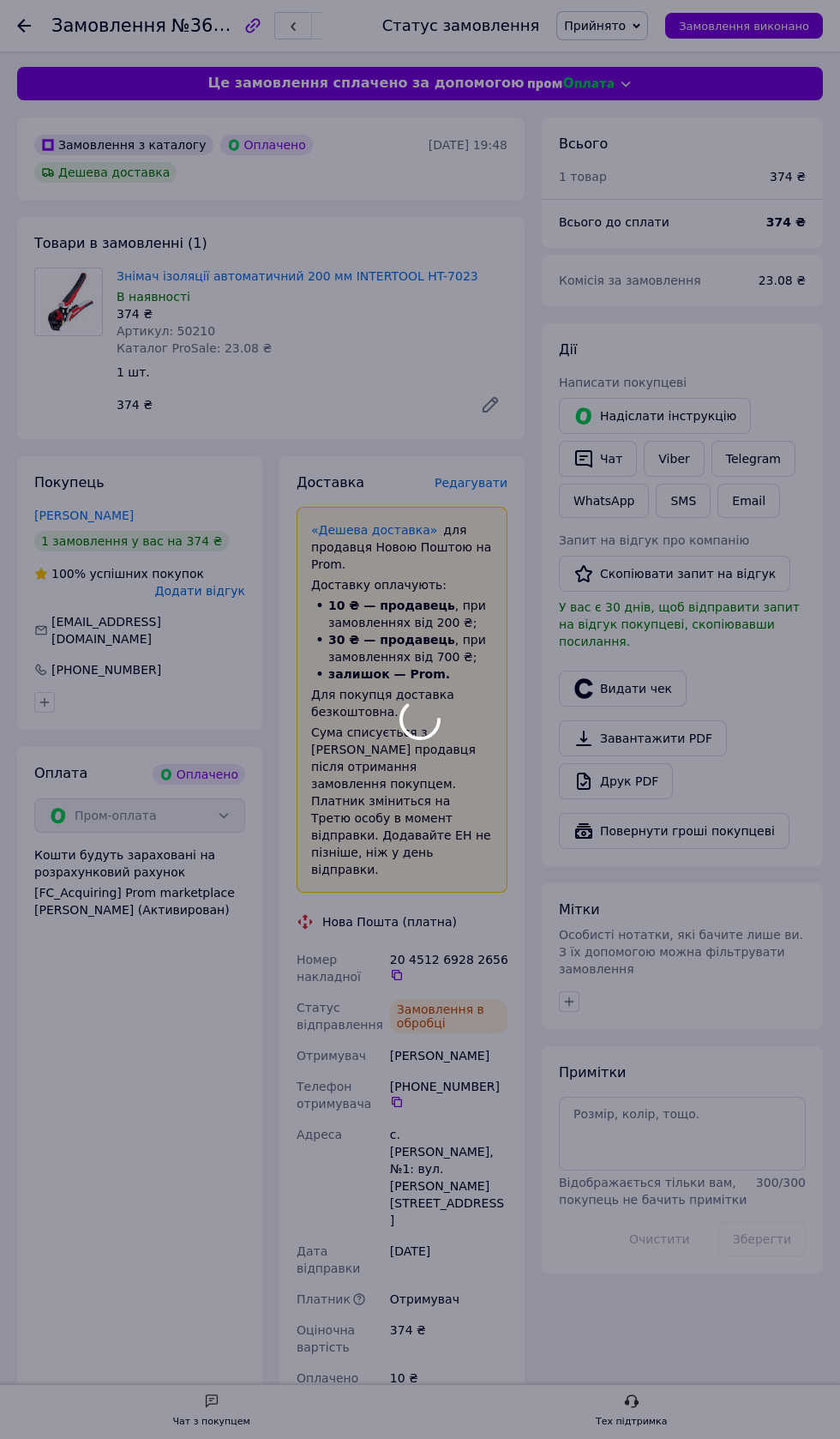
scroll to position [83, 0]
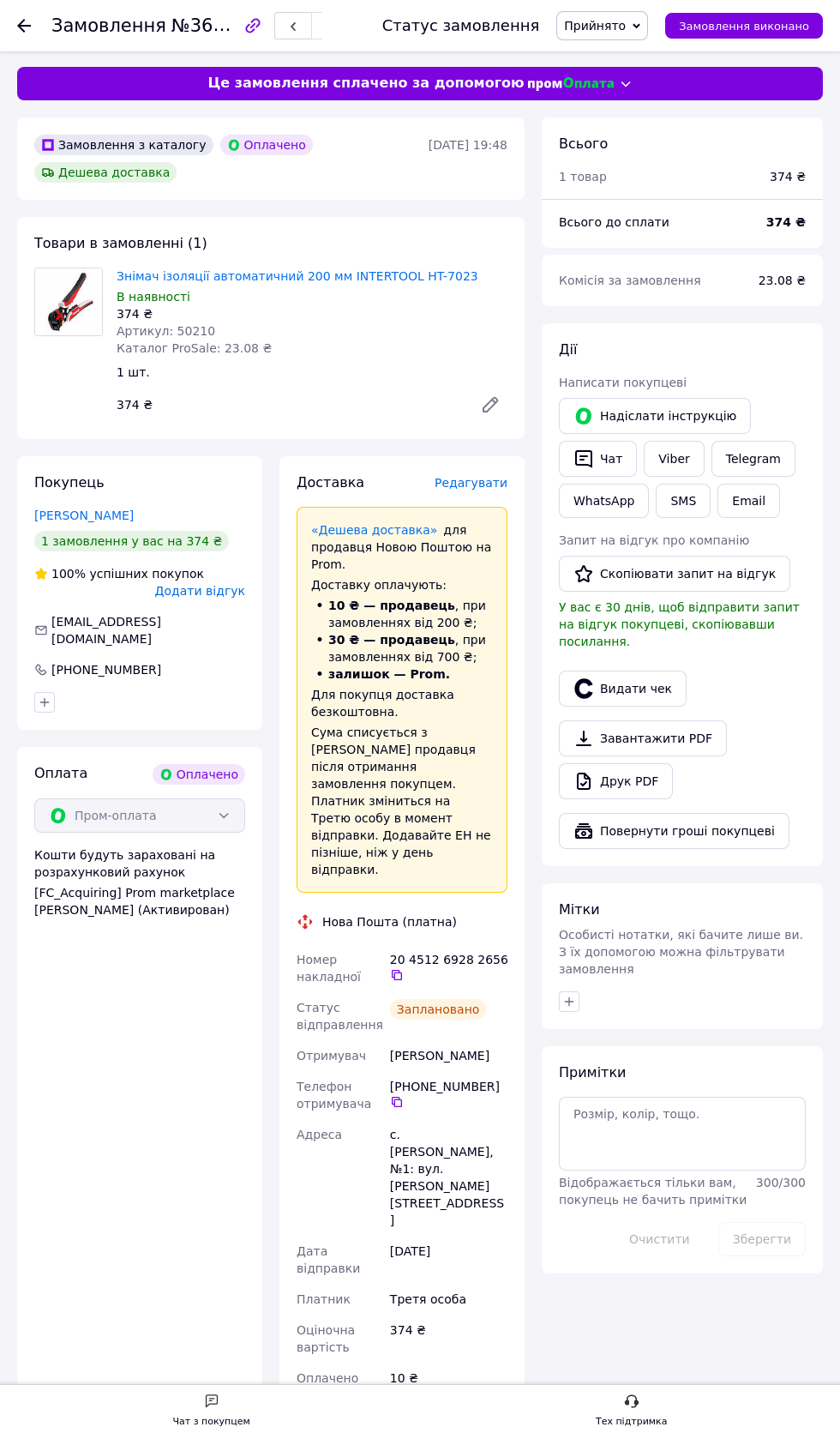
click at [584, 458] on icon "button" at bounding box center [584, 459] width 21 height 21
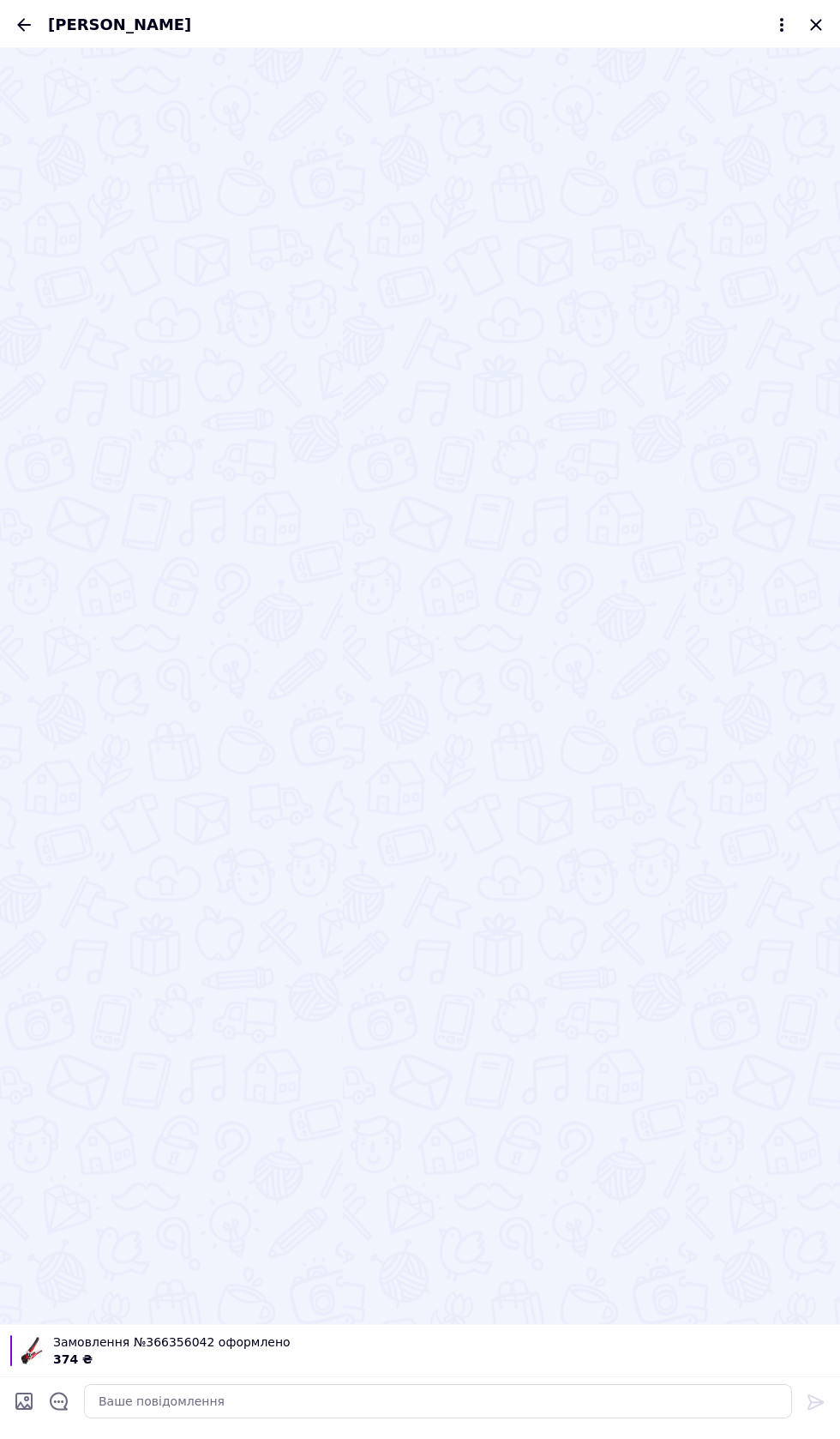
click at [66, 1404] on icon "Відкрити шаблони відповідей" at bounding box center [59, 1401] width 18 height 18
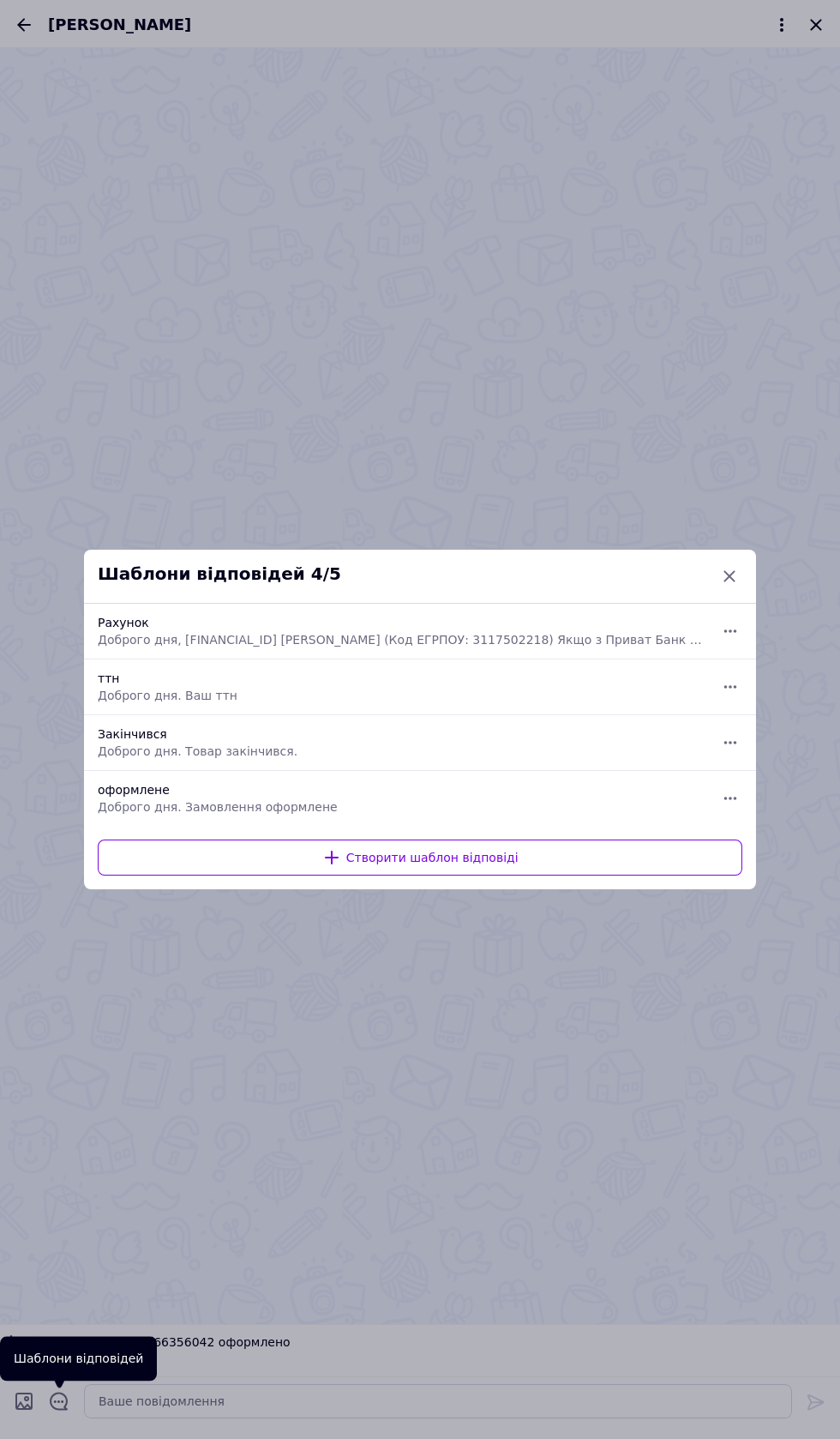
click at [493, 808] on span "Доброго дня. Замовлення оформлене" at bounding box center [401, 807] width 607 height 17
type textarea "Доброго дня. Замовлення оформлене"
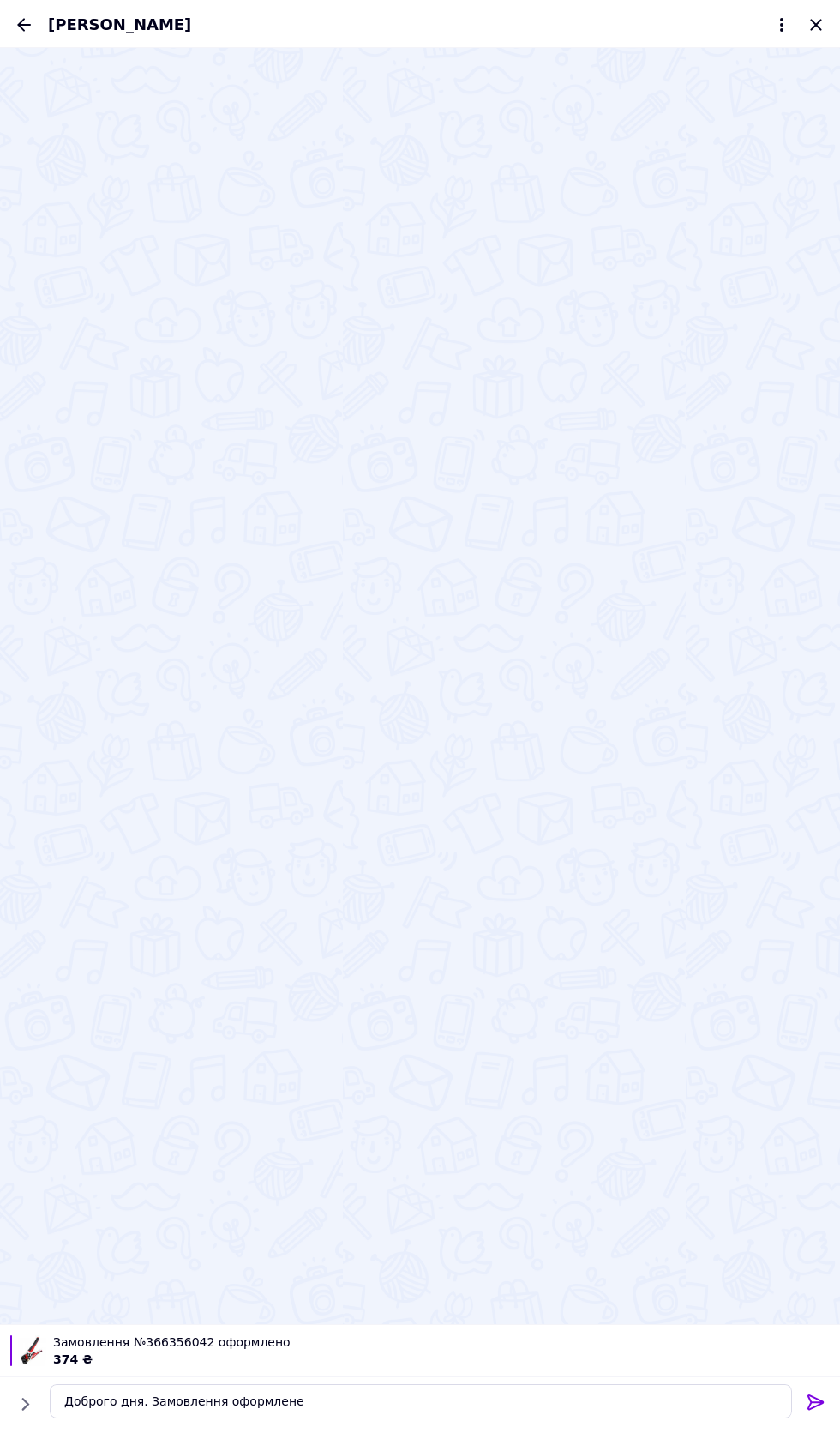
click at [813, 1405] on icon at bounding box center [816, 1402] width 21 height 21
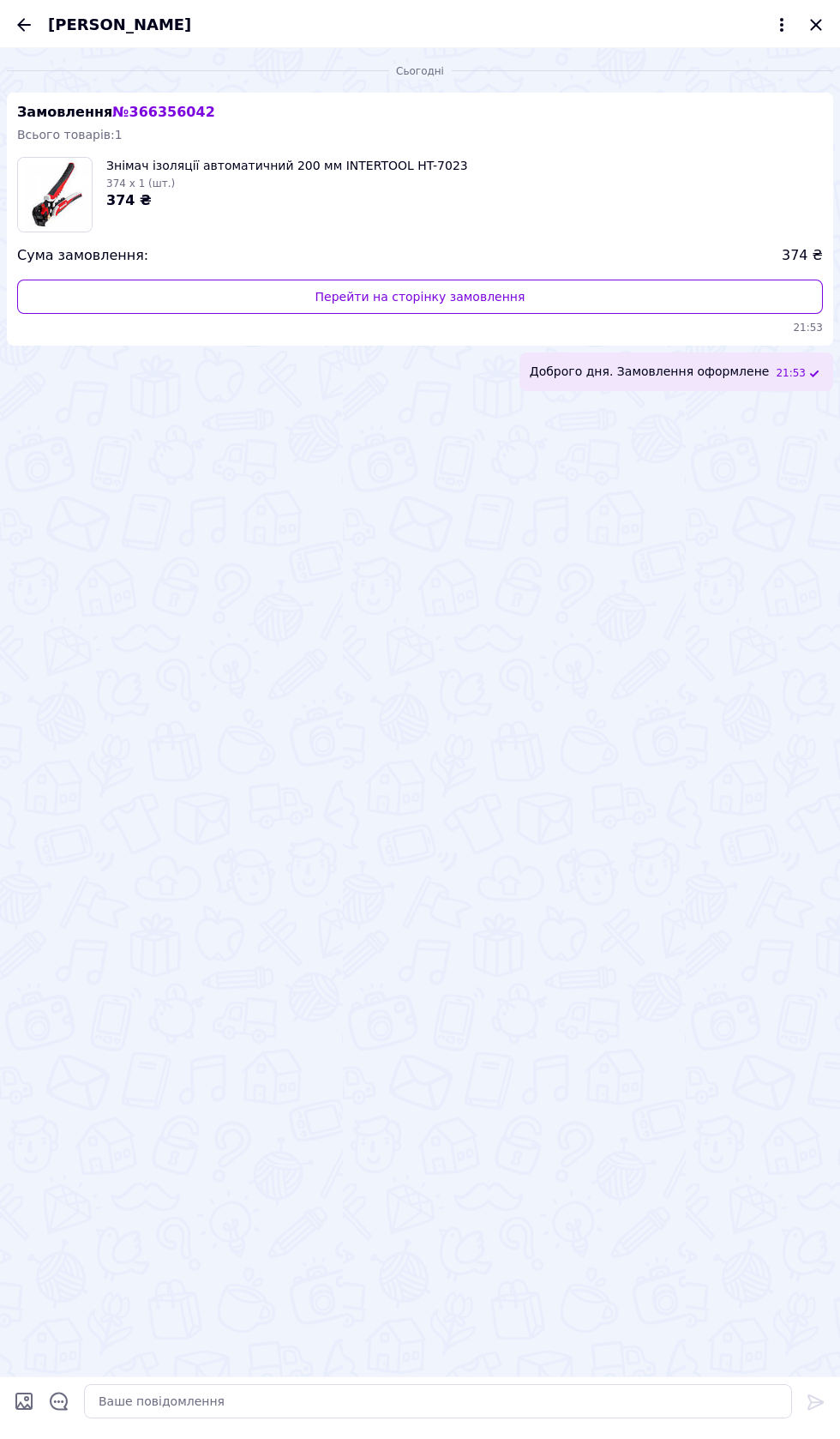
click at [816, 25] on icon "Закрити" at bounding box center [815, 24] width 11 height 11
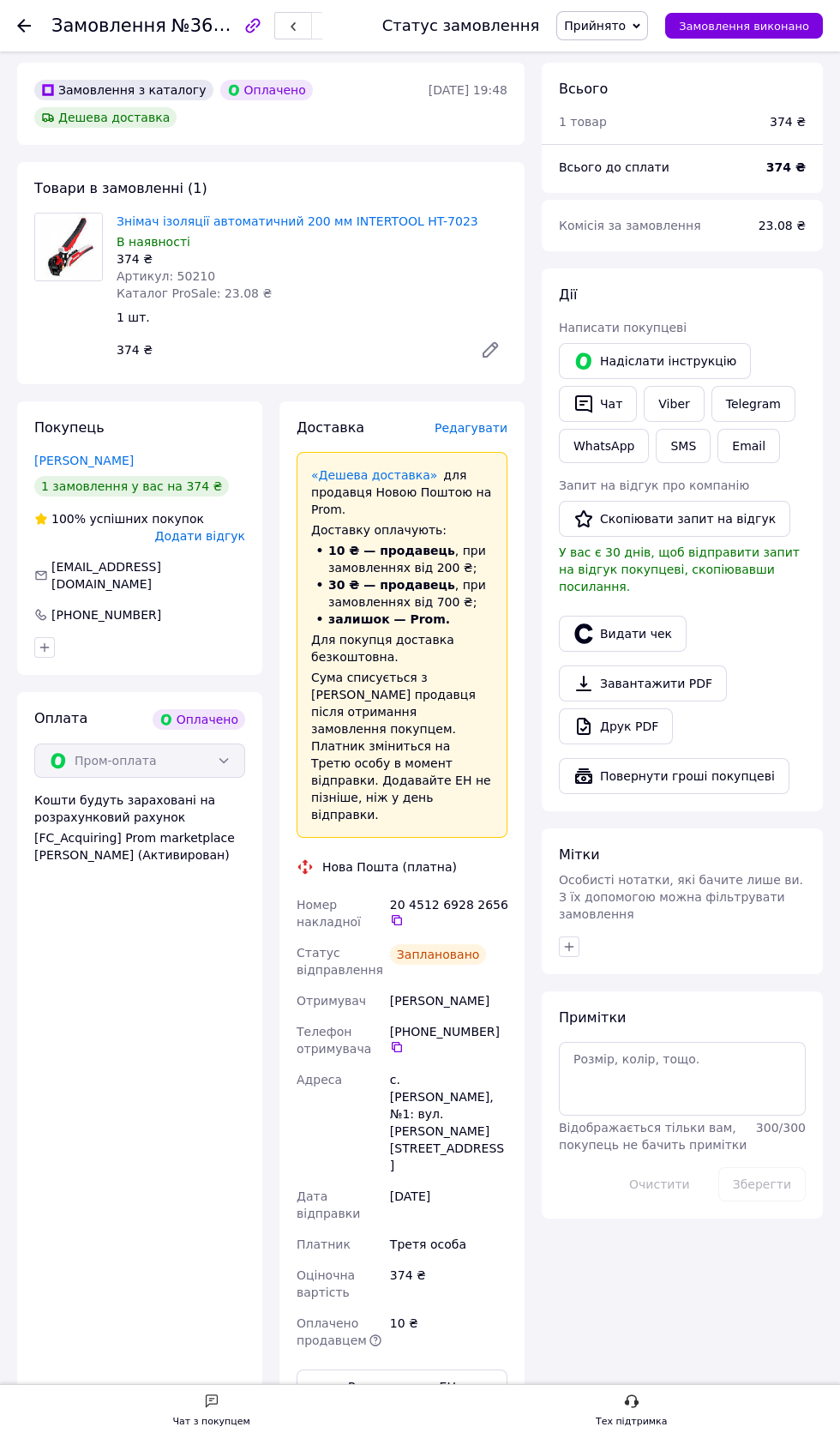
scroll to position [65, 0]
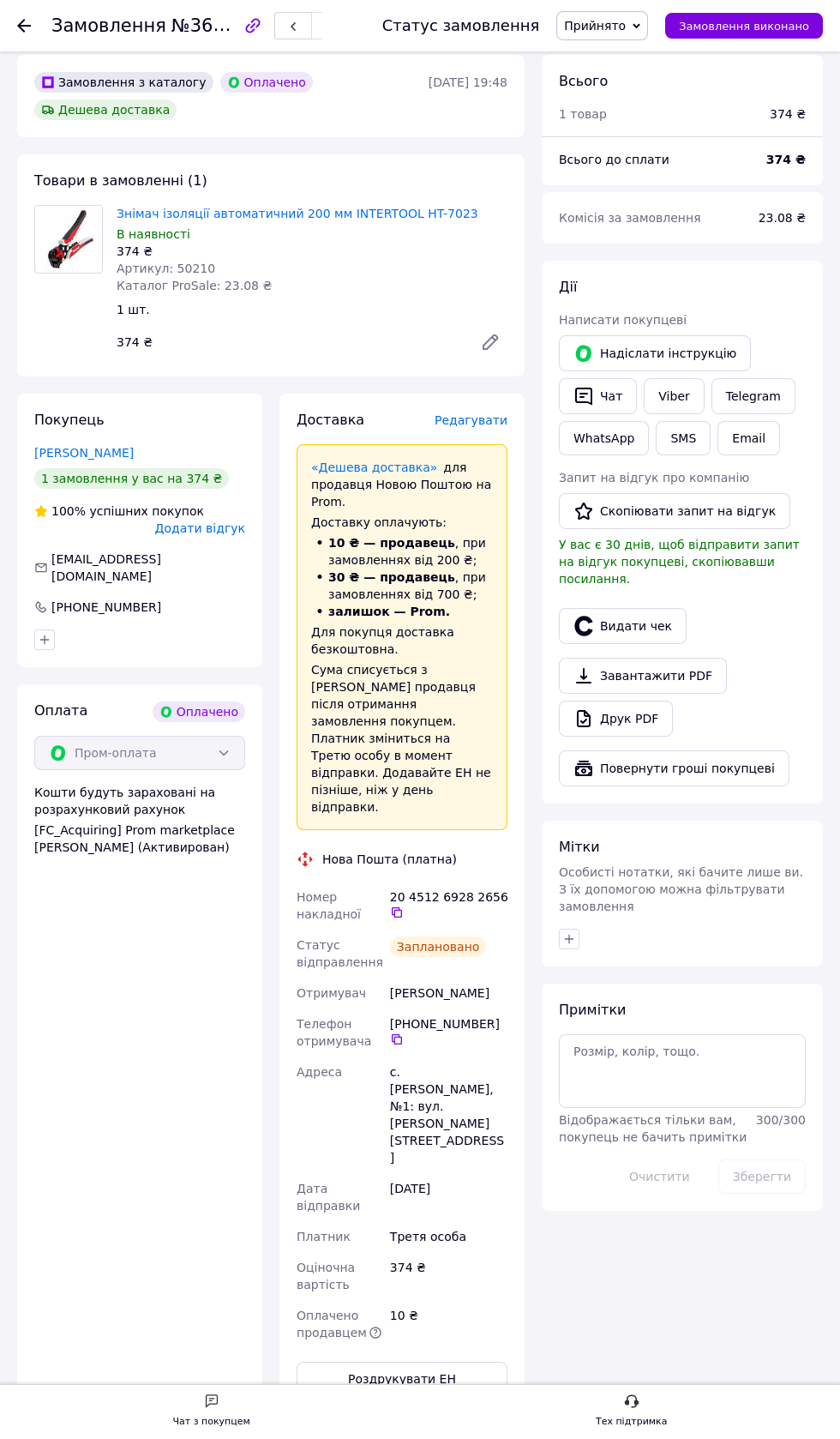
copy div "[PERSON_NAME]"
click at [396, 1033] on icon at bounding box center [397, 1039] width 14 height 14
copy div "с. [PERSON_NAME]"
click at [568, 934] on icon "button" at bounding box center [569, 939] width 9 height 9
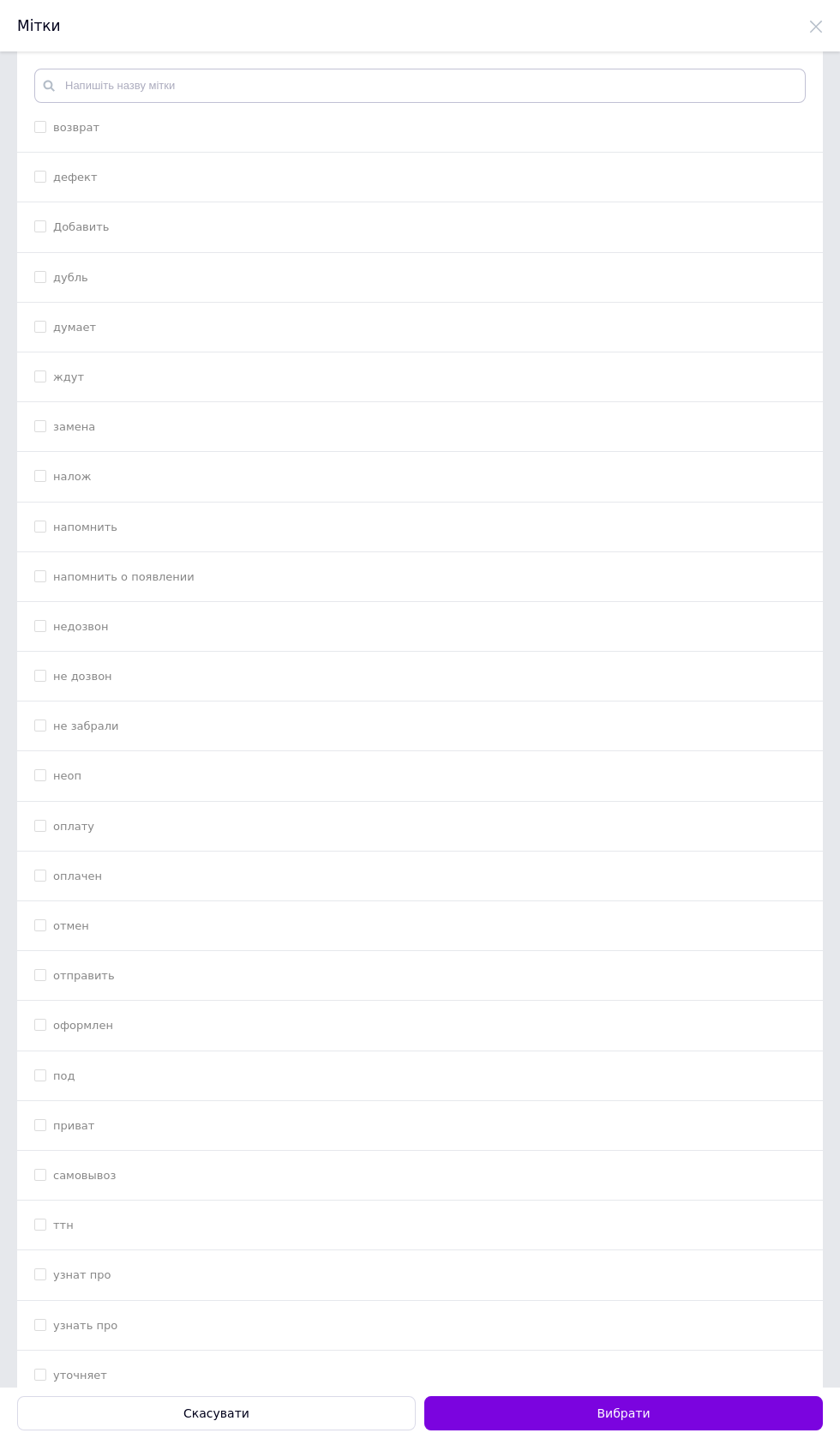
click at [41, 1021] on input "оформлен" at bounding box center [40, 1024] width 11 height 11
checkbox input "true"
click at [39, 1229] on input "ттн" at bounding box center [40, 1224] width 11 height 11
checkbox input "true"
click at [41, 1026] on input "оформлен" at bounding box center [40, 1024] width 11 height 11
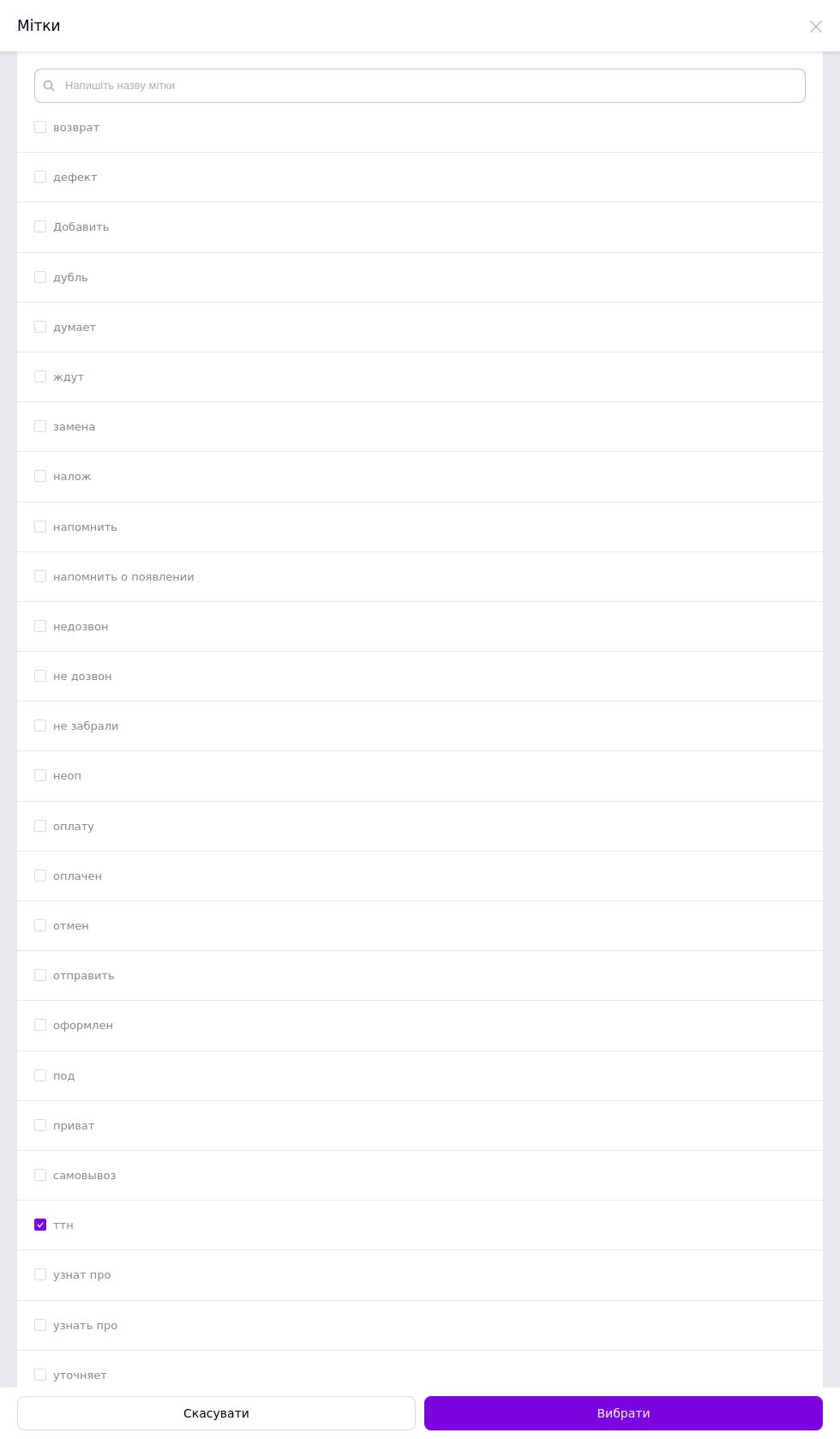
checkbox input "false"
click at [647, 1408] on button "Вибрати" at bounding box center [623, 1413] width 398 height 34
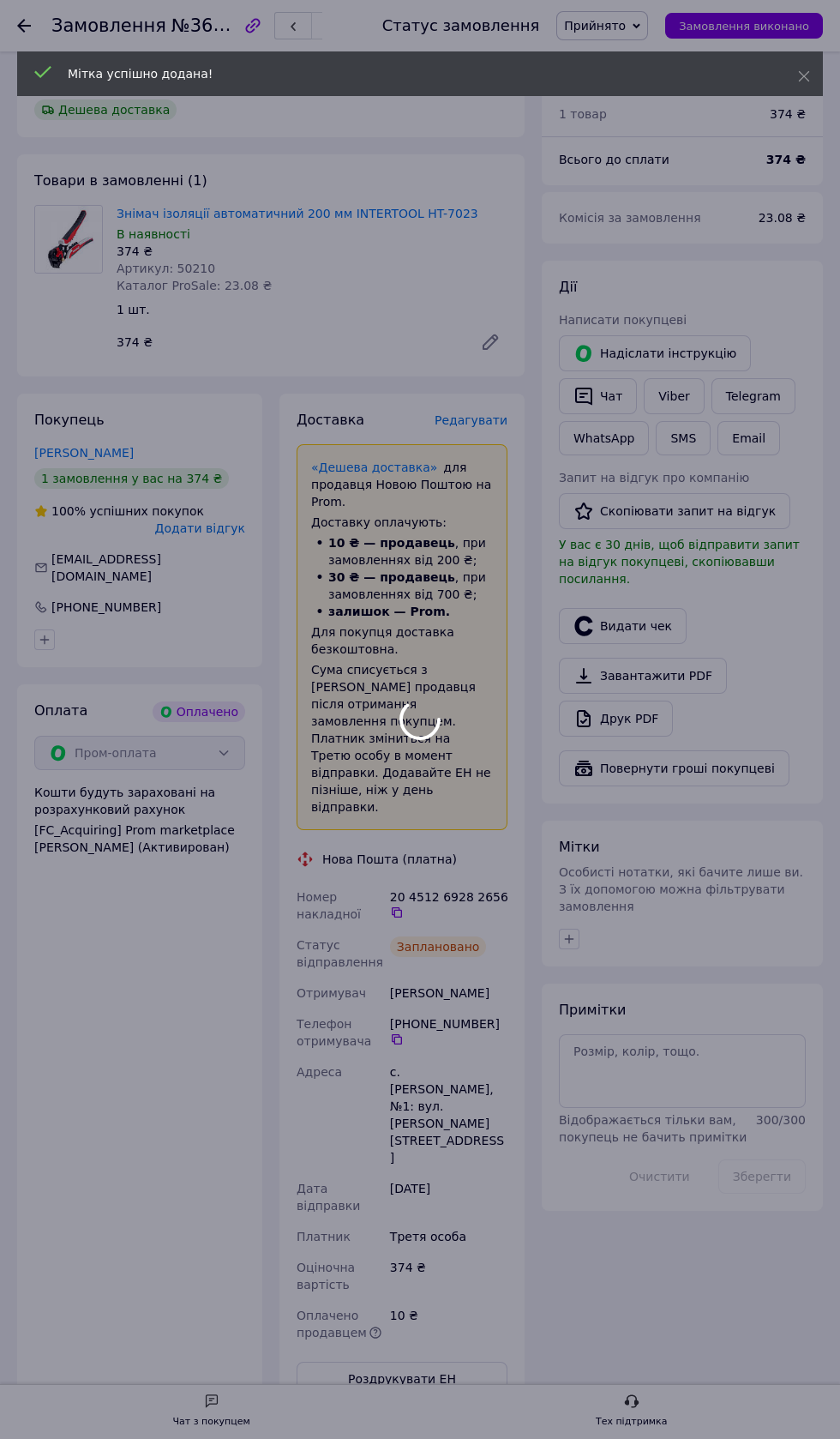
scroll to position [123, 0]
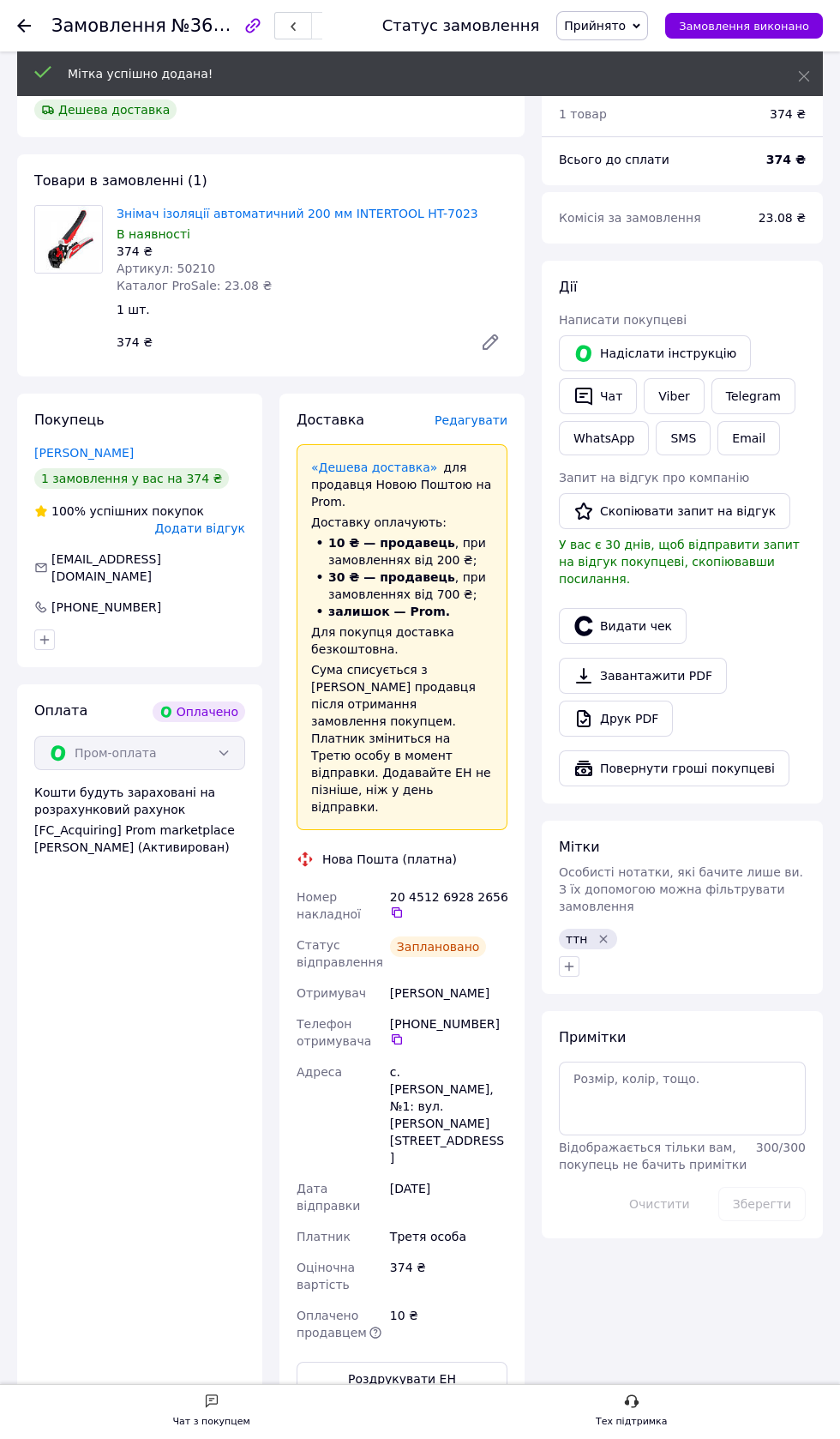
click at [584, 395] on icon "button" at bounding box center [584, 396] width 17 height 18
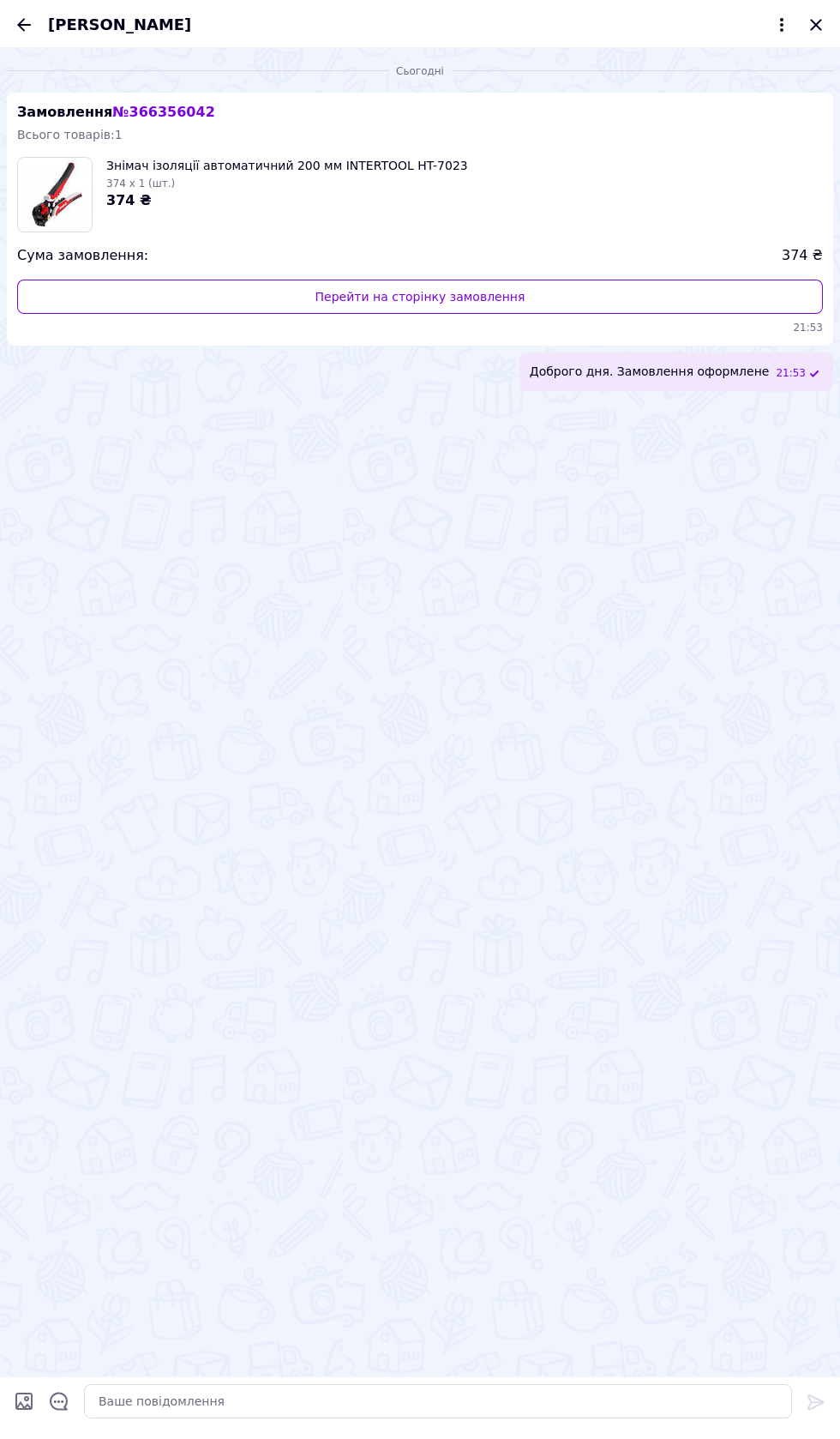
click at [814, 29] on icon "Закрити" at bounding box center [816, 25] width 21 height 21
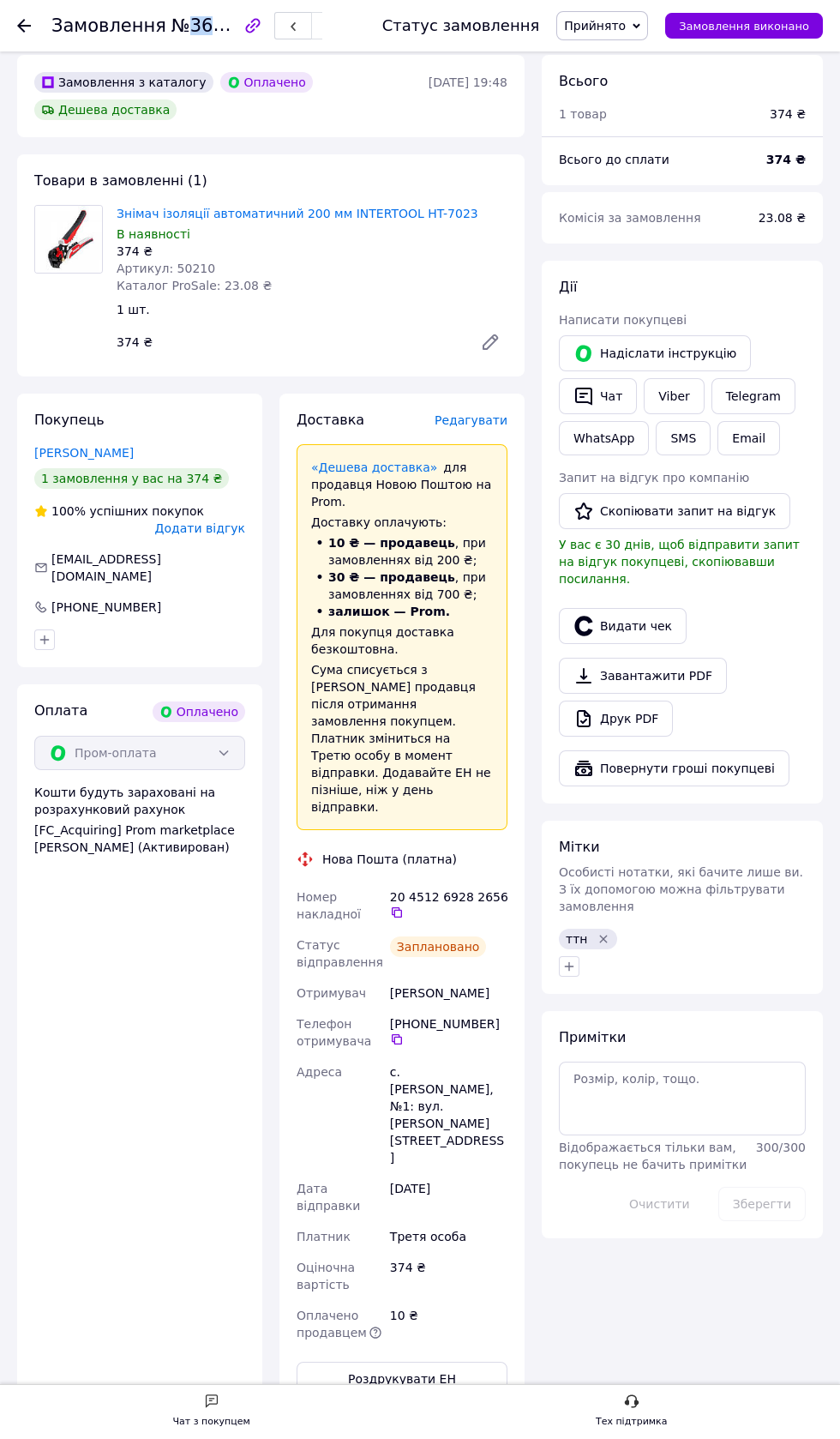
copy span "366356042"
click at [24, 25] on use at bounding box center [24, 26] width 14 height 14
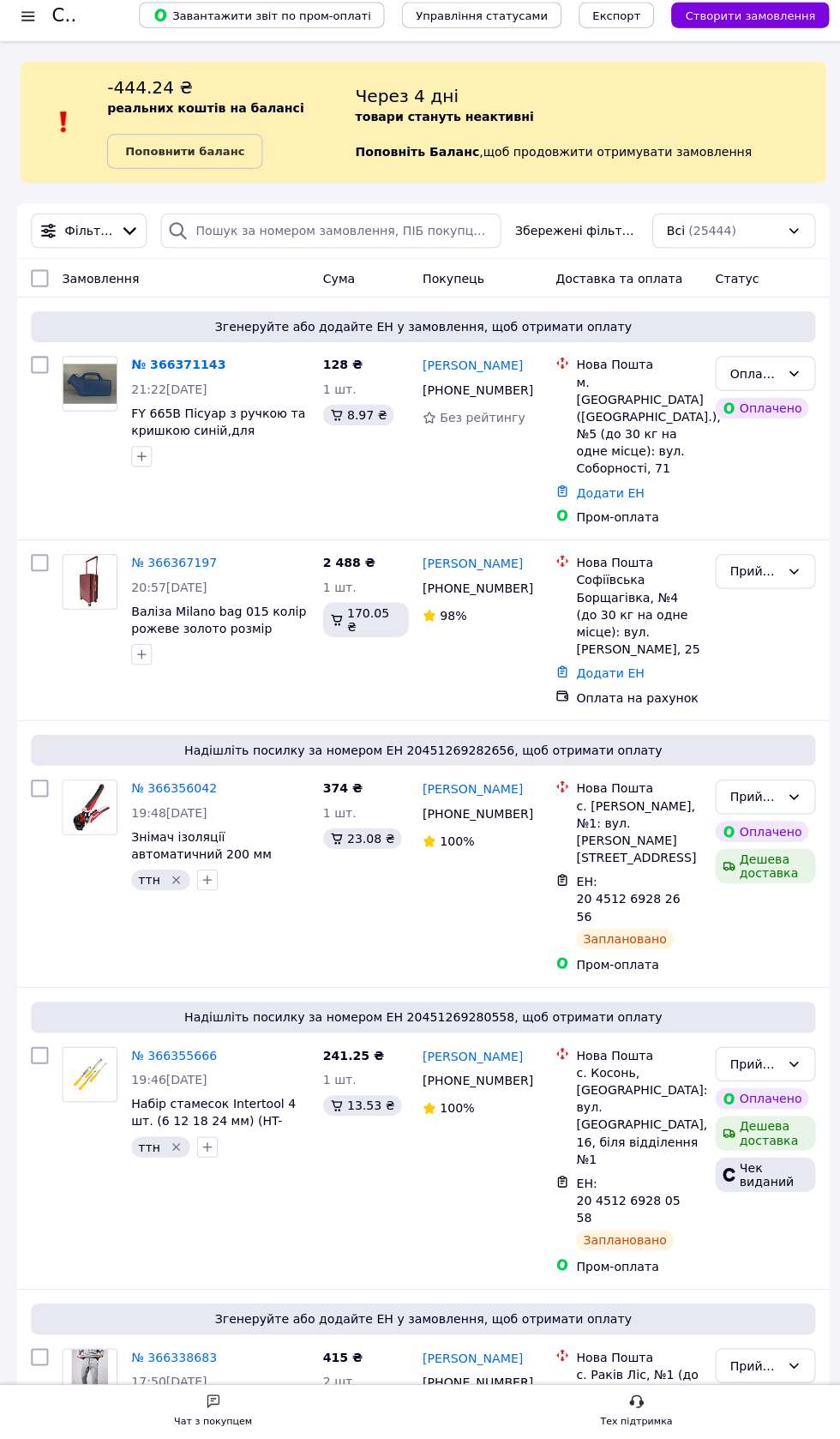
click at [180, 562] on link "№ 366367197" at bounding box center [172, 569] width 85 height 14
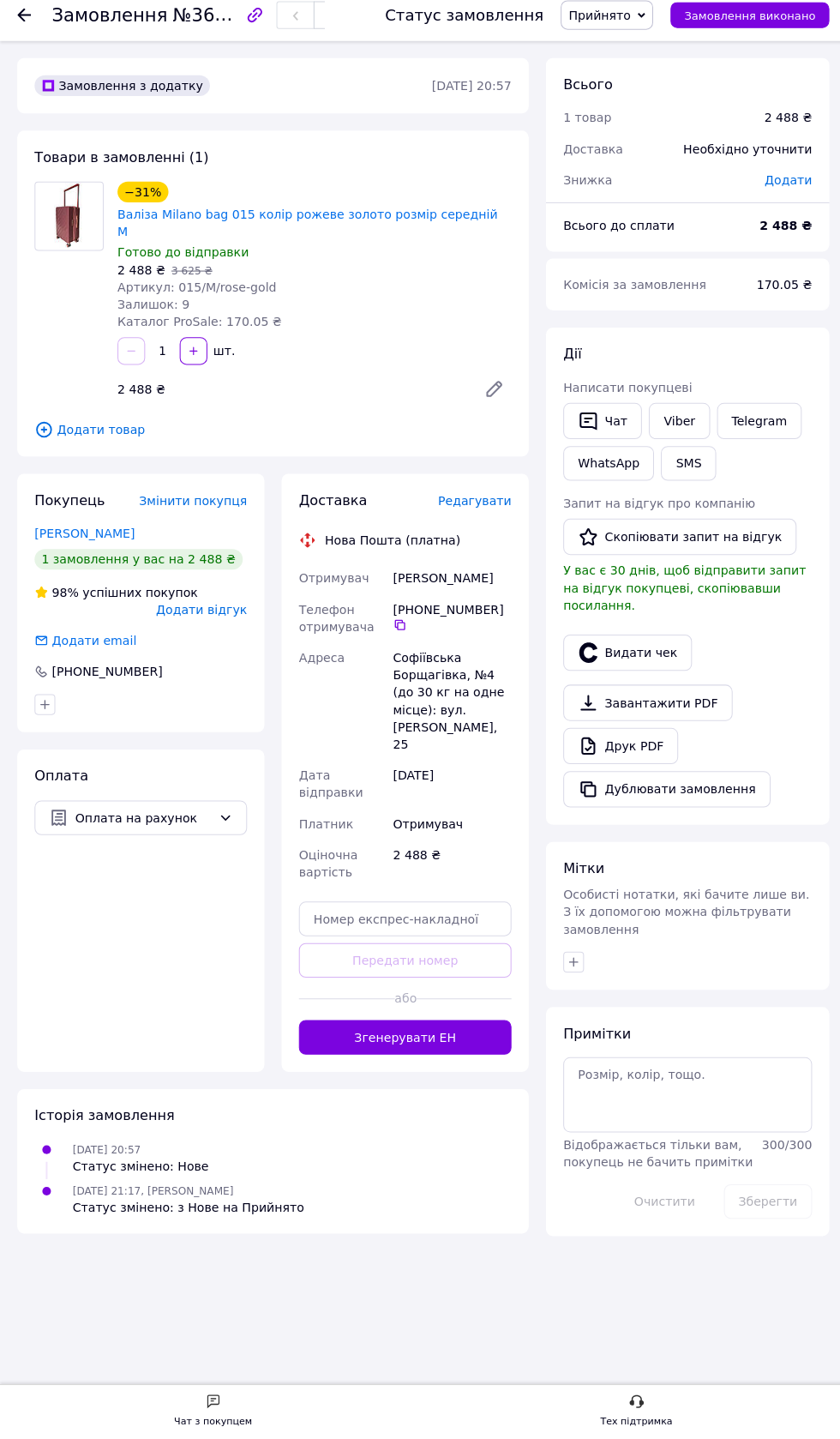
click at [670, 428] on link "Viber" at bounding box center [674, 429] width 60 height 36
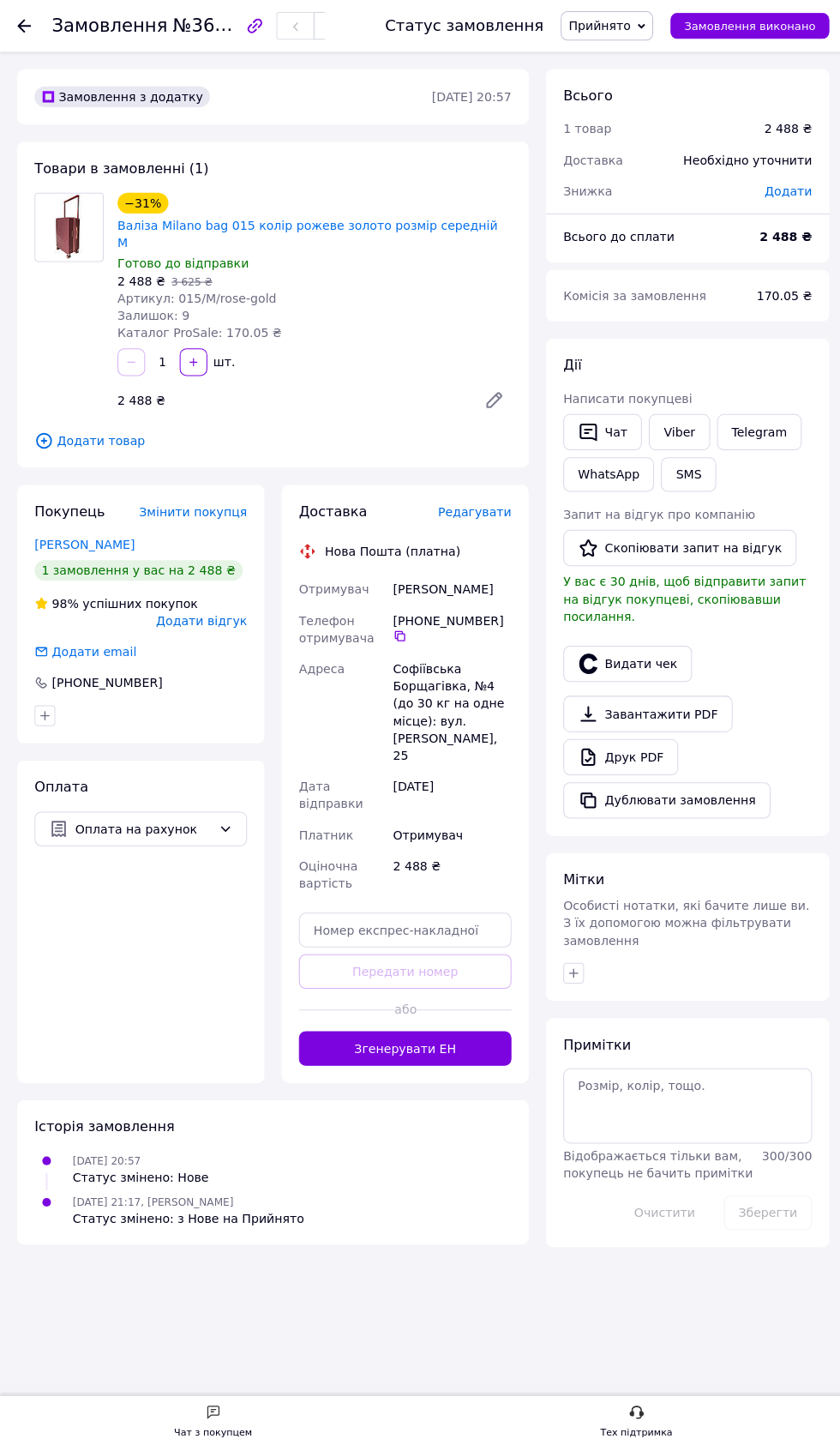
click at [569, 960] on icon "button" at bounding box center [569, 965] width 9 height 9
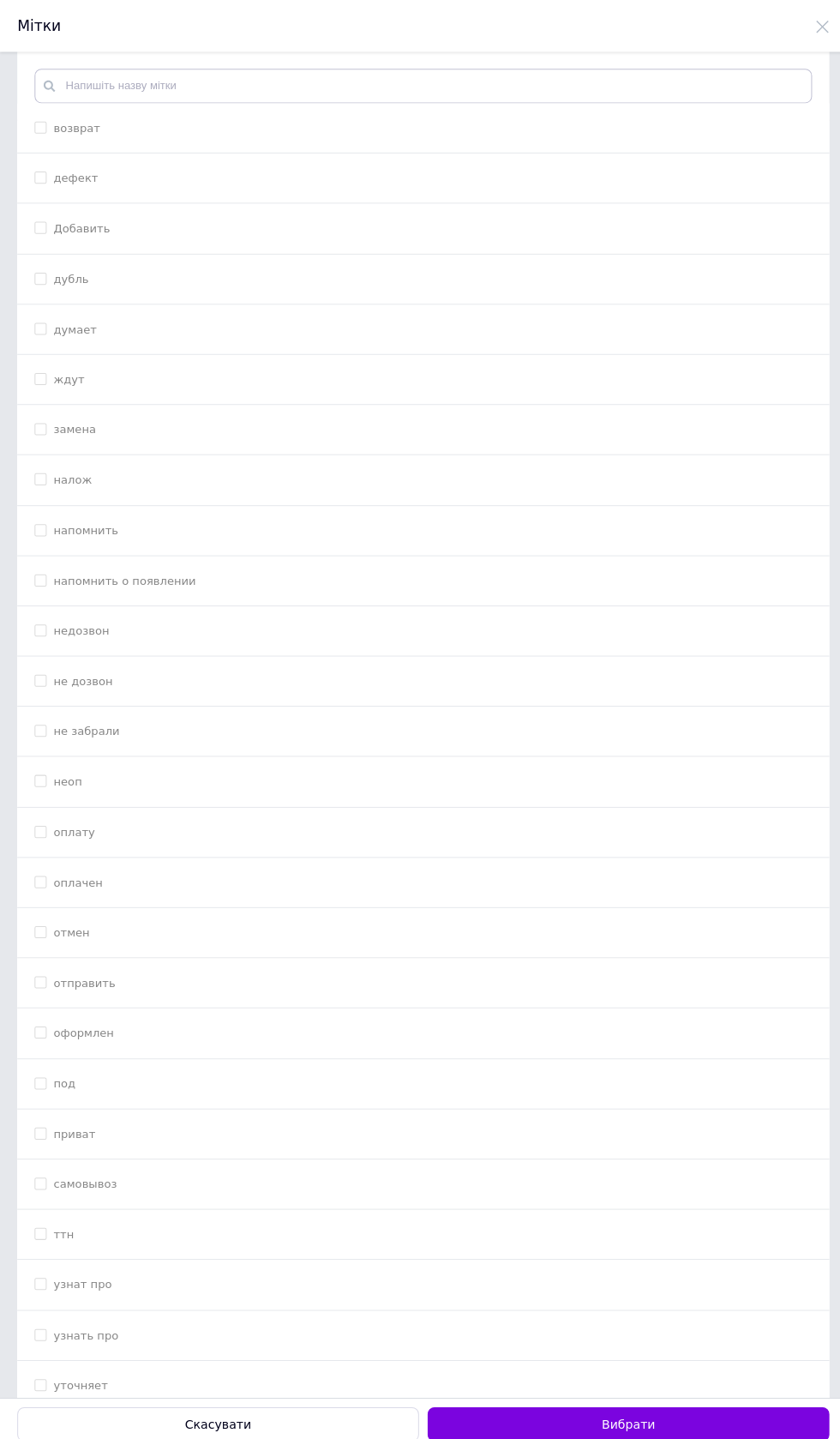
click at [35, 831] on input "оплату" at bounding box center [40, 825] width 11 height 11
checkbox input "true"
click at [688, 1408] on button "Вибрати" at bounding box center [623, 1413] width 398 height 34
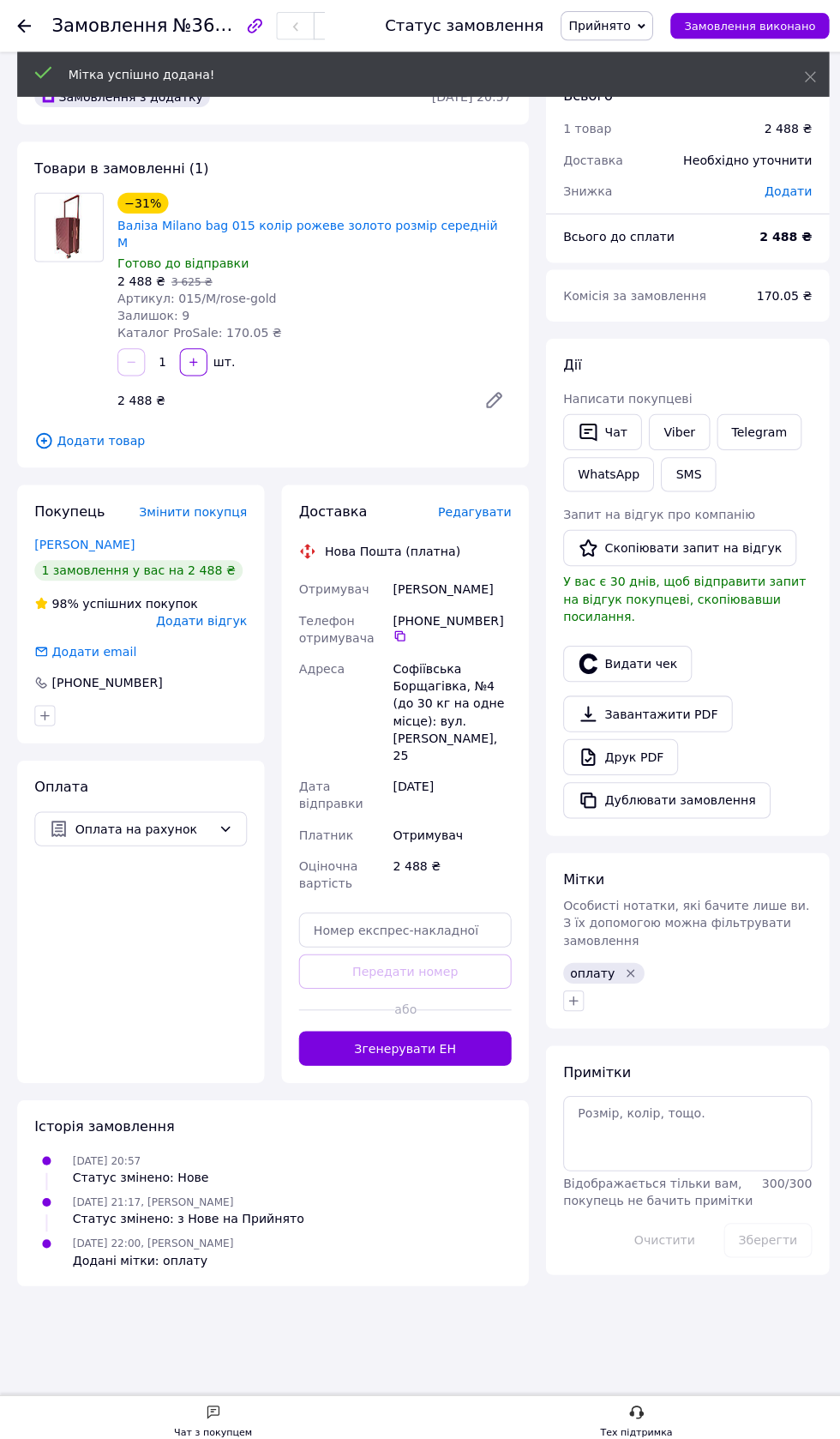
click at [25, 25] on use at bounding box center [24, 26] width 14 height 14
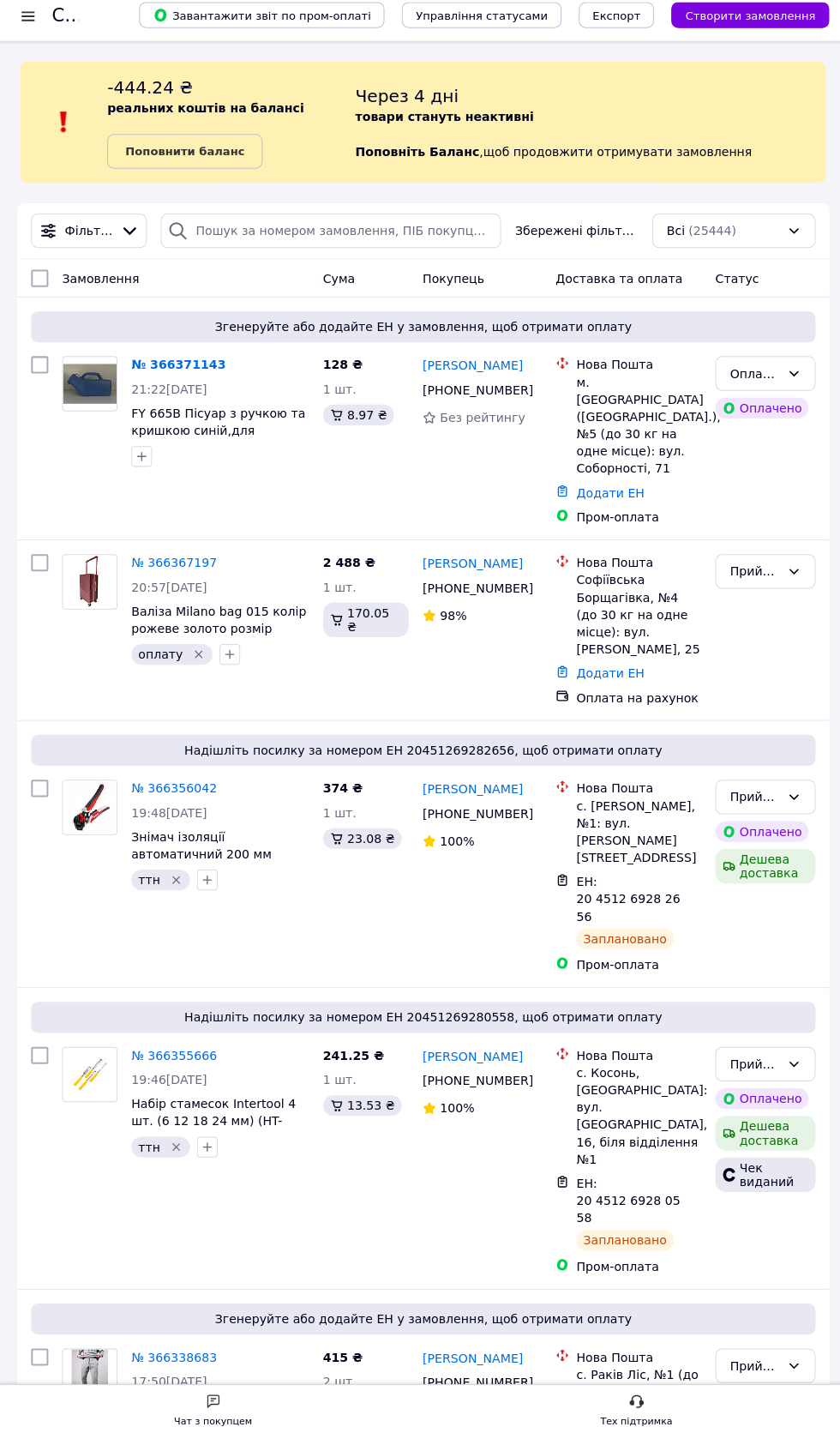
click at [187, 373] on link "№ 366371143" at bounding box center [176, 373] width 94 height 14
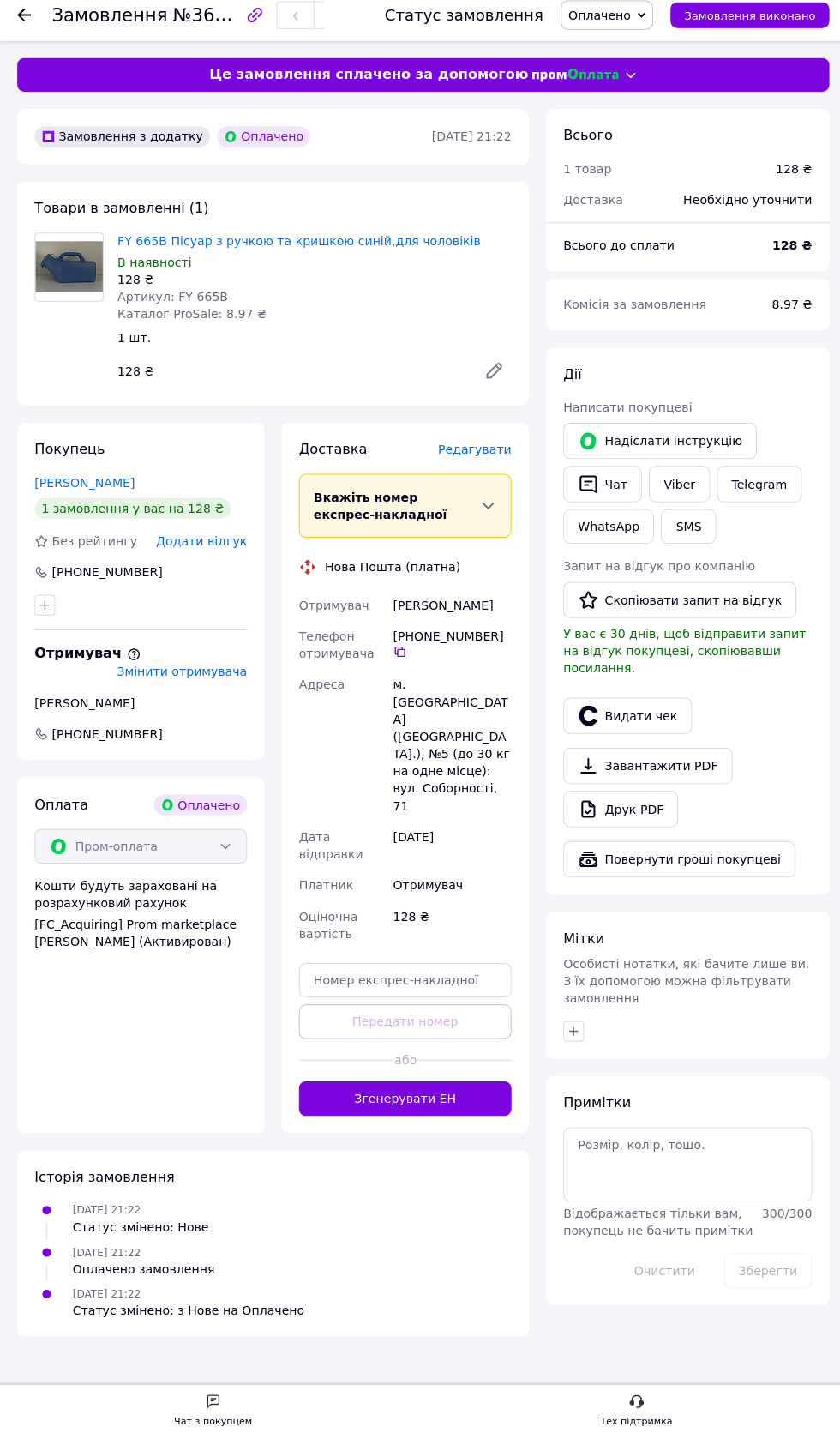
click at [621, 28] on span "Оплачено" at bounding box center [595, 26] width 62 height 14
click at [620, 49] on li "Прийнято" at bounding box center [602, 60] width 92 height 26
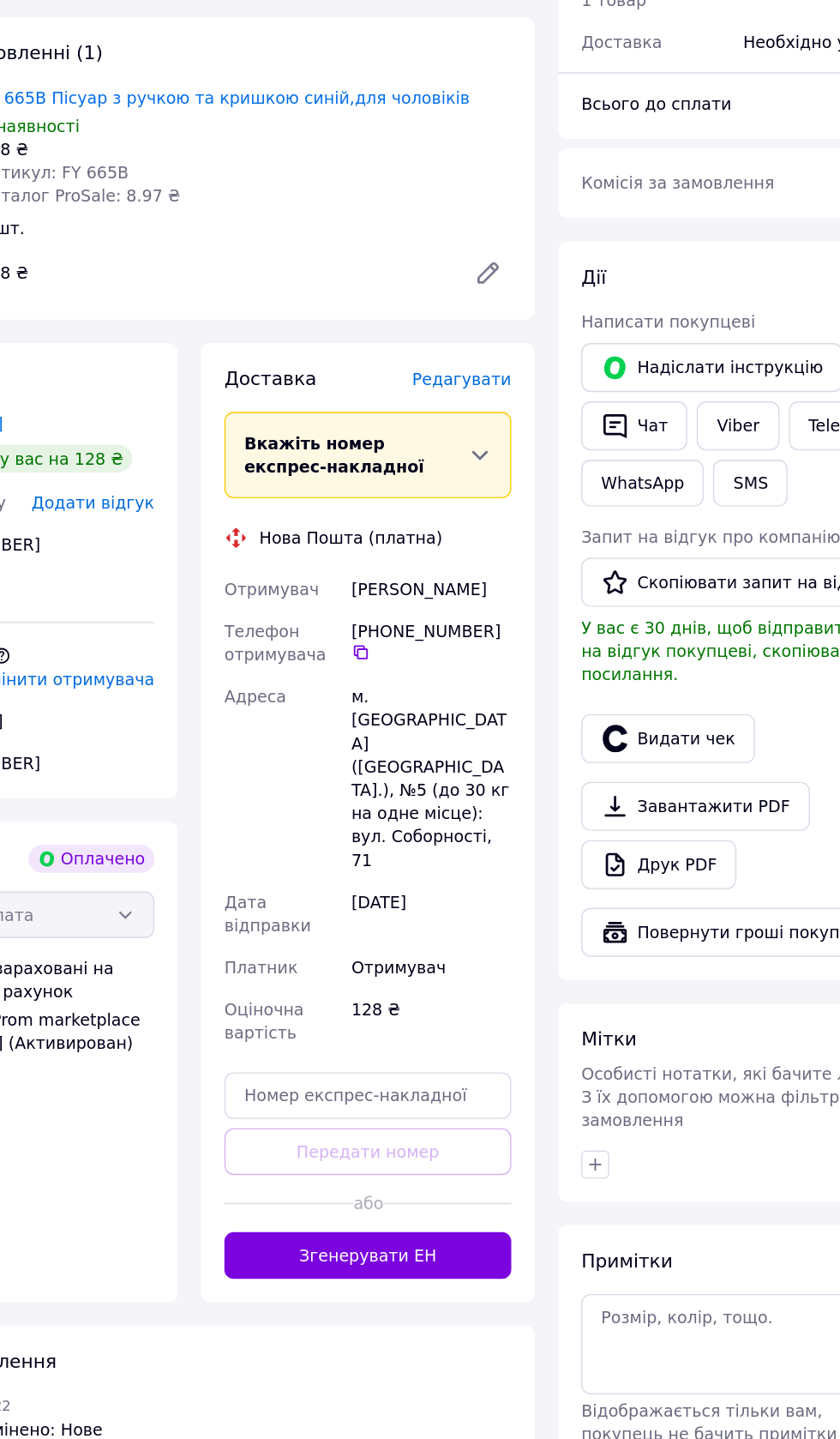
scroll to position [6, 0]
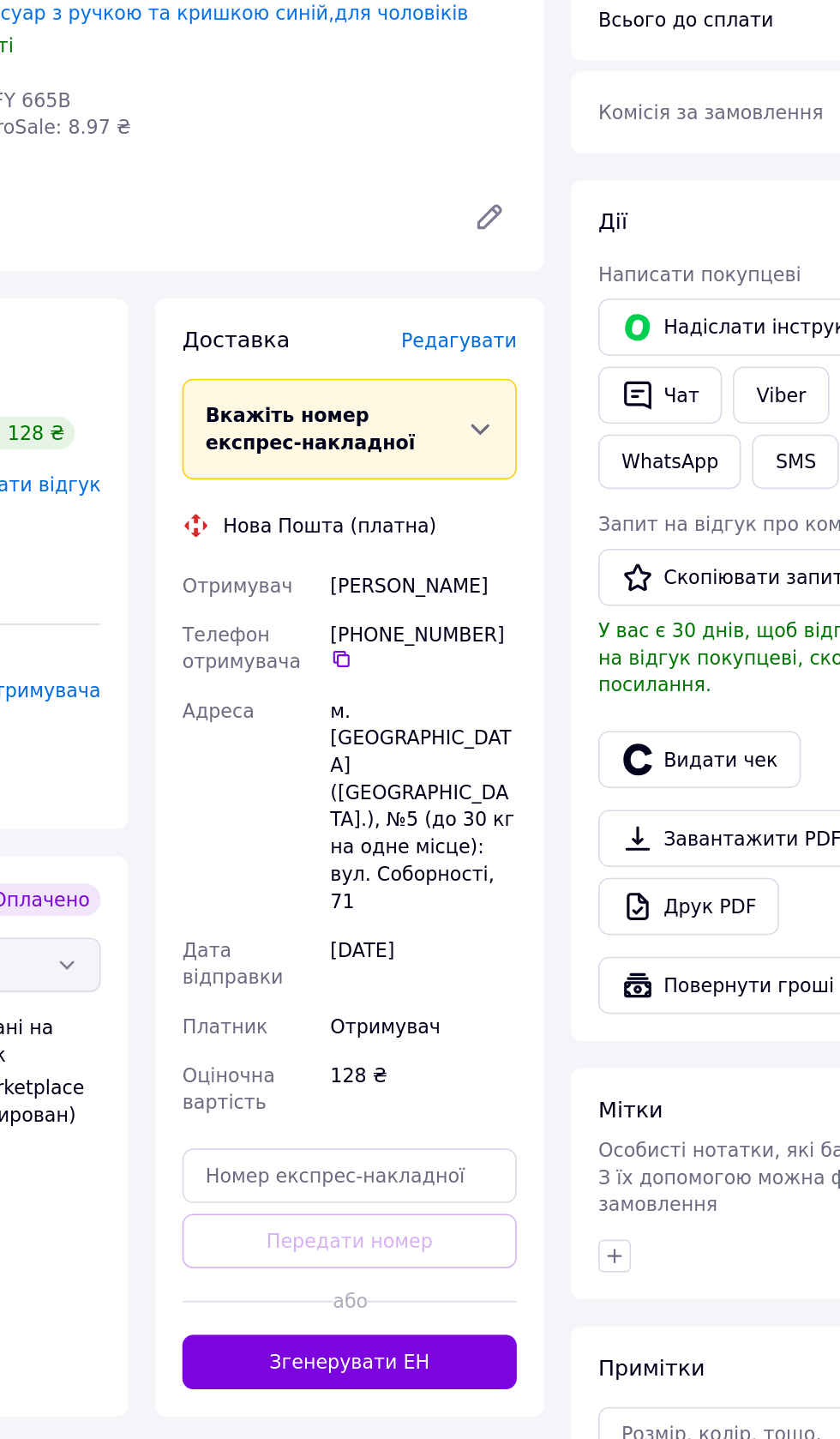
click at [493, 457] on span "Редагувати" at bounding box center [471, 451] width 73 height 14
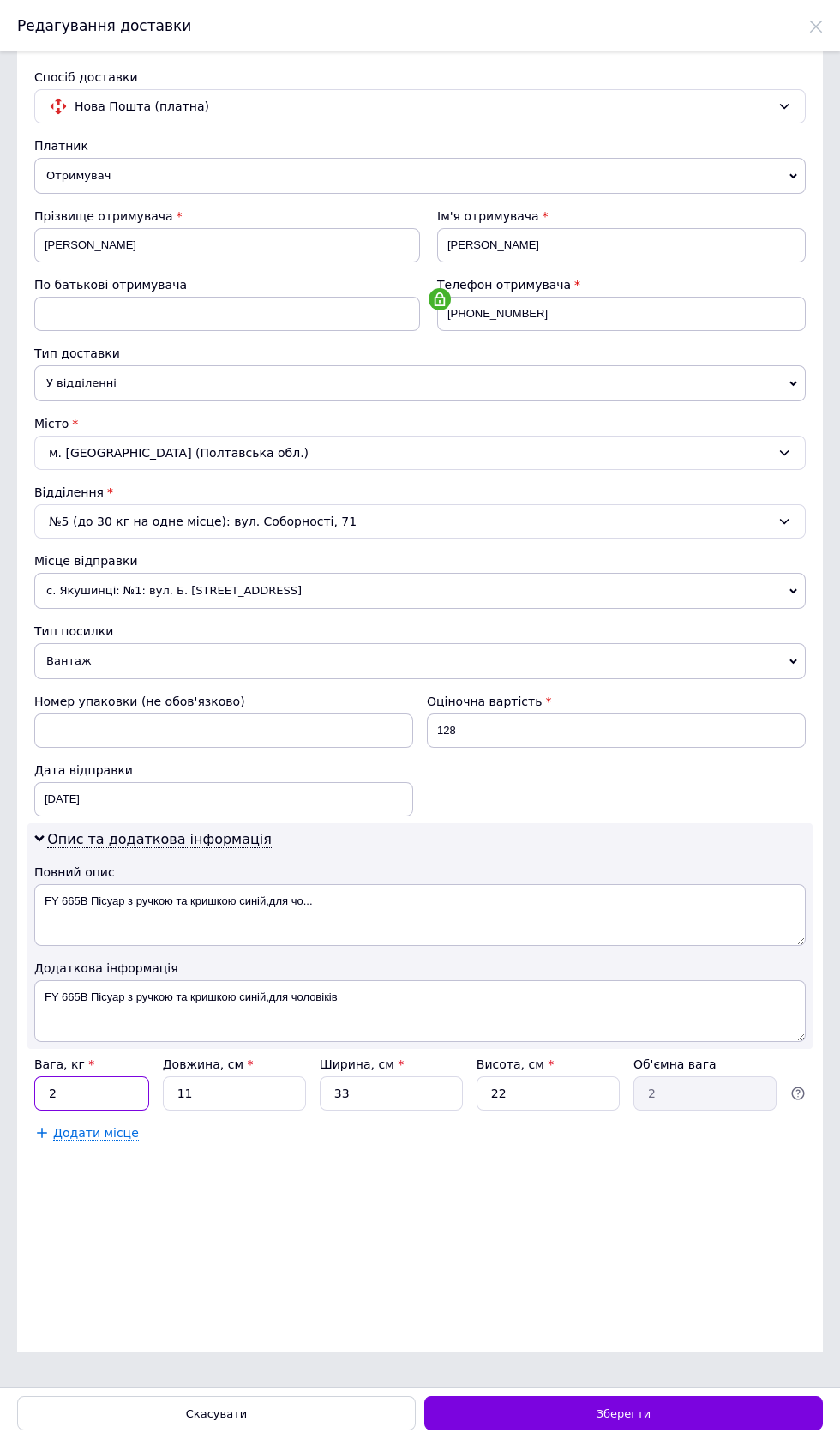
click at [119, 1110] on input "2" at bounding box center [91, 1094] width 114 height 34
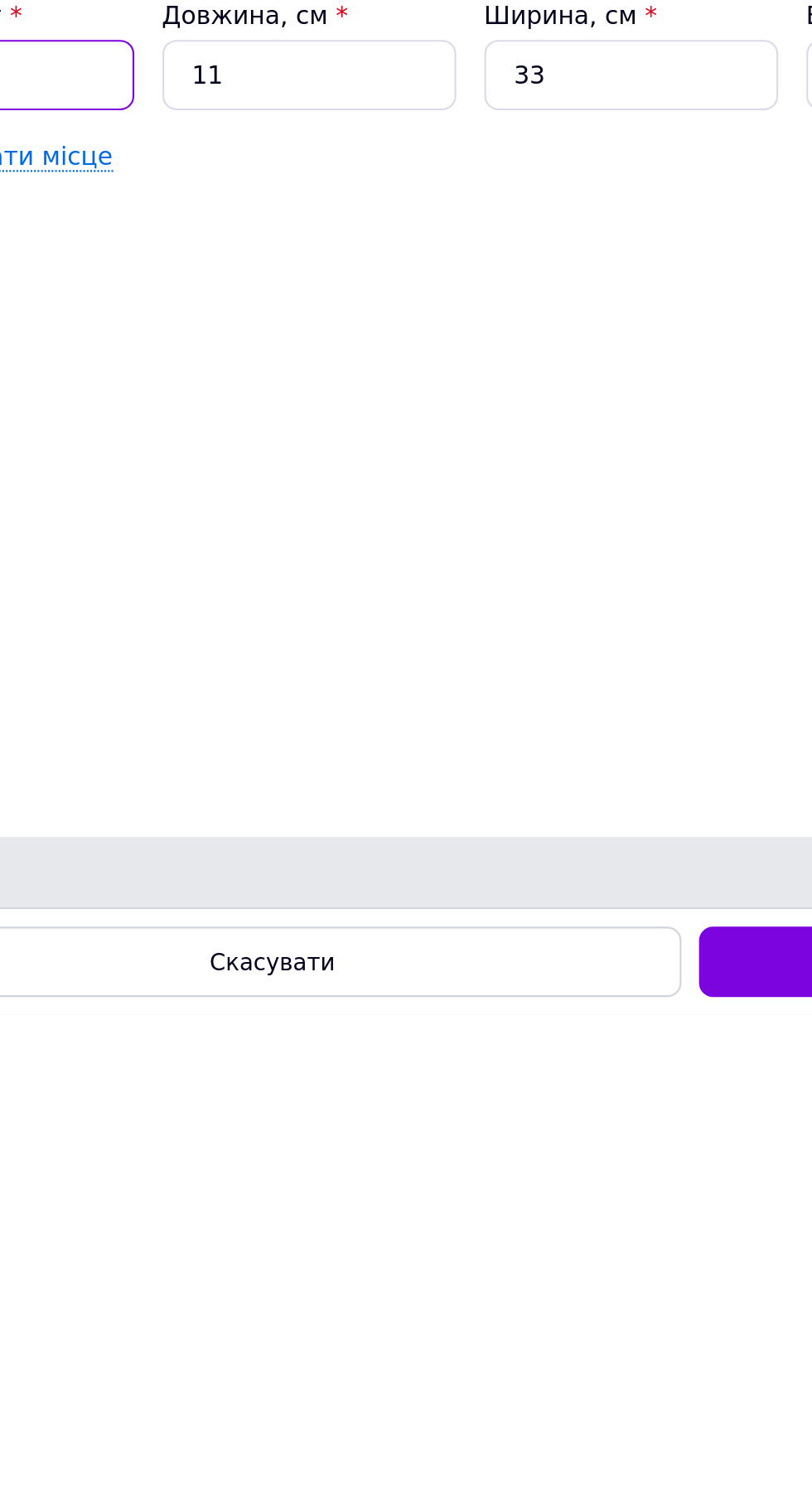
type input "1"
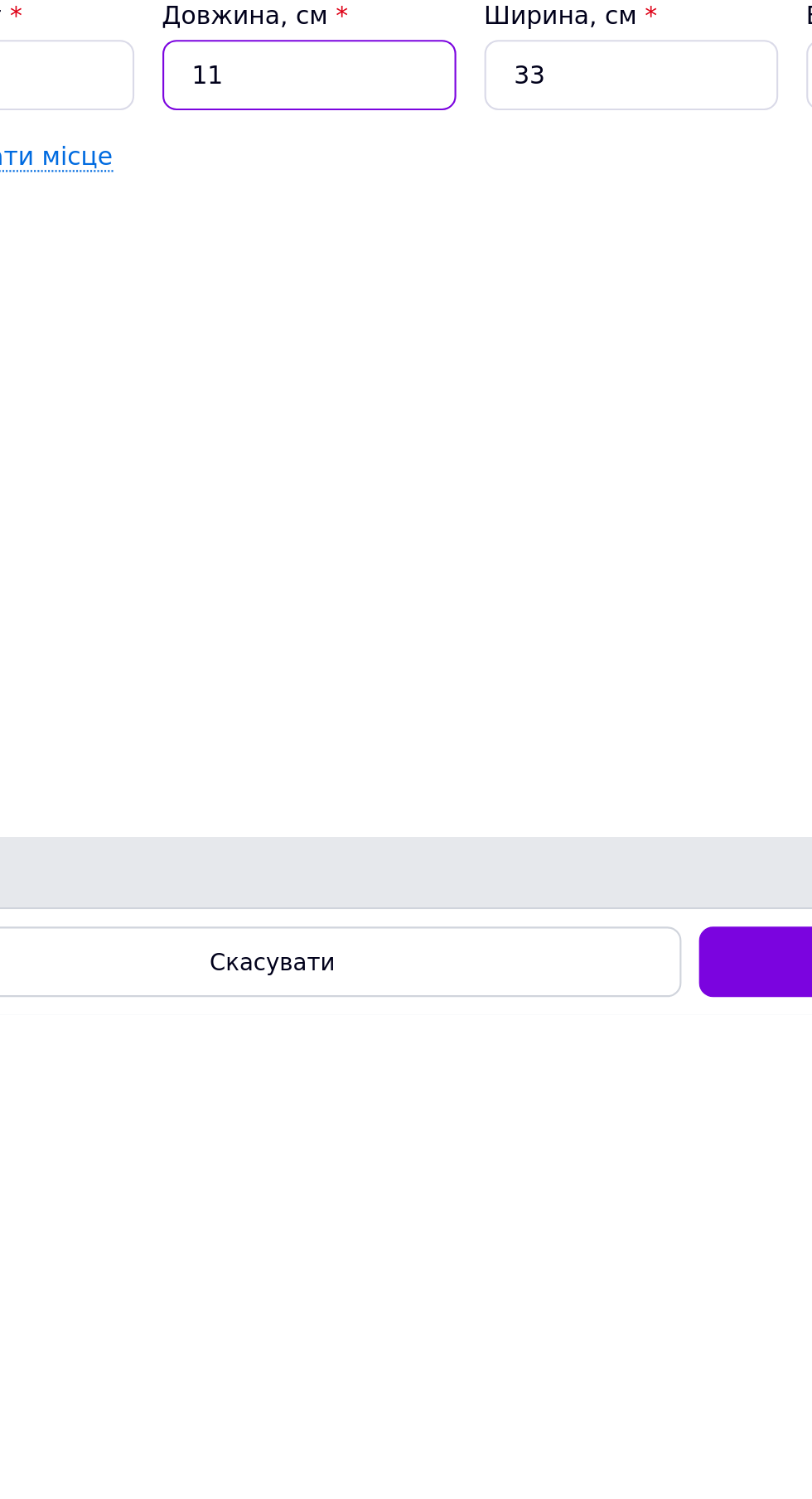
click at [245, 1073] on input "11" at bounding box center [226, 1057] width 138 height 33
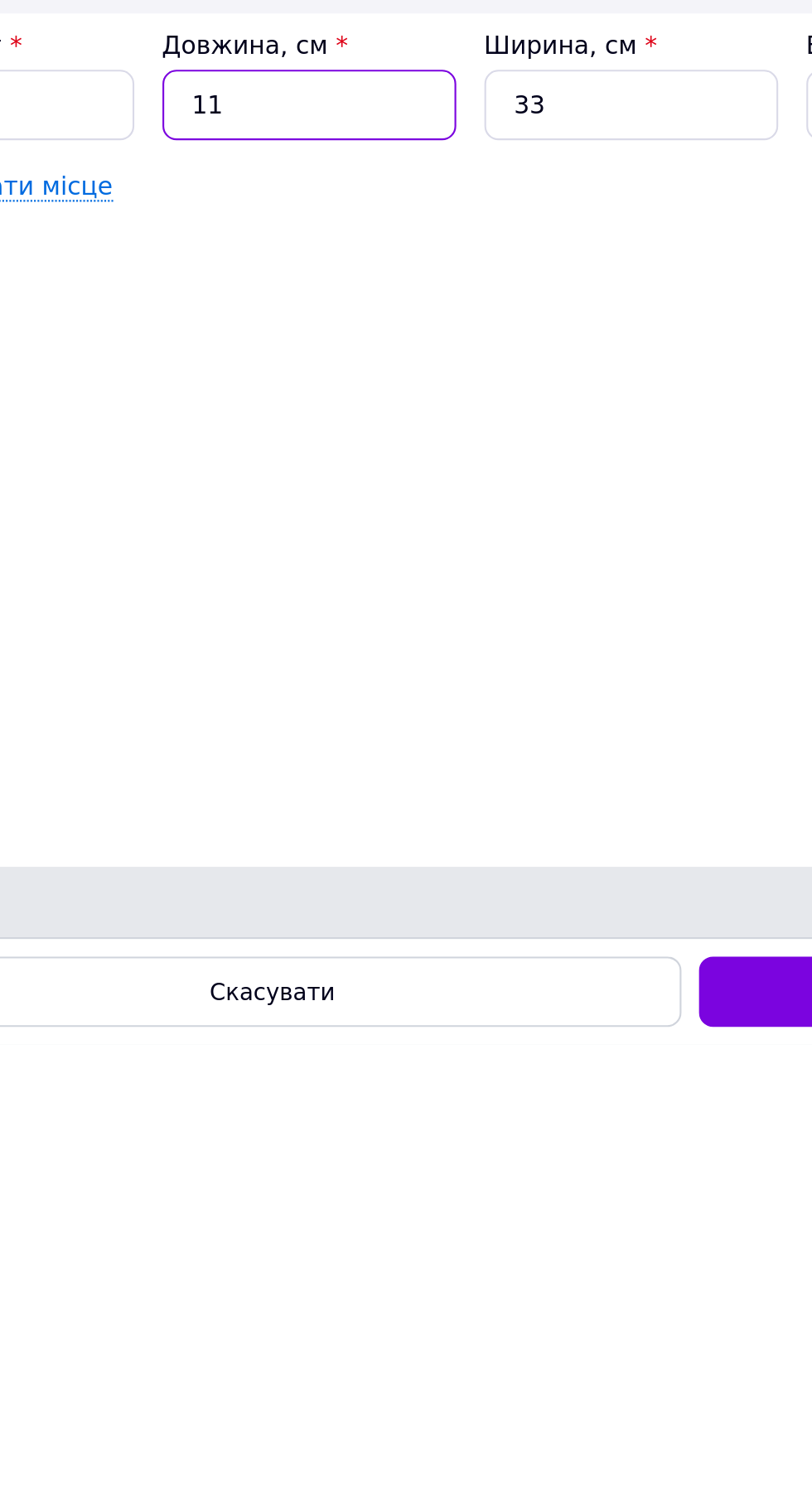
type input "1"
type input "0.18"
type input "2"
type input "0.36"
type input "20"
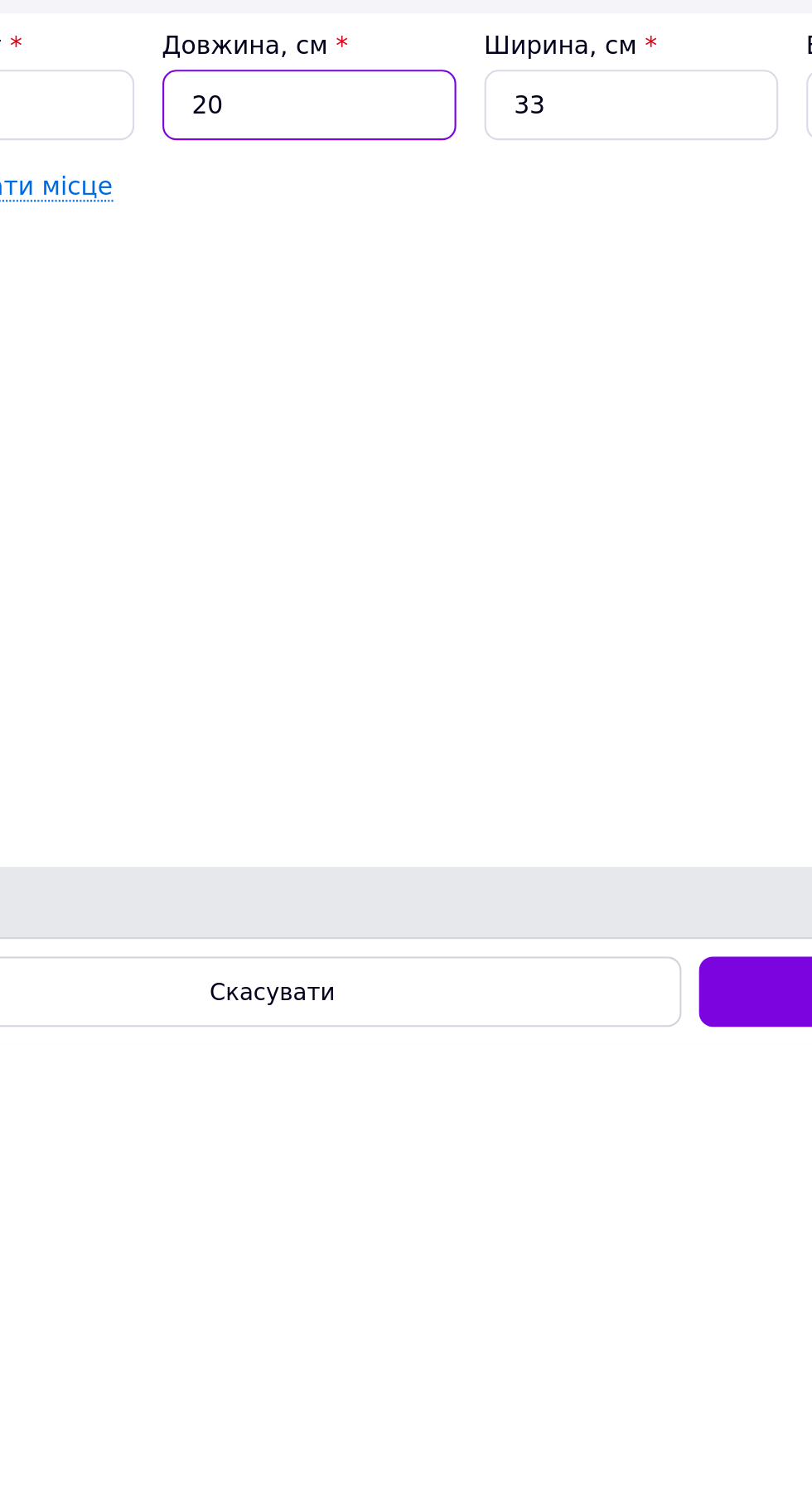
type input "3.63"
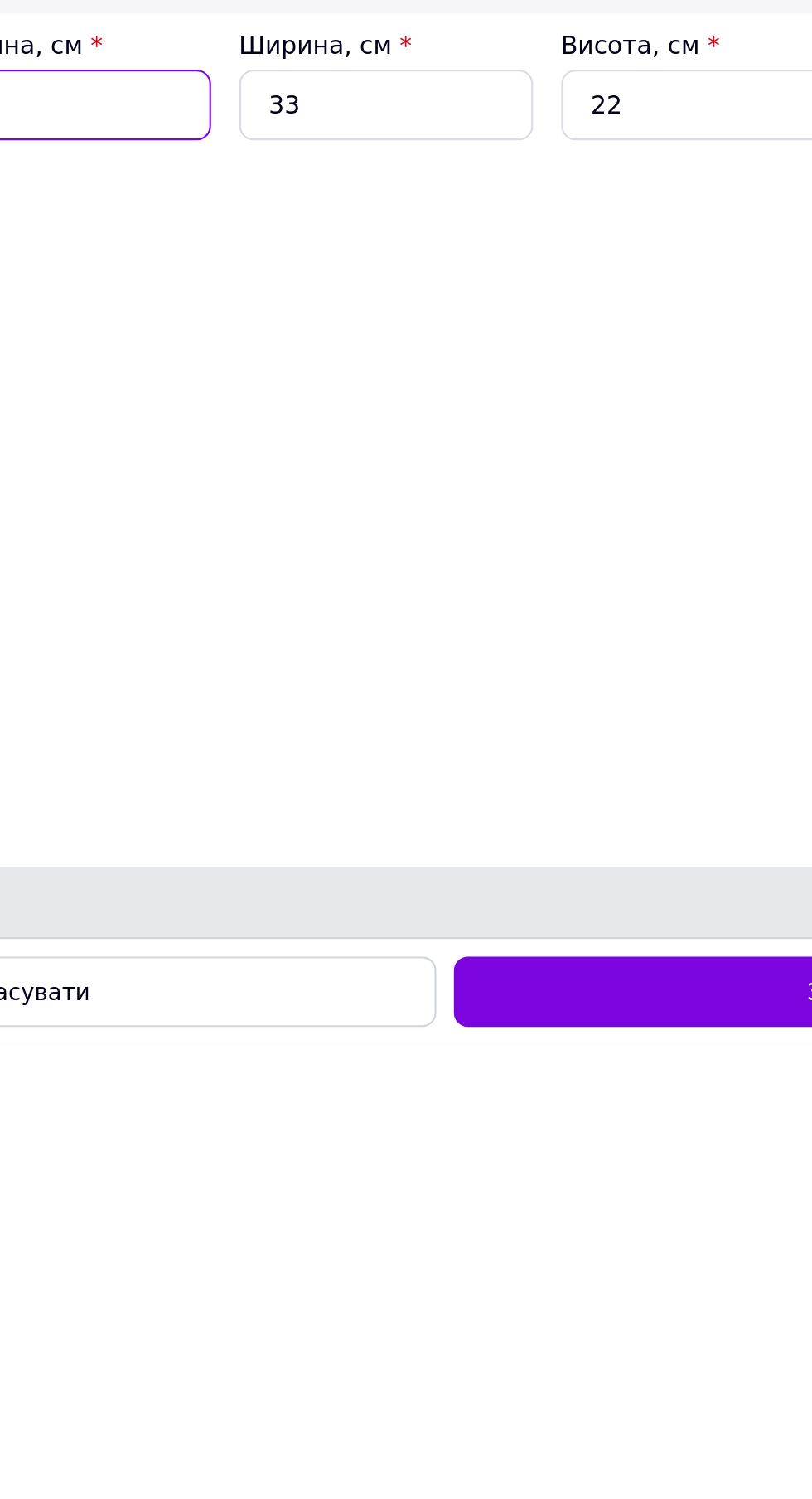
type input "20"
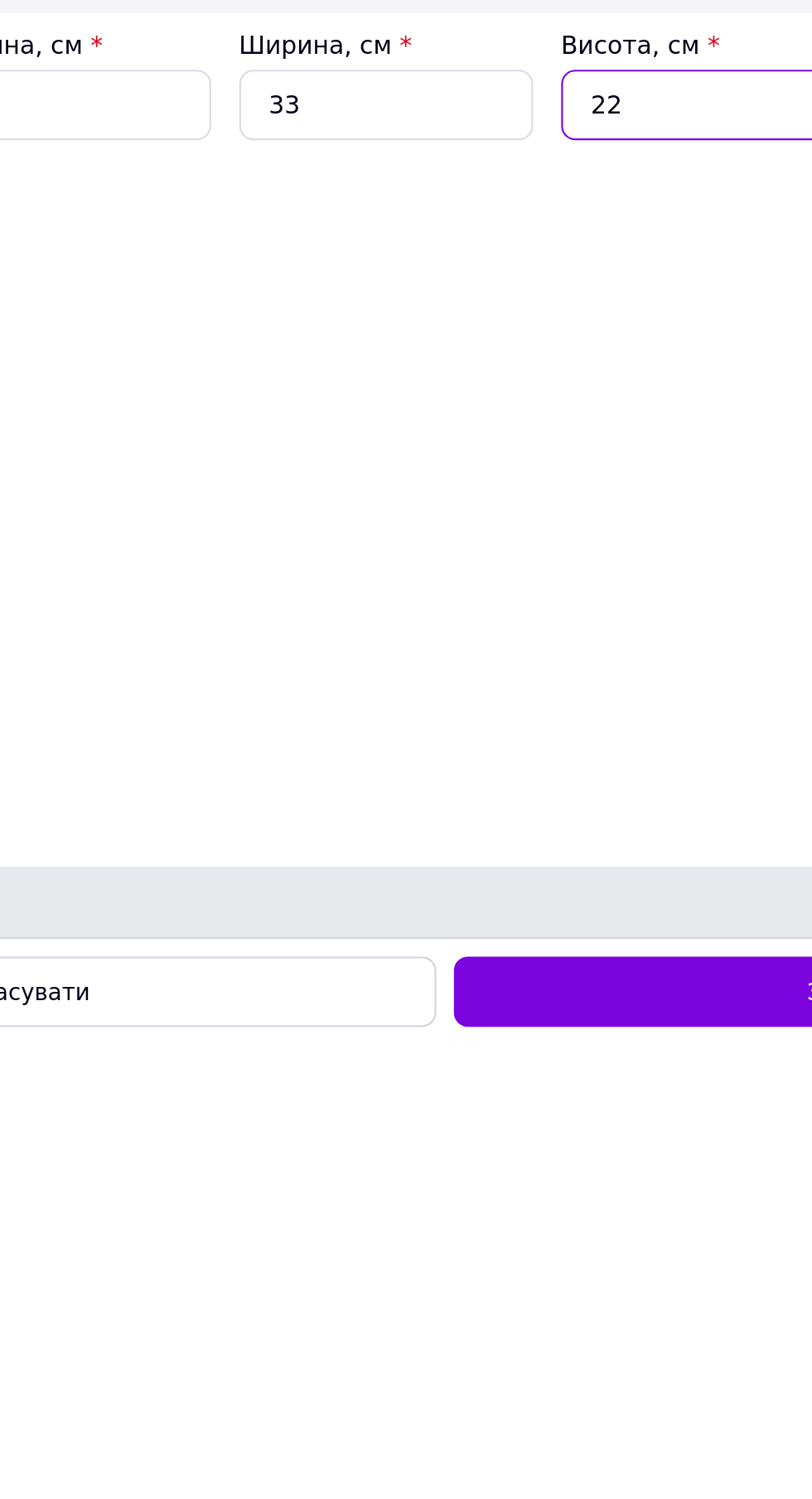
click at [525, 1073] on input "22" at bounding box center [530, 1057] width 138 height 33
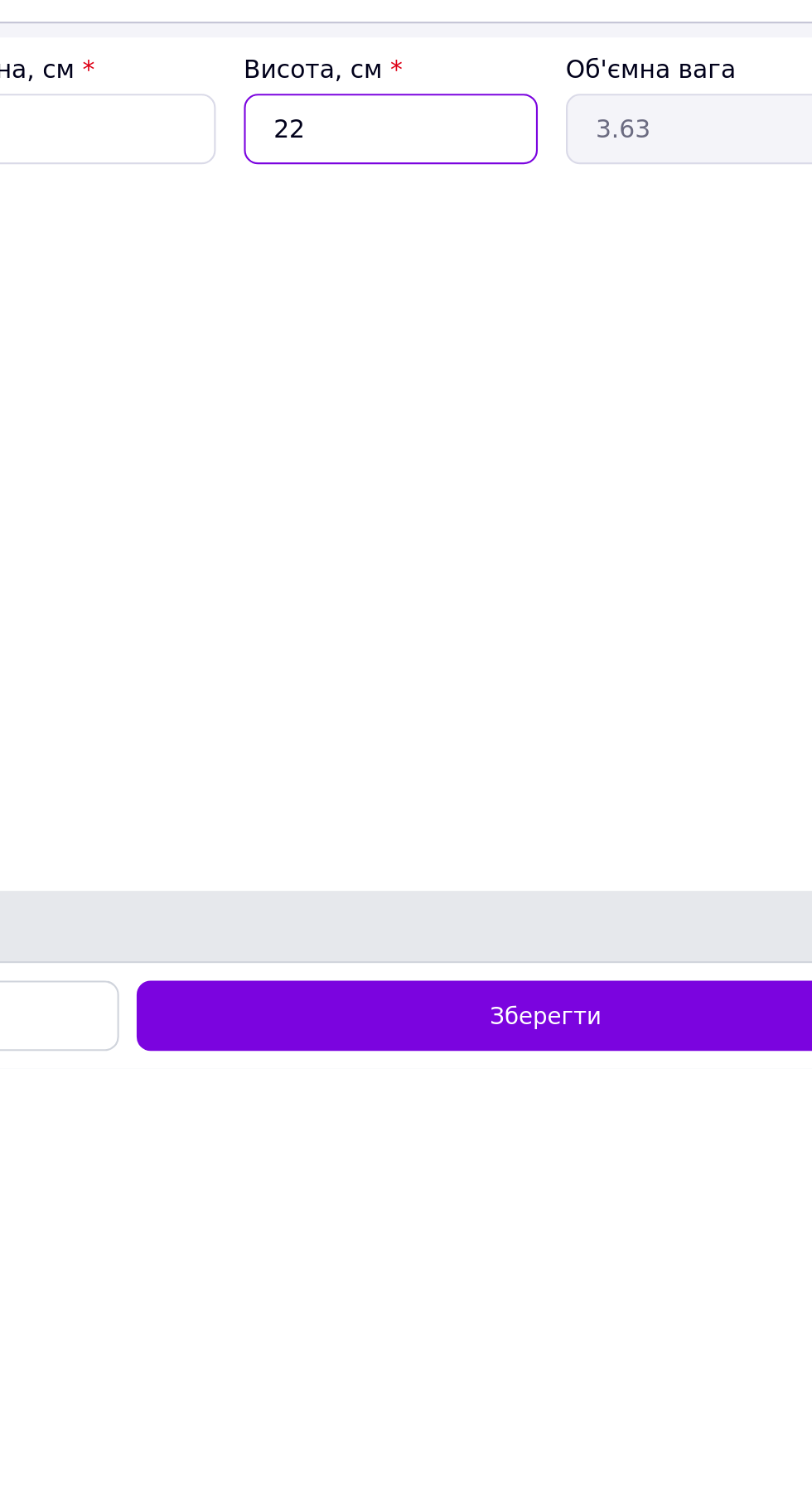
type input "2"
type input "0.33"
type input "1"
type input "0.17"
type input "10"
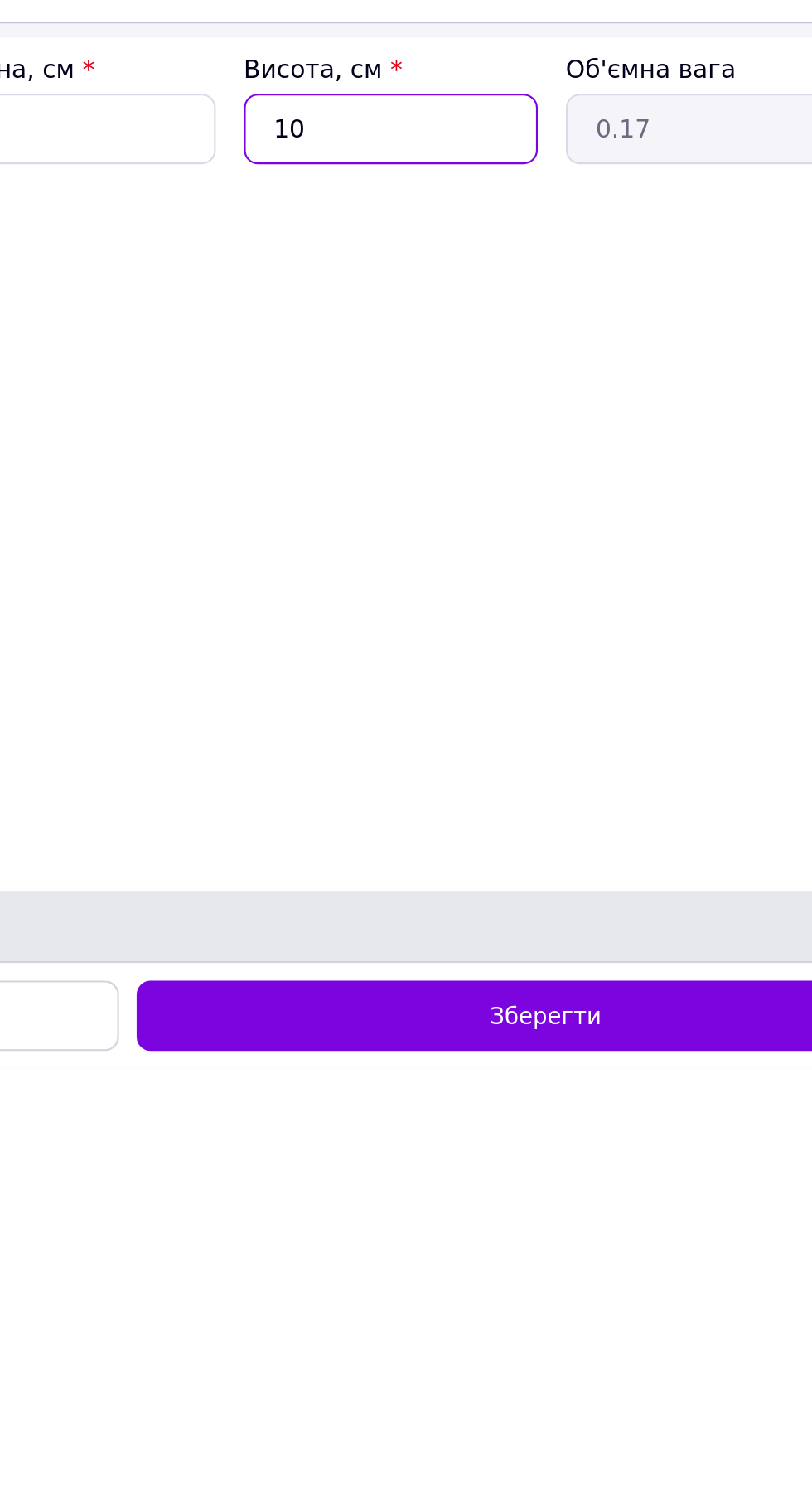
type input "1.65"
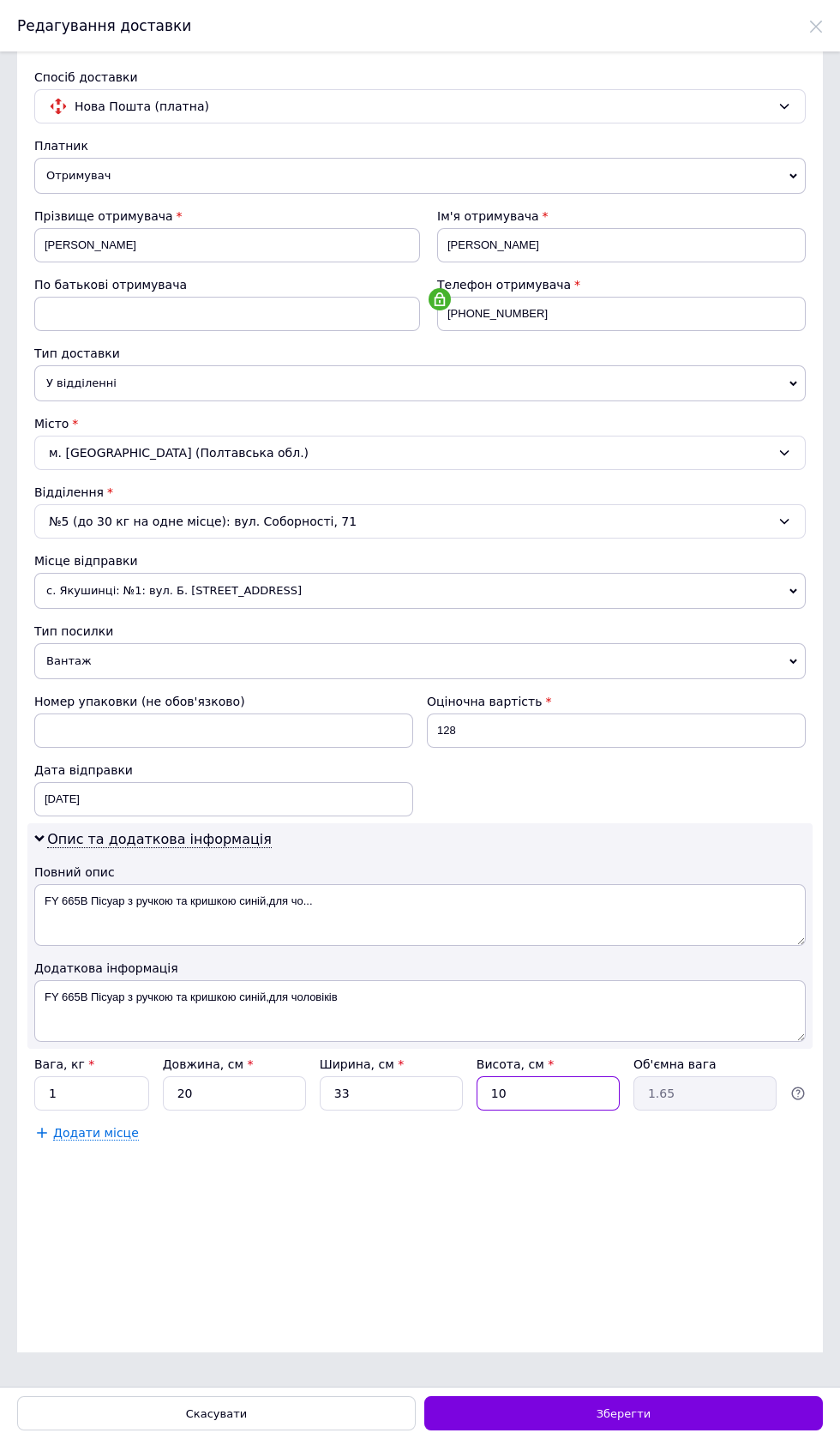
type input "10"
click at [394, 609] on span "с. Якушинці: №1: вул. Б. [STREET_ADDRESS]" at bounding box center [420, 591] width 771 height 36
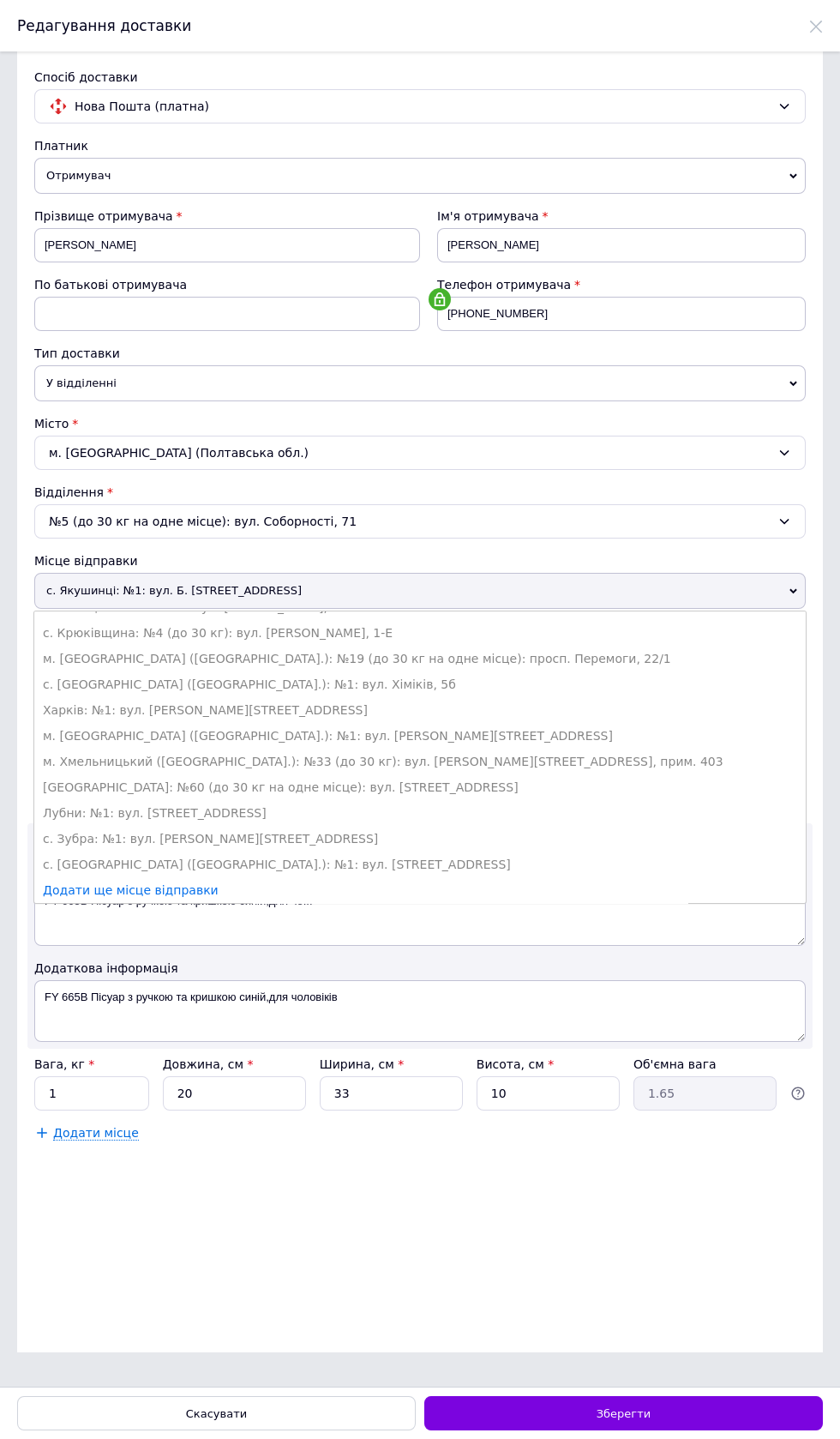
scroll to position [549, 0]
click at [336, 800] on li "[GEOGRAPHIC_DATA]: №60 (до 30 кг на одне місце): вул. [STREET_ADDRESS]" at bounding box center [420, 787] width 771 height 26
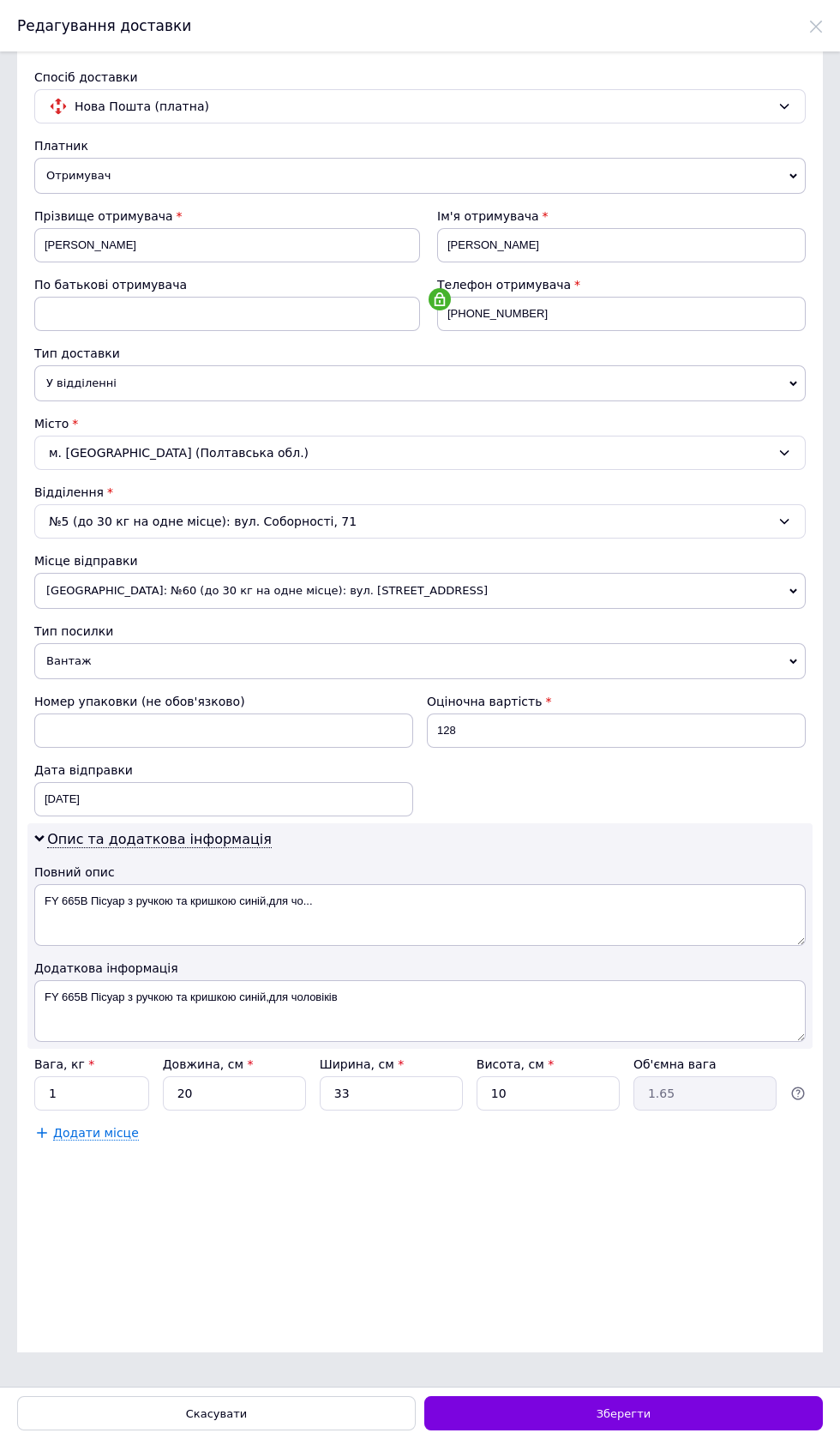
click at [689, 1405] on div "Зберегти" at bounding box center [623, 1413] width 398 height 34
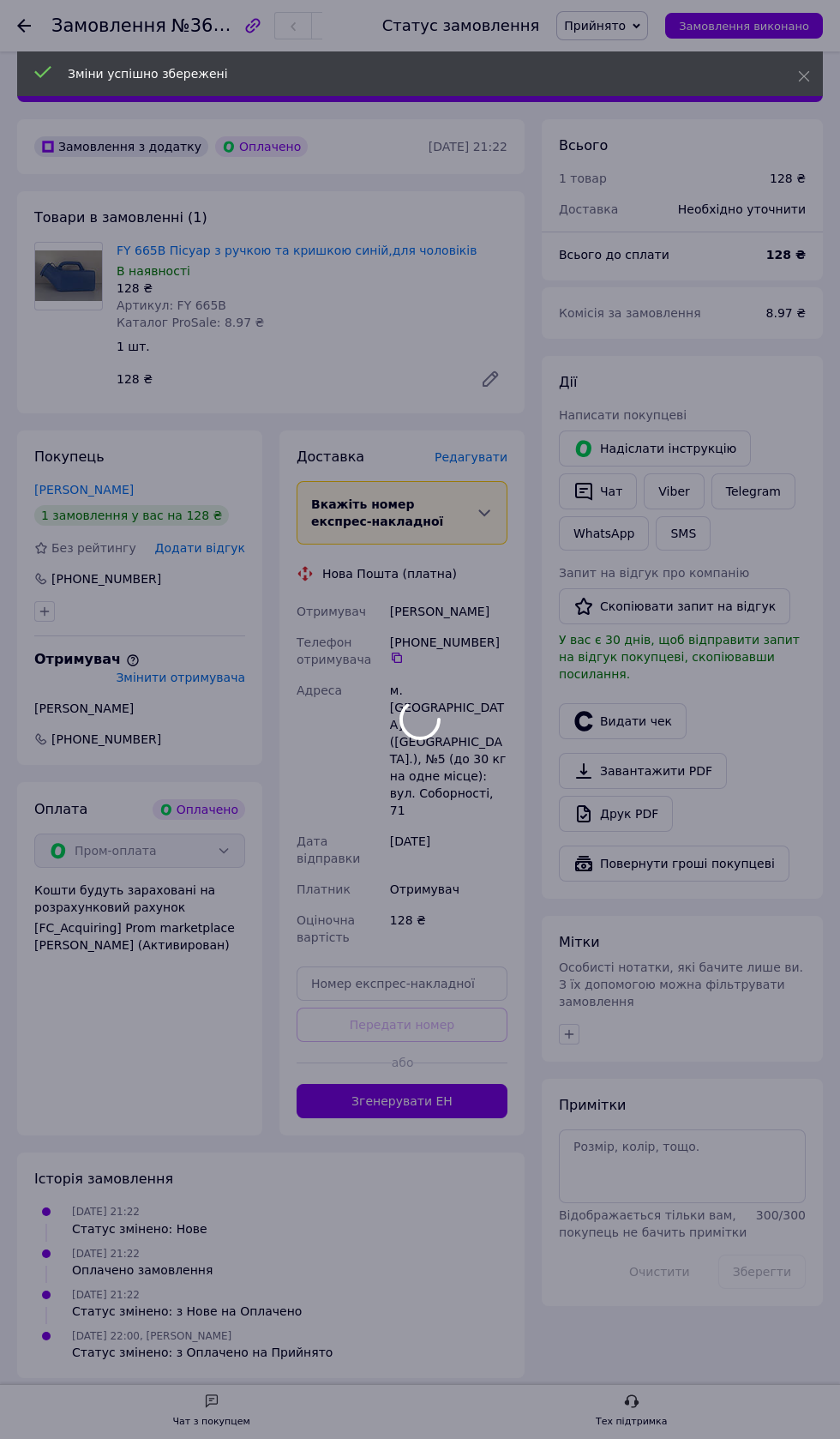
scroll to position [6, 0]
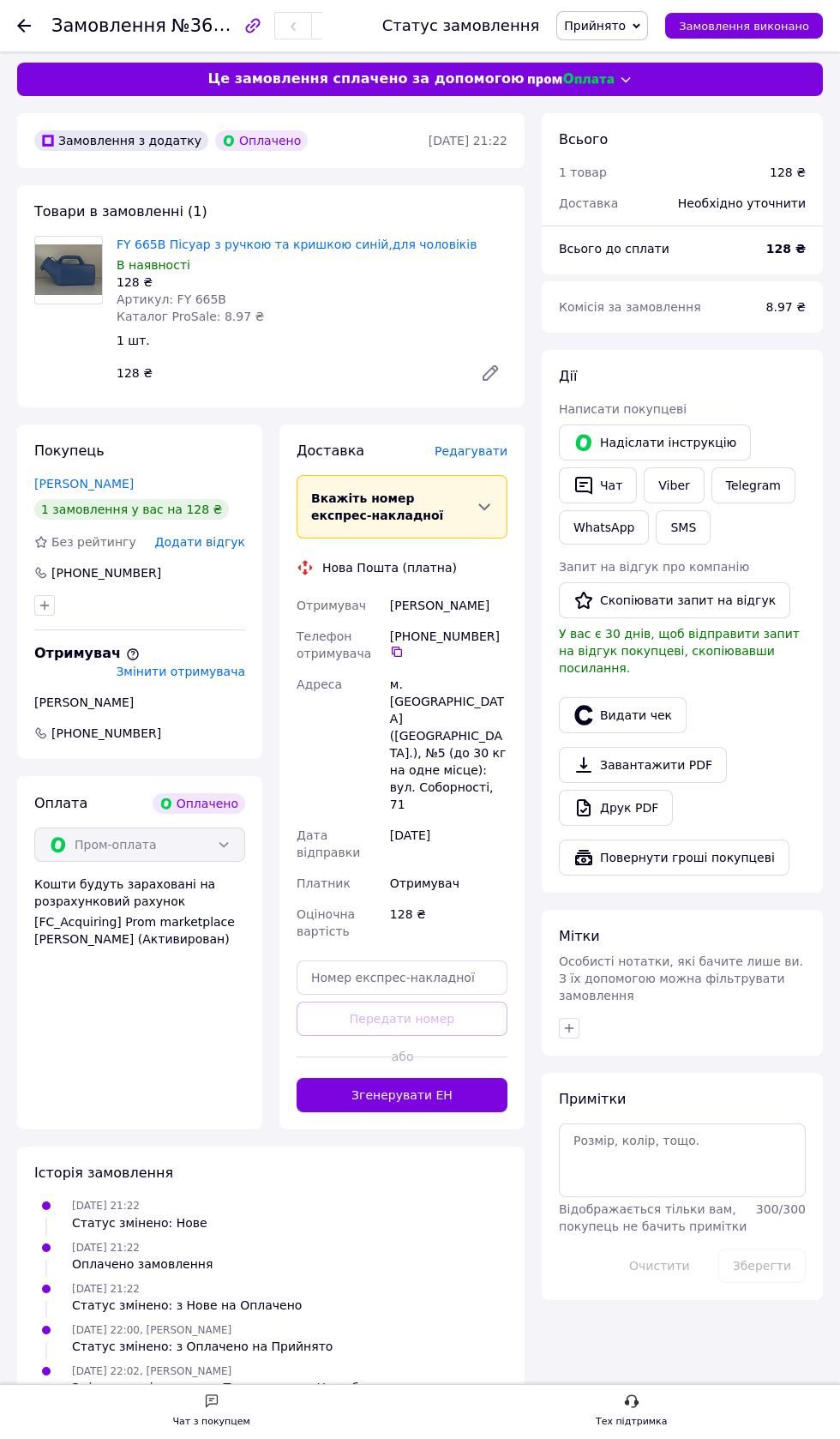
click at [417, 1077] on button "Згенерувати ЕН" at bounding box center [401, 1095] width 211 height 34
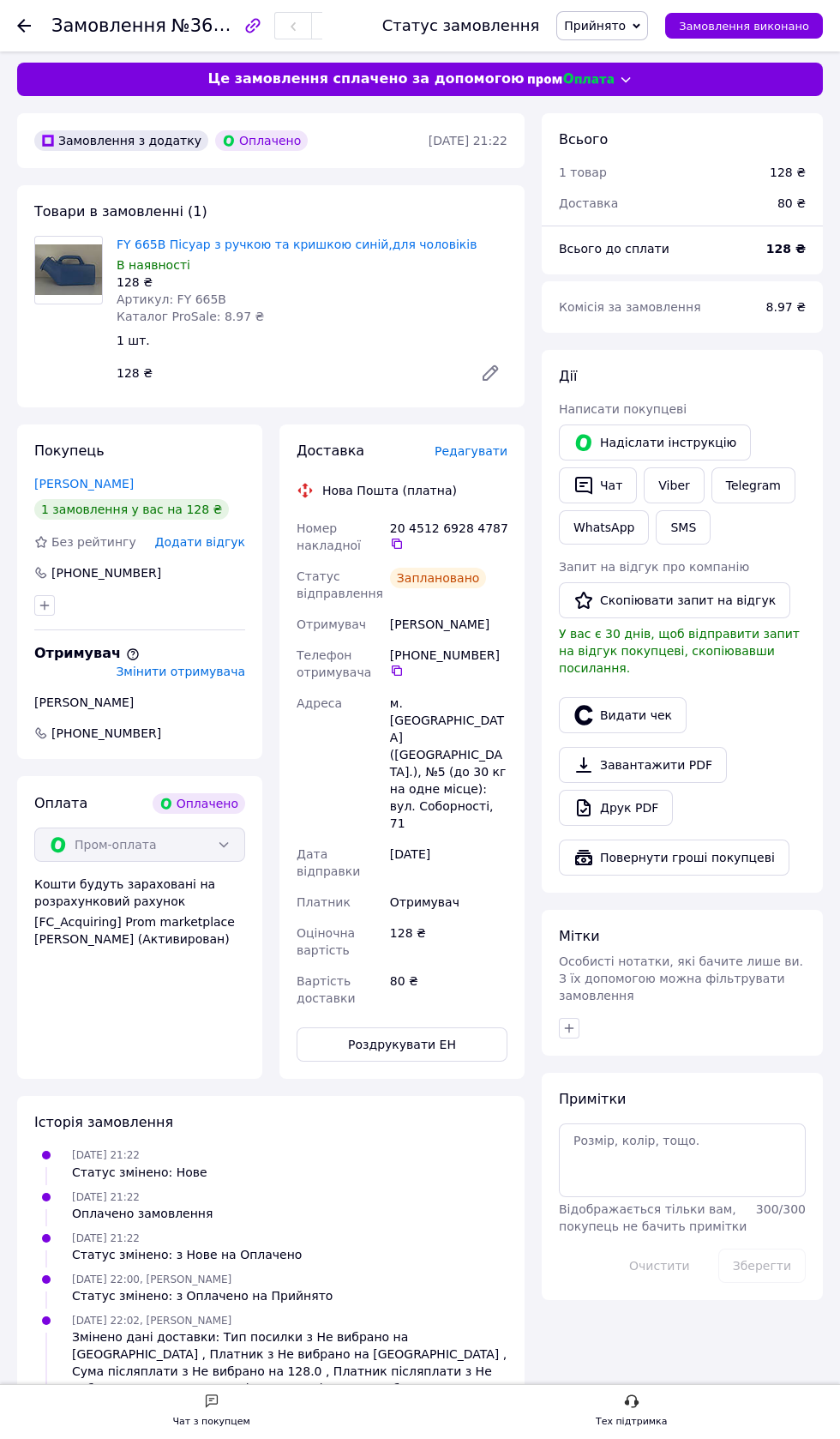
click at [569, 1024] on icon "button" at bounding box center [569, 1028] width 9 height 9
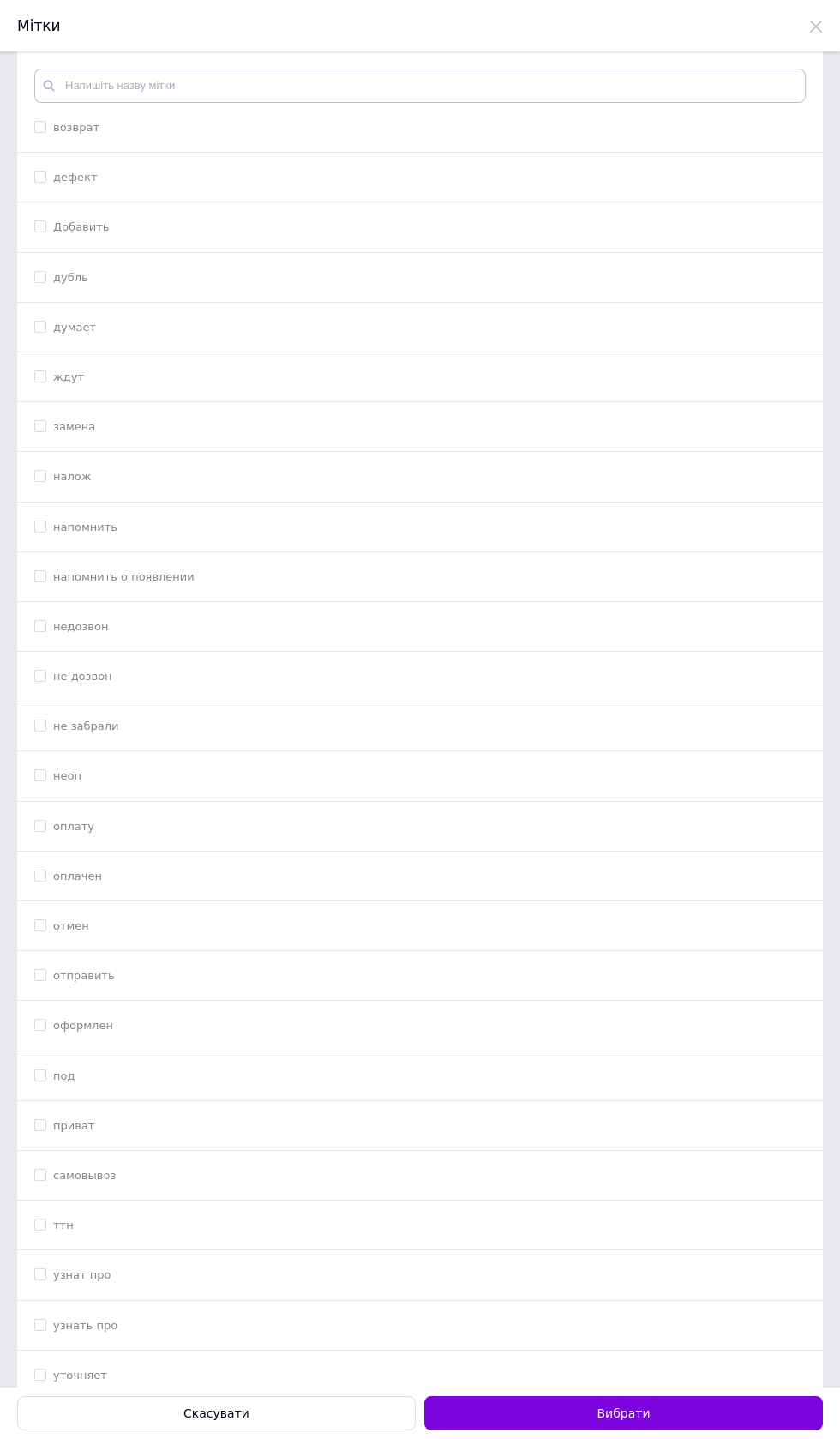
click at [45, 1030] on input "оформлен" at bounding box center [40, 1024] width 11 height 11
checkbox input "true"
click at [614, 1413] on button "Вибрати" at bounding box center [623, 1413] width 398 height 34
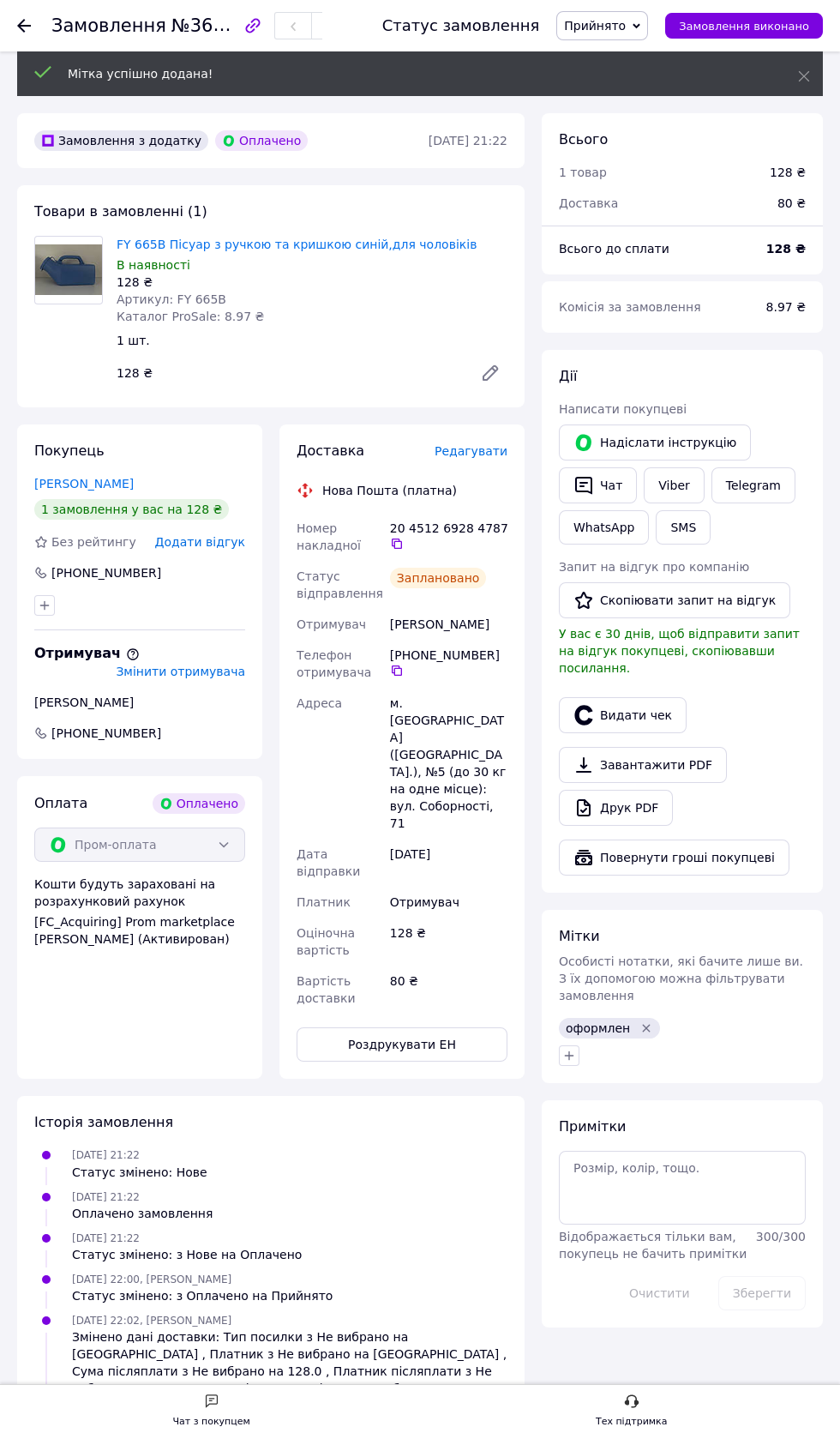
scroll to position [16, 0]
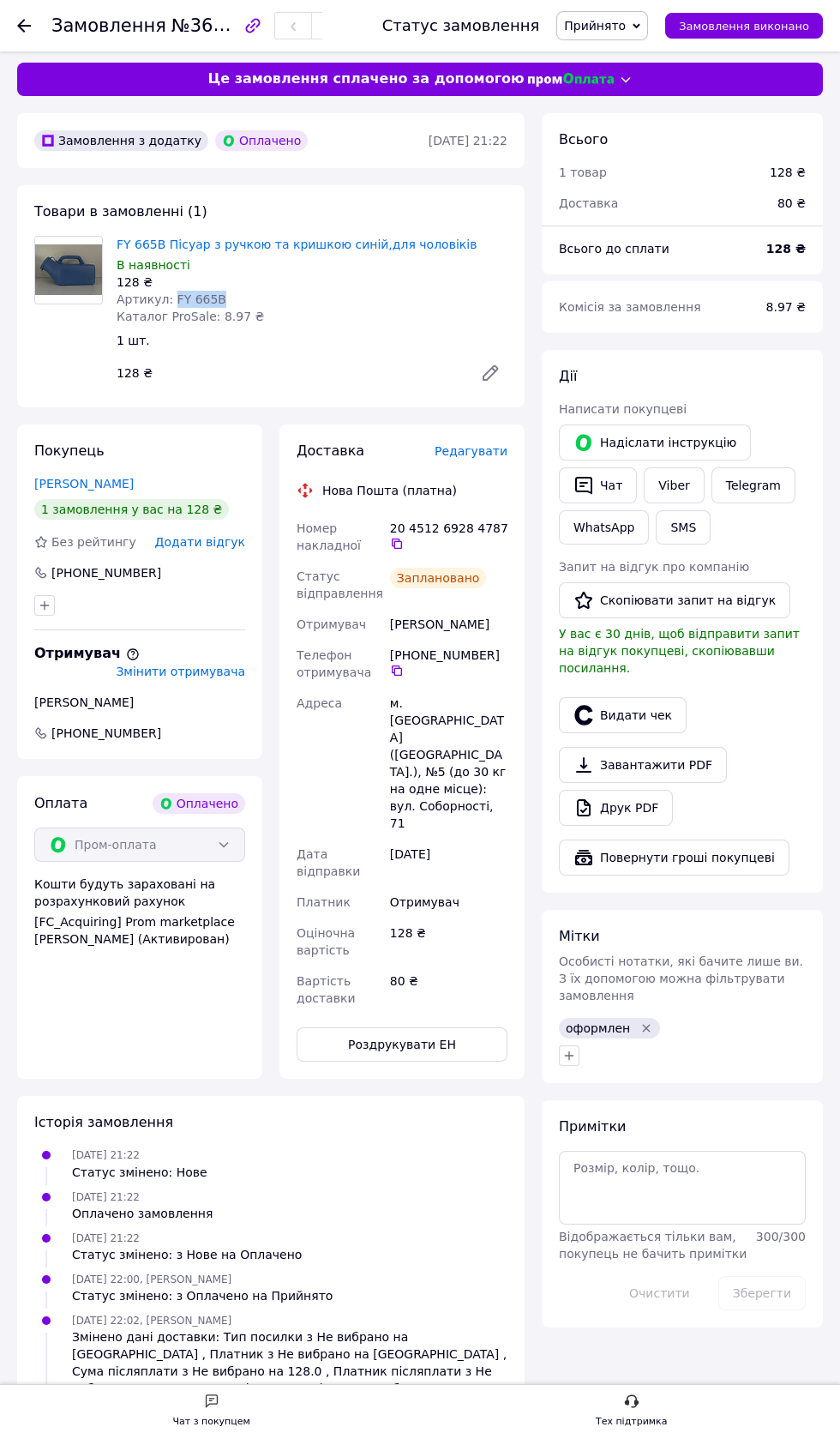
copy span "FY 665B"
click at [395, 549] on icon at bounding box center [397, 543] width 14 height 14
copy div "[PERSON_NAME]"
click at [586, 487] on icon "button" at bounding box center [584, 486] width 21 height 21
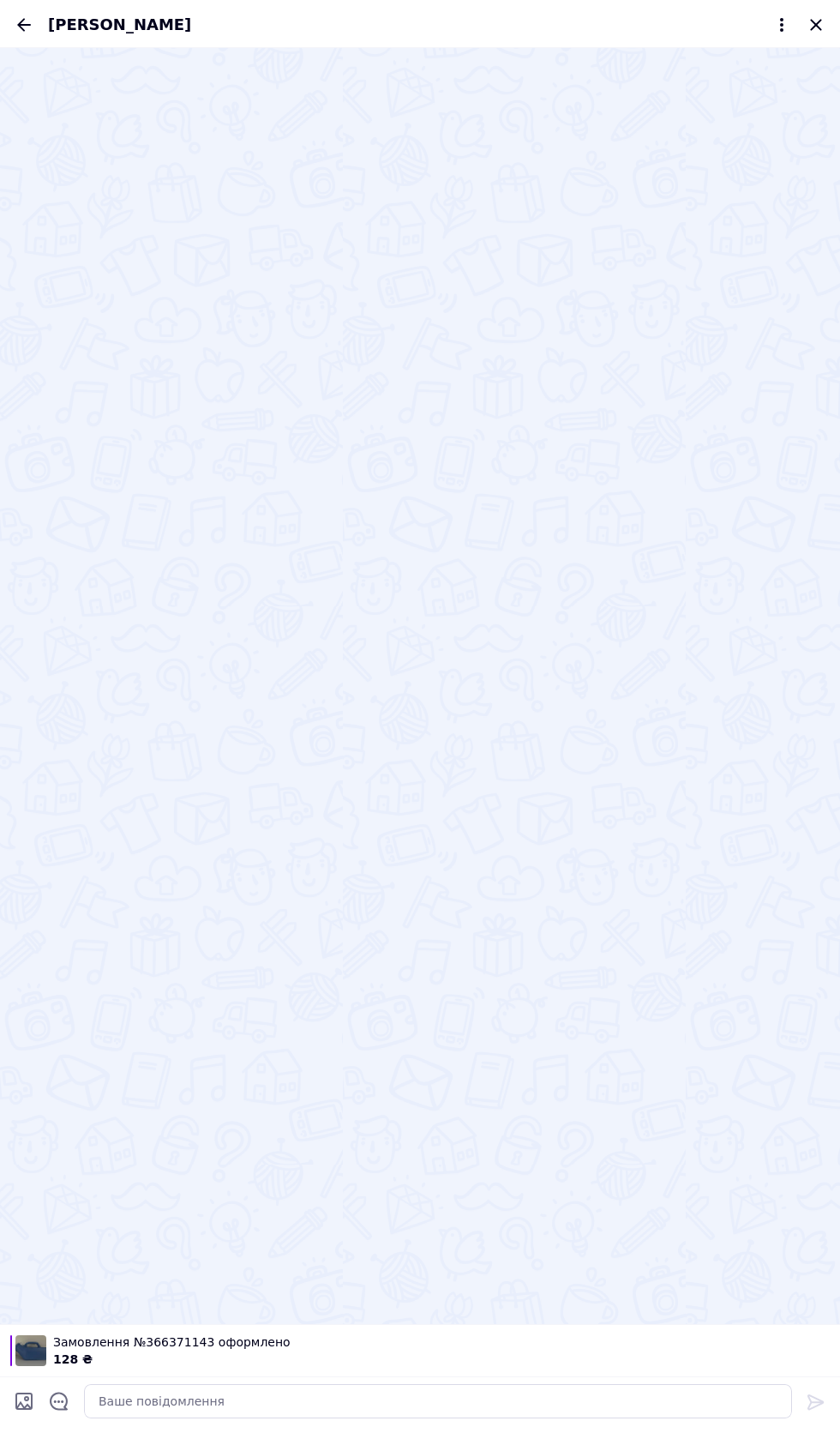
click at [816, 24] on icon "Закрити" at bounding box center [815, 24] width 11 height 11
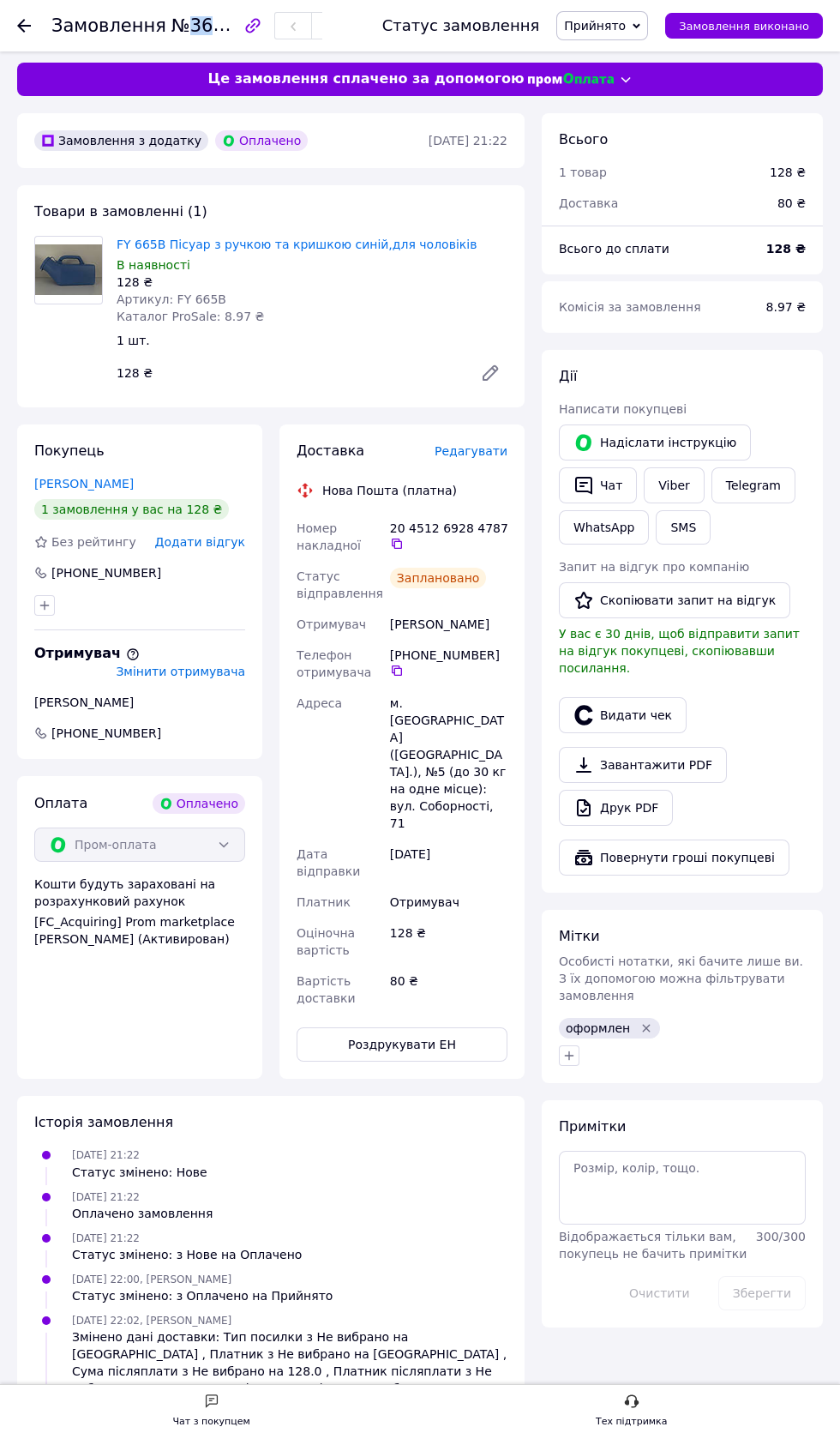
copy span "366371143"
